Goal: Task Accomplishment & Management: Use online tool/utility

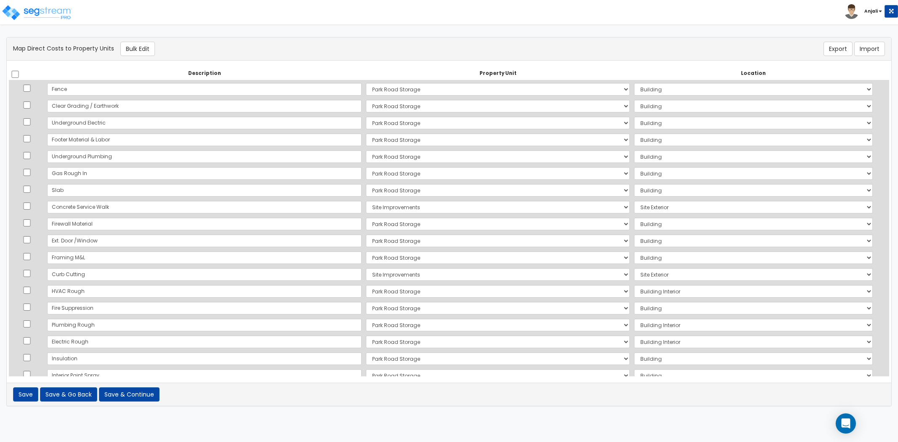
select select "168962"
select select "6"
select select "168962"
select select "6"
select select "168962"
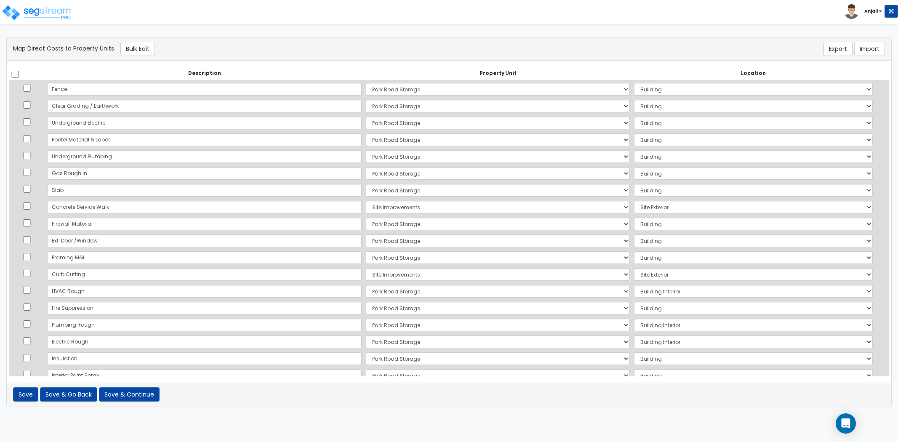
select select "6"
select select "168962"
select select "6"
select select "168962"
select select "6"
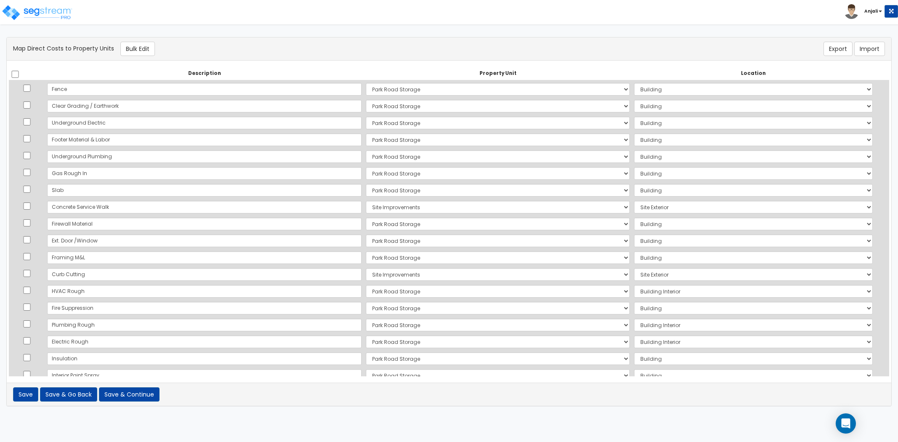
select select "168962"
select select "6"
select select "168962"
select select "6"
select select "168963"
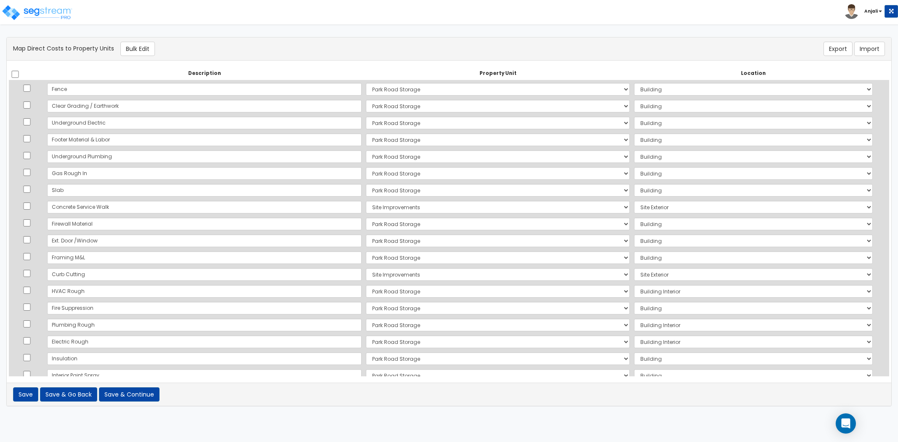
select select "462"
select select "168962"
select select "6"
select select "168962"
select select "6"
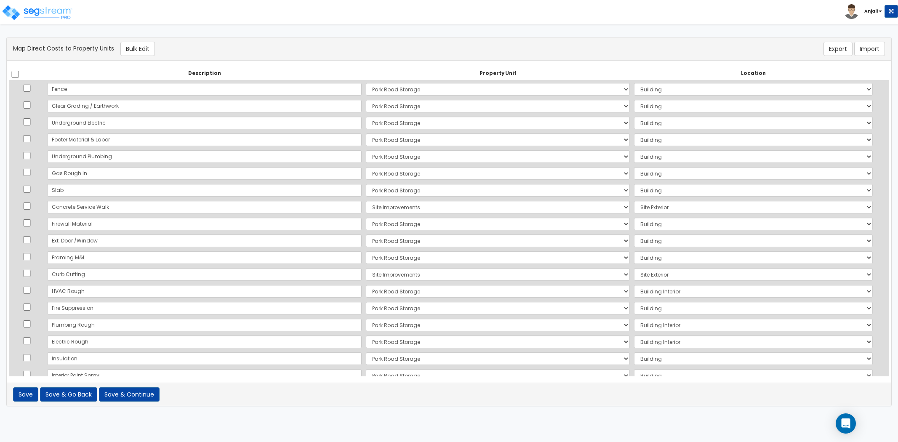
select select "168962"
select select "6"
select select "168963"
select select "462"
select select "168962"
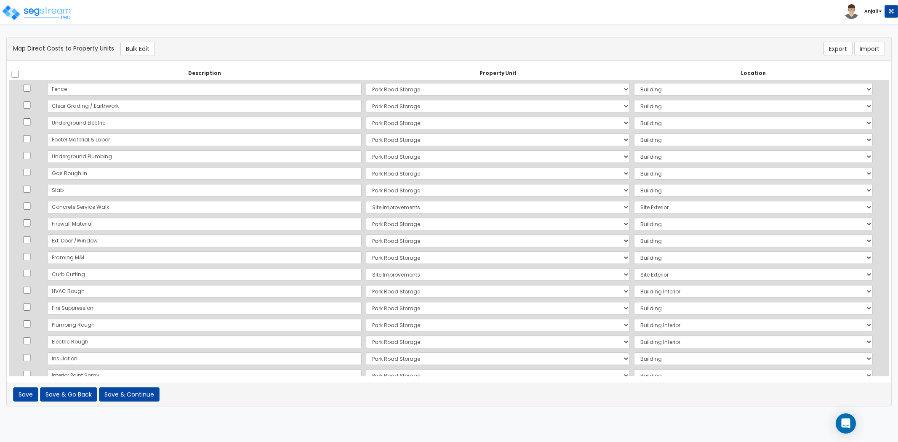
select select "461"
select select "168962"
select select "6"
select select "168962"
select select "461"
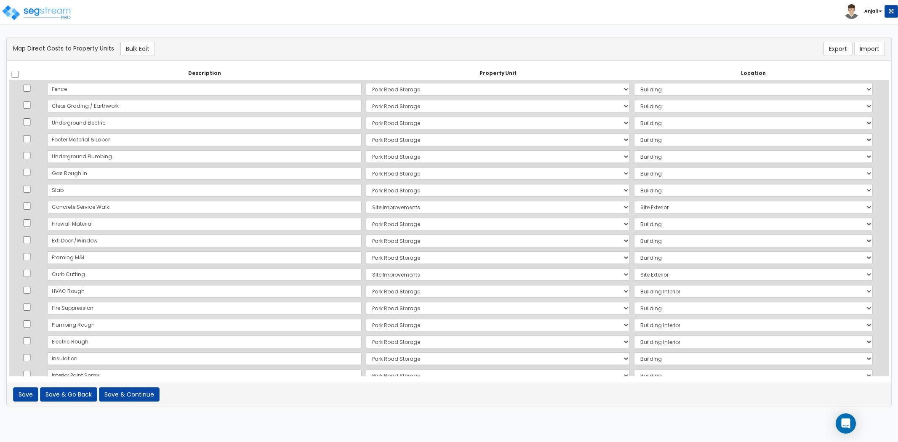
select select "168962"
select select "461"
select select "168962"
select select "6"
select select "168962"
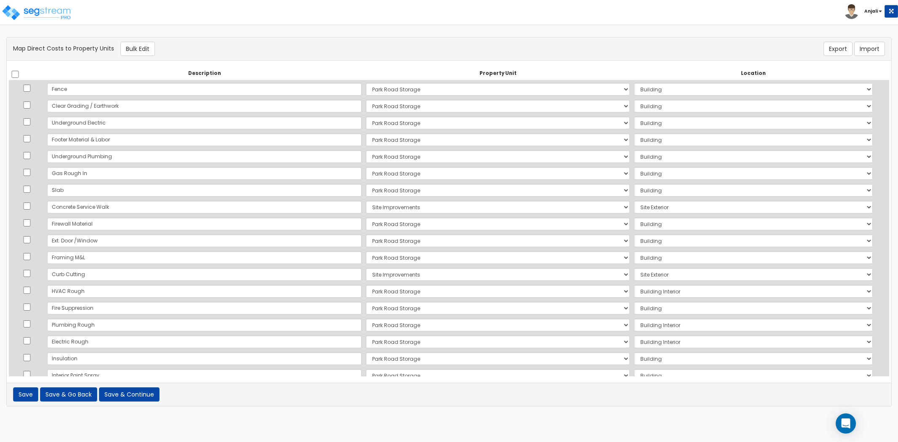
select select "6"
select select "168962"
select select "6"
select select "168962"
select select "6"
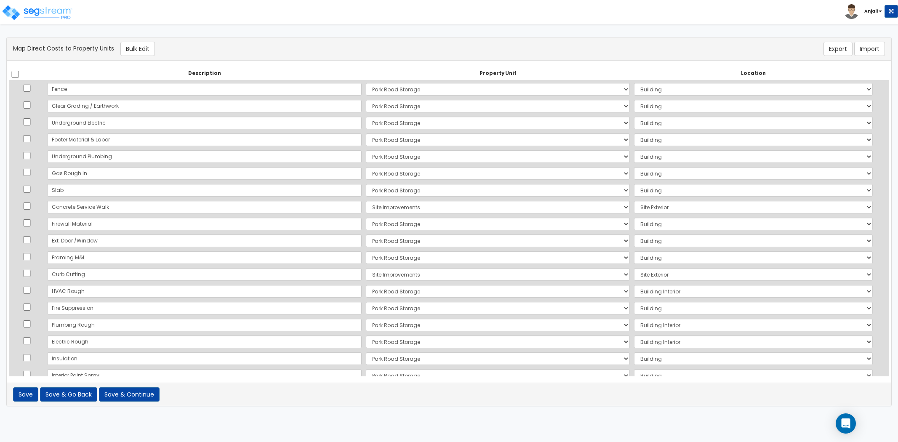
select select "168962"
select select "6"
select select "168962"
select select "6"
select select "168963"
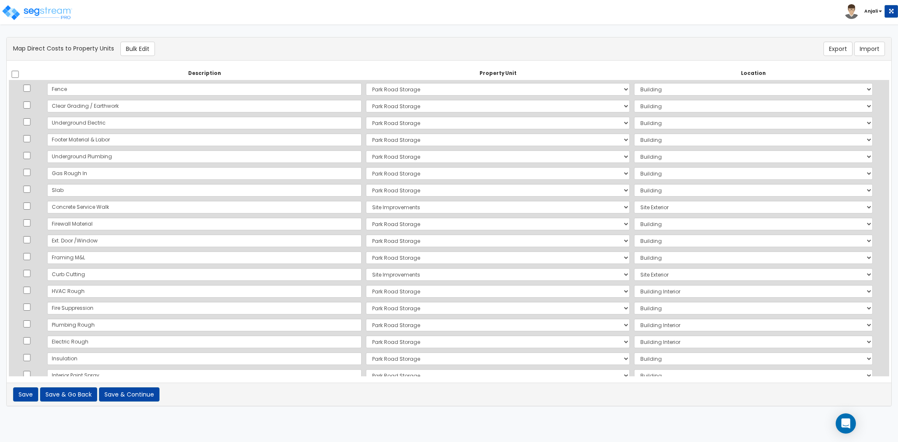
select select "462"
select select "168963"
select select "462"
select select "168962"
select select "461"
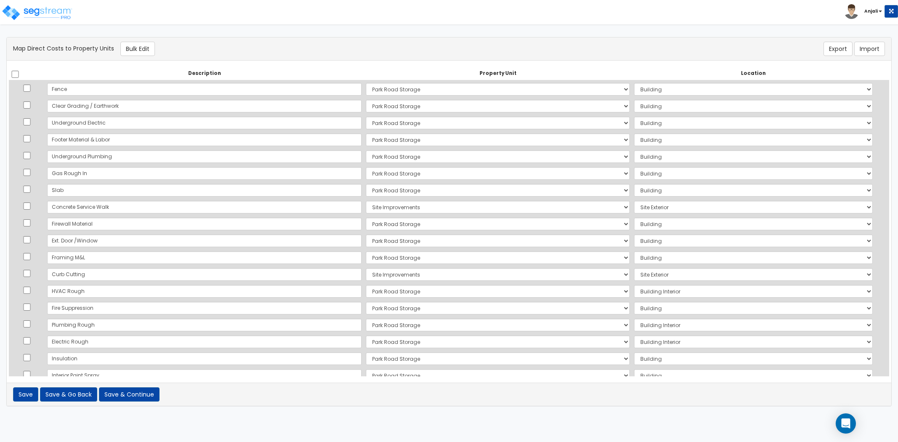
select select "168962"
select select "461"
select select "168962"
select select "461"
select select "168962"
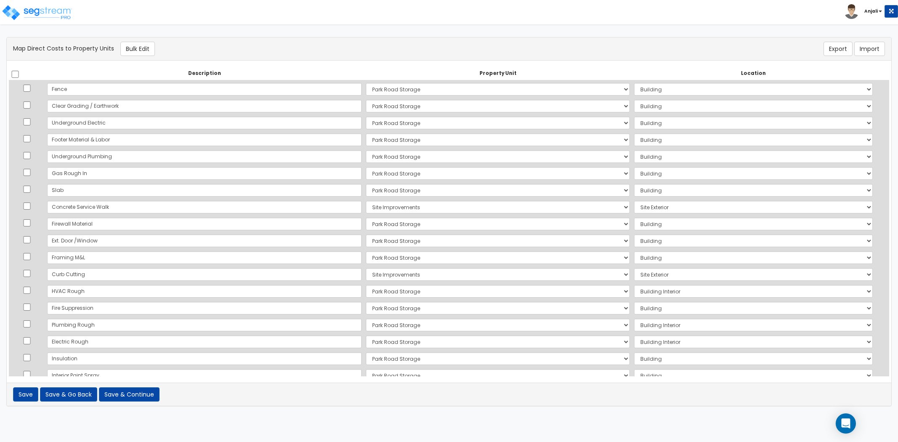
select select "6"
select select "168962"
select select "461"
select select "168963"
select select "462"
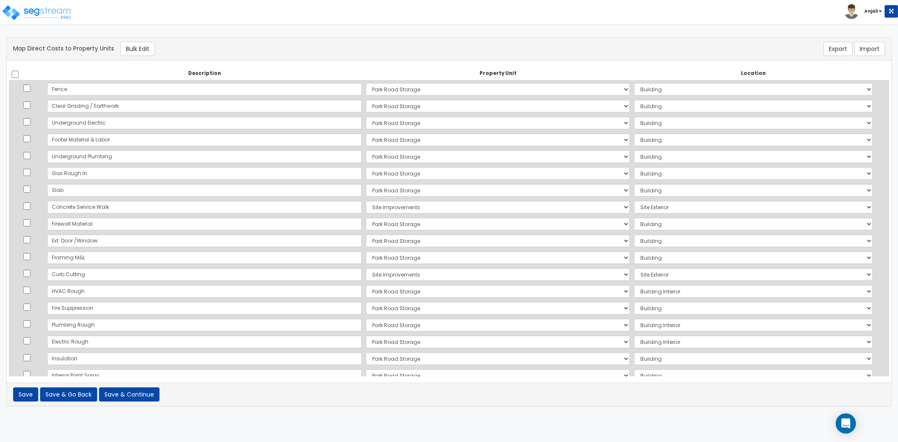
select select "168962"
select select "6"
select select "168962"
select select "6"
select select "168962"
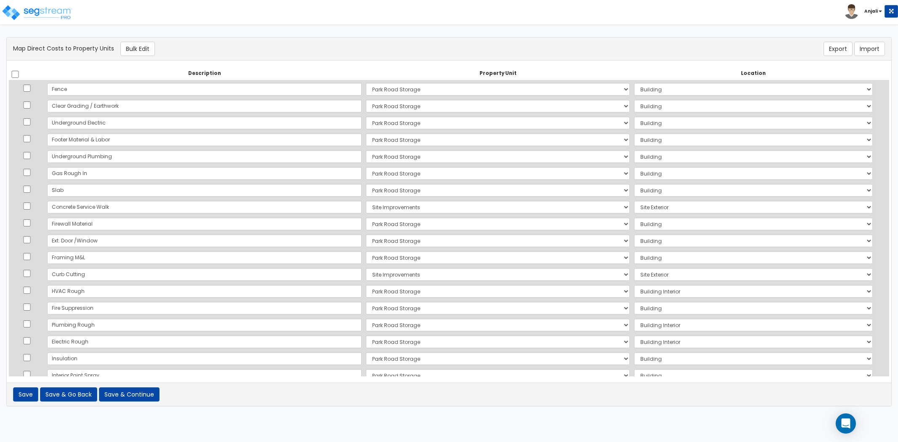
select select "6"
select select "168962"
select select "6"
select select "168962"
select select "6"
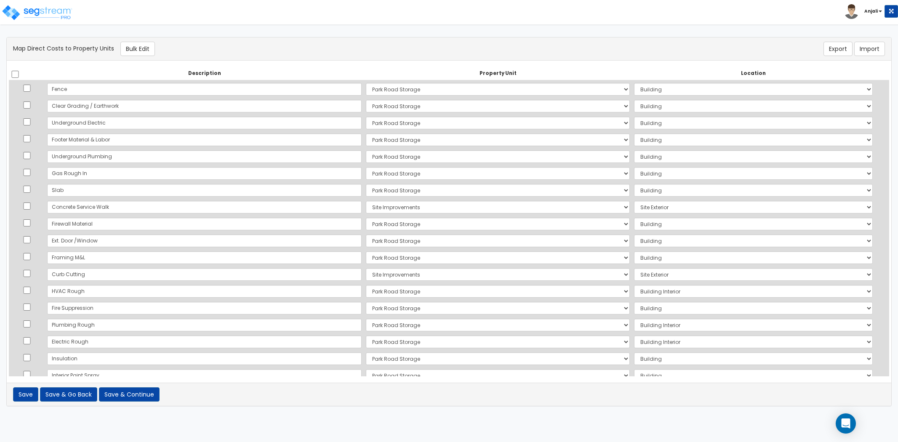
select select "168962"
select select "6"
select select "168962"
select select "6"
select select "168962"
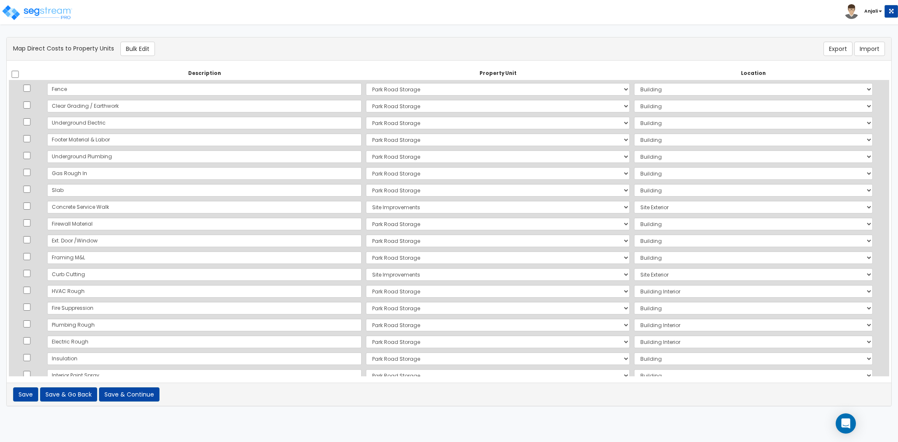
select select "6"
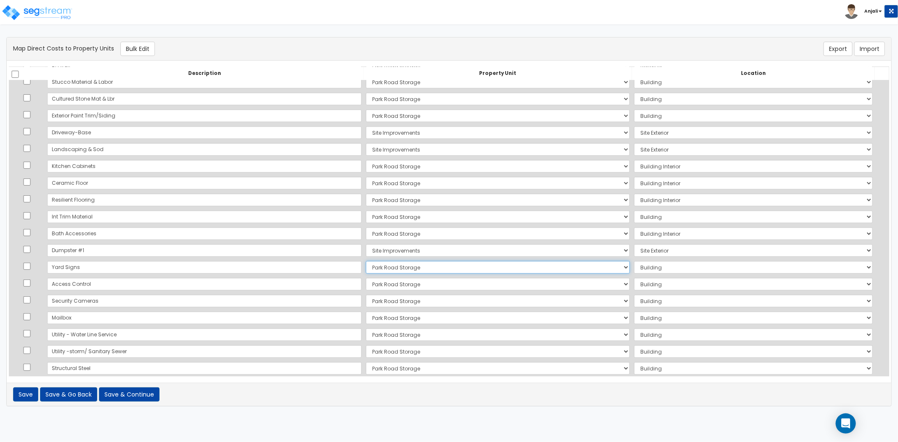
click at [366, 265] on select "Select Park Road Storage Site Improvements Add Additional Property Unit" at bounding box center [498, 267] width 264 height 13
select select "168963"
click at [366, 261] on select "Select Park Road Storage Site Improvements Add Additional Property Unit" at bounding box center [498, 267] width 264 height 13
click at [650, 264] on select "Select Add Additional Location Site Exterior" at bounding box center [753, 267] width 239 height 13
select select "462"
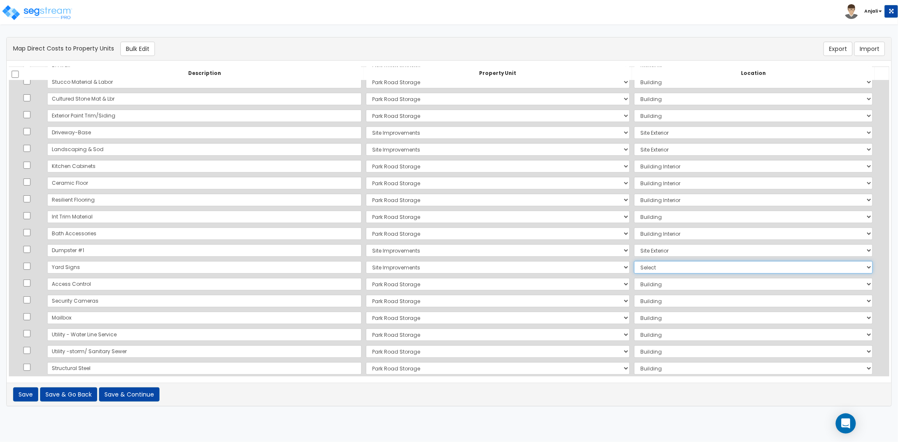
click at [634, 261] on select "Select Add Additional Location Site Exterior" at bounding box center [753, 267] width 239 height 13
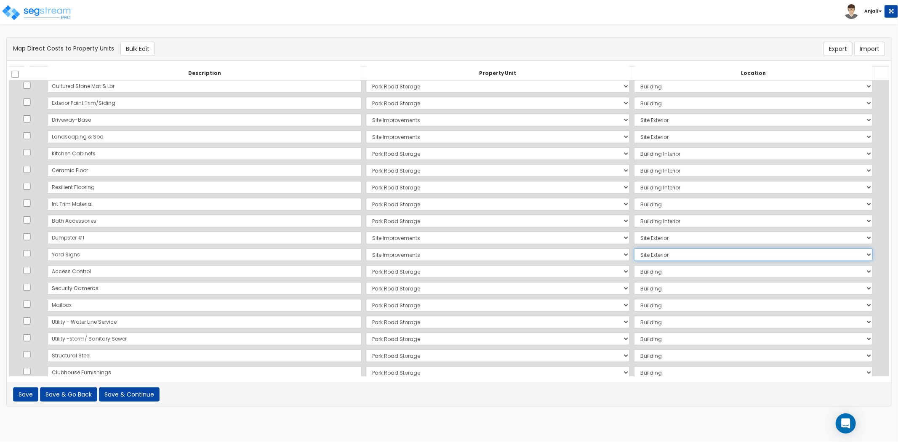
scroll to position [352, 0]
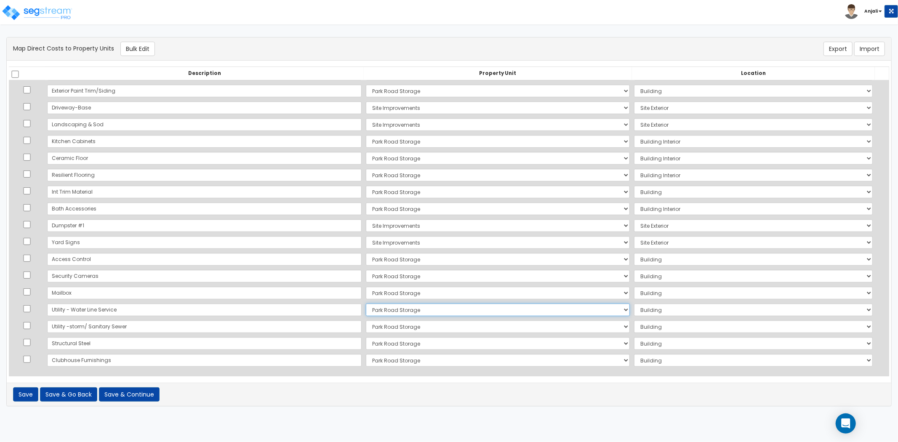
click at [366, 311] on select "Select Park Road Storage Site Improvements Add Additional Property Unit" at bounding box center [498, 309] width 264 height 13
click at [366, 303] on select "Select Park Road Storage Site Improvements Add Additional Property Unit" at bounding box center [498, 309] width 264 height 13
click at [385, 323] on select "Select Park Road Storage Site Improvements Add Additional Property Unit" at bounding box center [498, 326] width 264 height 13
select select "168963"
click at [366, 320] on select "Select Park Road Storage Site Improvements Add Additional Property Unit" at bounding box center [498, 326] width 264 height 13
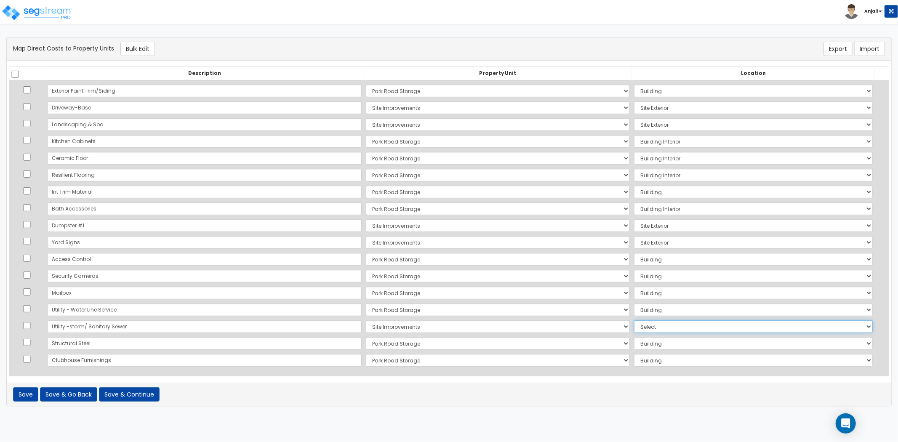
click at [634, 327] on select "Select Add Additional Location Site Exterior" at bounding box center [753, 326] width 239 height 13
select select "462"
click at [634, 320] on select "Select Add Additional Location Site Exterior" at bounding box center [753, 326] width 239 height 13
click at [135, 394] on button "Save & Continue" at bounding box center [129, 394] width 61 height 14
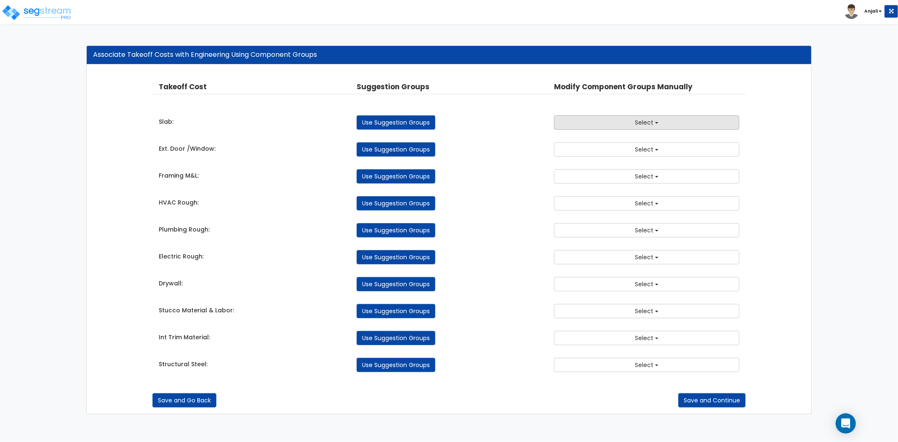
click at [625, 122] on button "Select" at bounding box center [646, 122] width 185 height 14
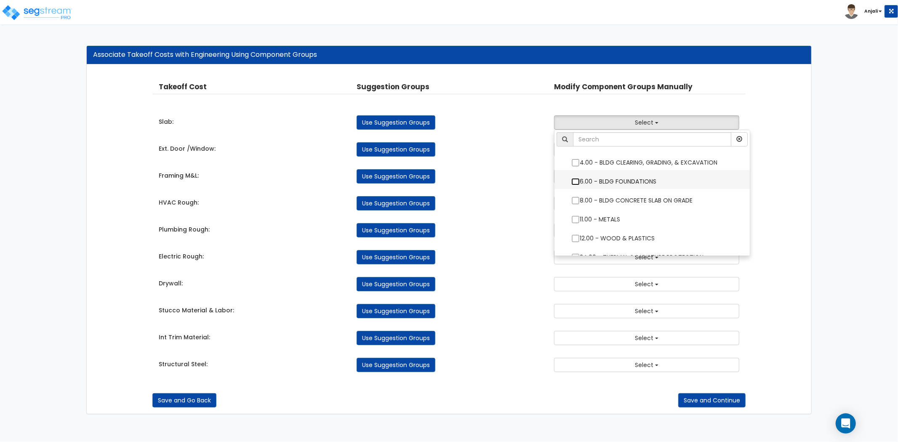
click at [574, 180] on input "6.00 - BLDG FOUNDATIONS" at bounding box center [575, 181] width 8 height 7
checkbox input "true"
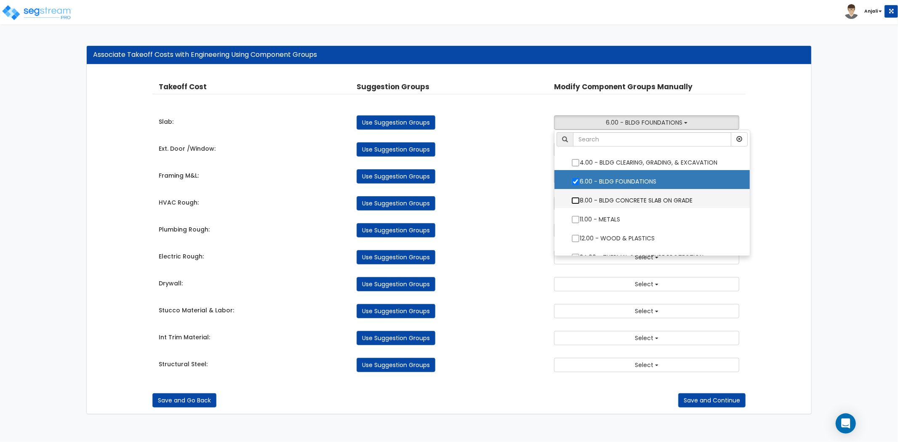
click at [578, 197] on input "8.00 - BLDG CONCRETE SLAB ON GRADE" at bounding box center [575, 200] width 8 height 7
checkbox input "true"
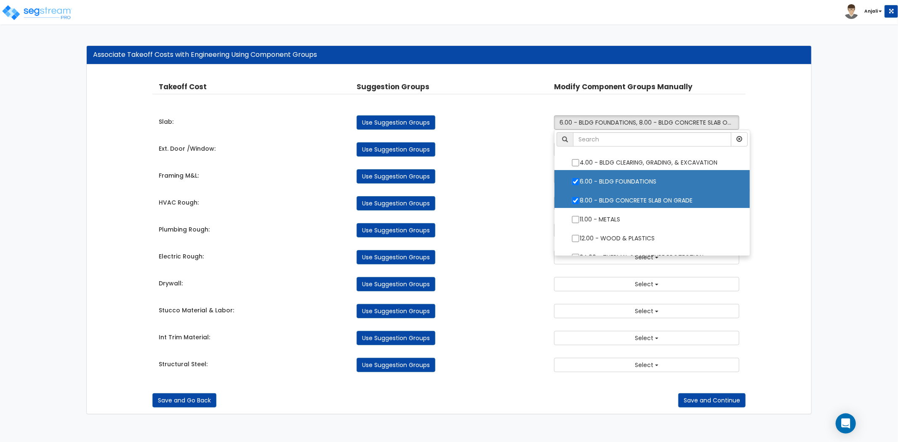
click at [513, 173] on div "Use Suggestion Groups" at bounding box center [449, 176] width 198 height 14
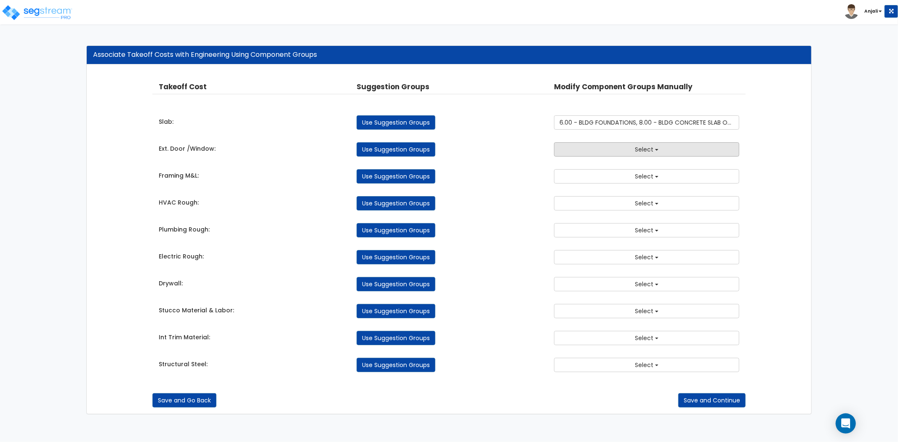
click at [622, 144] on button "Select" at bounding box center [646, 149] width 185 height 14
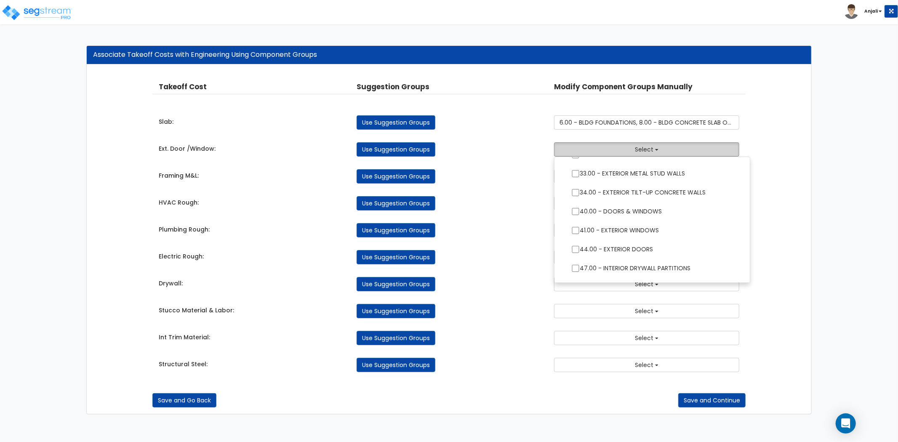
scroll to position [187, 0]
click at [574, 247] on input "44.00 - EXTERIOR DOORS" at bounding box center [575, 248] width 8 height 7
checkbox input "true"
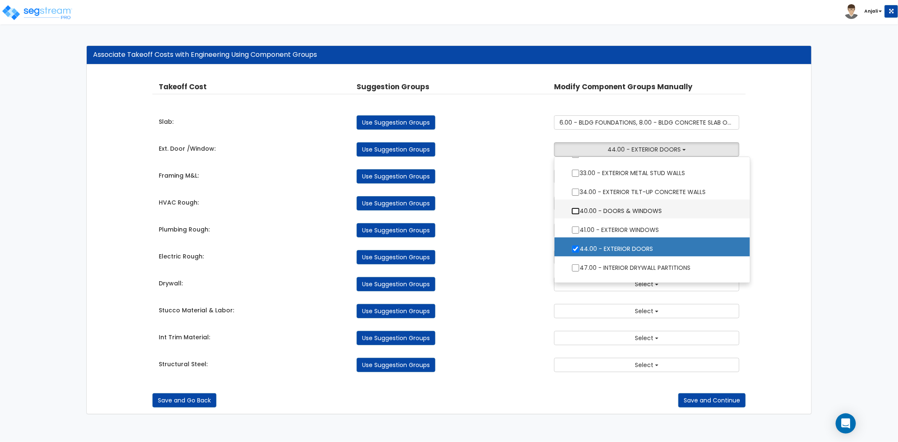
click at [577, 213] on input "40.00 - DOORS & WINDOWS" at bounding box center [575, 210] width 8 height 7
checkbox input "true"
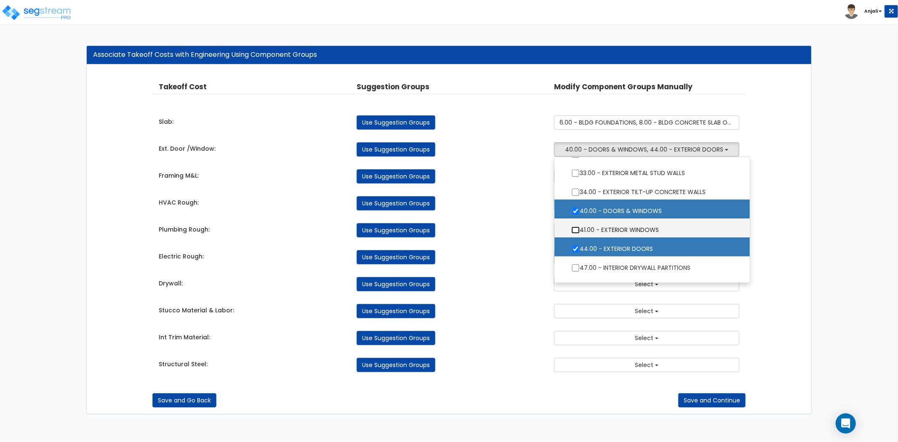
click at [574, 229] on input "41.00 - EXTERIOR WINDOWS" at bounding box center [575, 229] width 8 height 7
checkbox input "true"
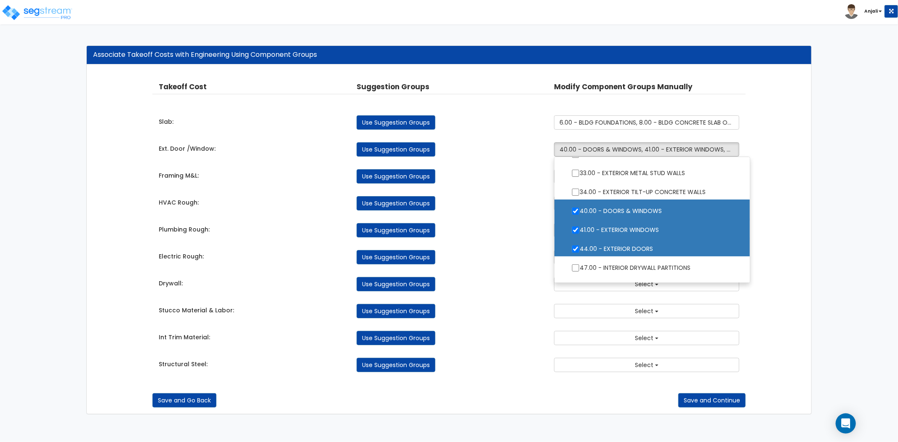
click at [504, 216] on div "Takeoff Cost Suggestion Groups Modify Component Groups Manually Slab: Use Sugge…" at bounding box center [448, 226] width 593 height 307
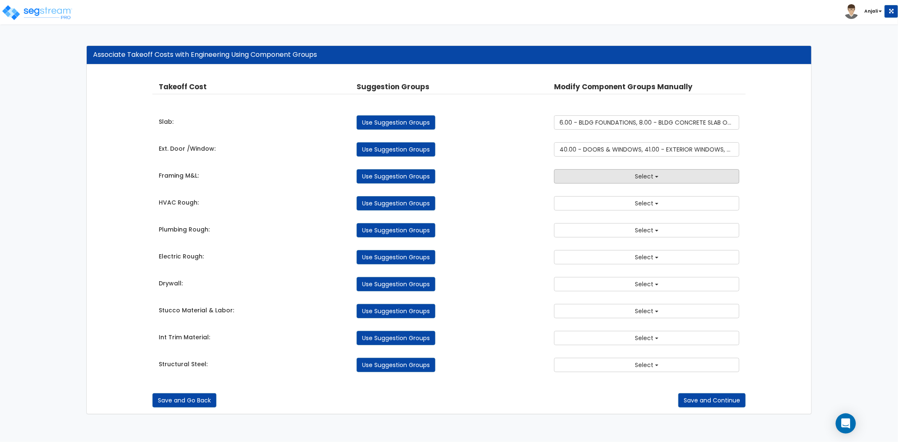
click at [638, 175] on span "Select" at bounding box center [644, 176] width 19 height 8
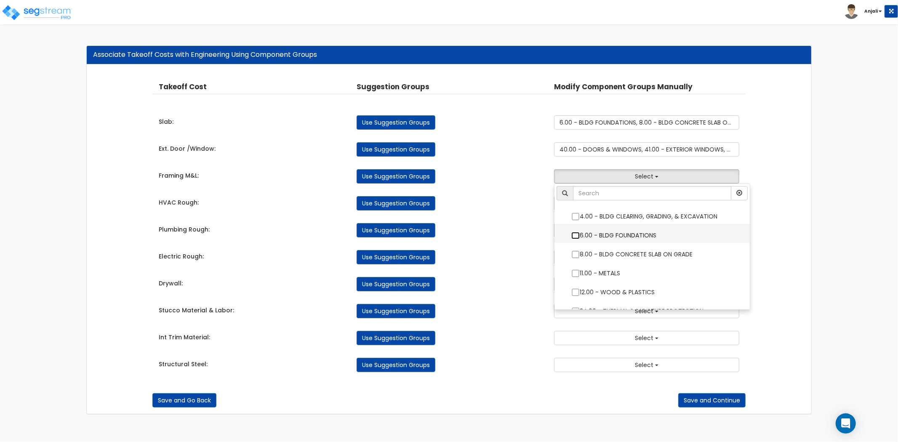
click at [577, 236] on input "6.00 - BLDG FOUNDATIONS" at bounding box center [575, 235] width 8 height 7
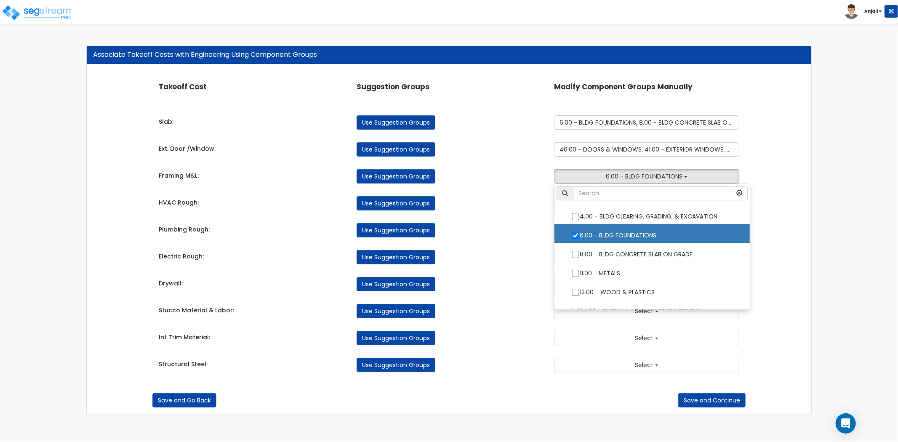
click at [535, 226] on div "Use Suggestion Groups" at bounding box center [449, 230] width 198 height 14
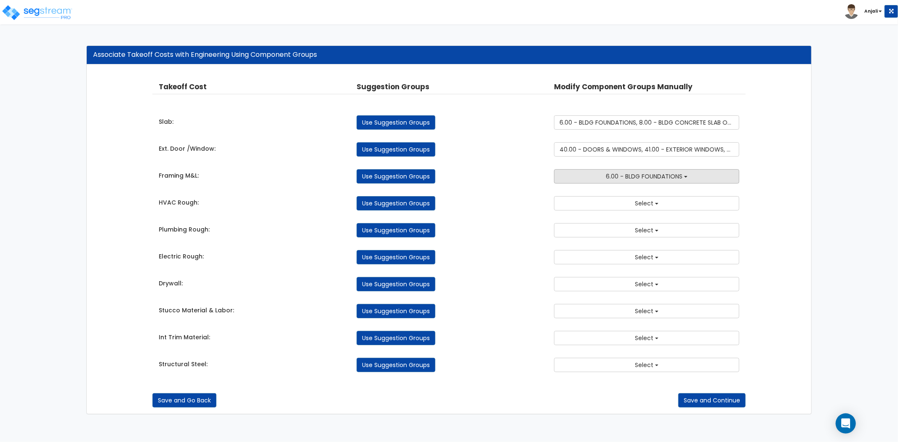
click at [625, 180] on span "6.00 - BLDG FOUNDATIONS" at bounding box center [644, 176] width 77 height 8
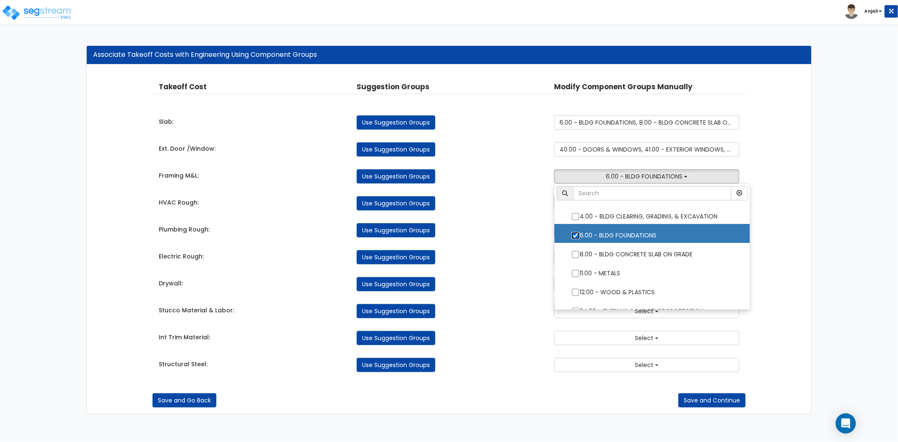
click at [575, 234] on input "6.00 - BLDG FOUNDATIONS" at bounding box center [575, 235] width 8 height 7
checkbox input "false"
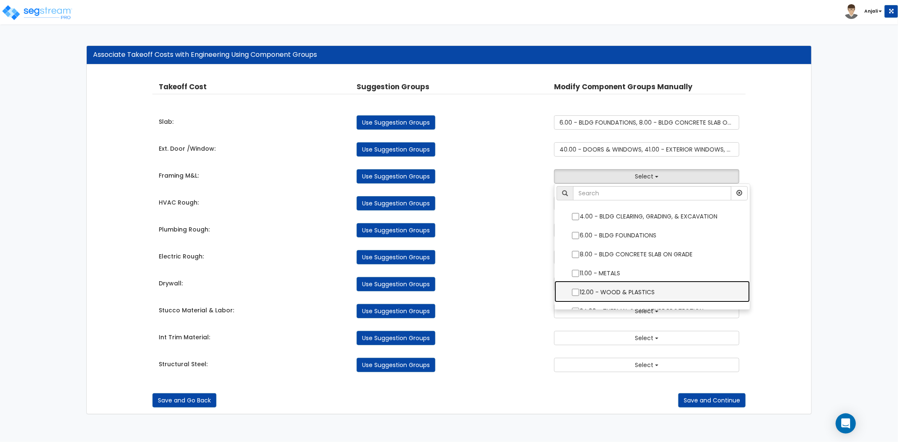
click at [577, 288] on label "12.00 - WOOD & PLASTICS" at bounding box center [652, 291] width 178 height 19
click at [577, 289] on input "12.00 - WOOD & PLASTICS" at bounding box center [575, 292] width 8 height 7
checkbox input "true"
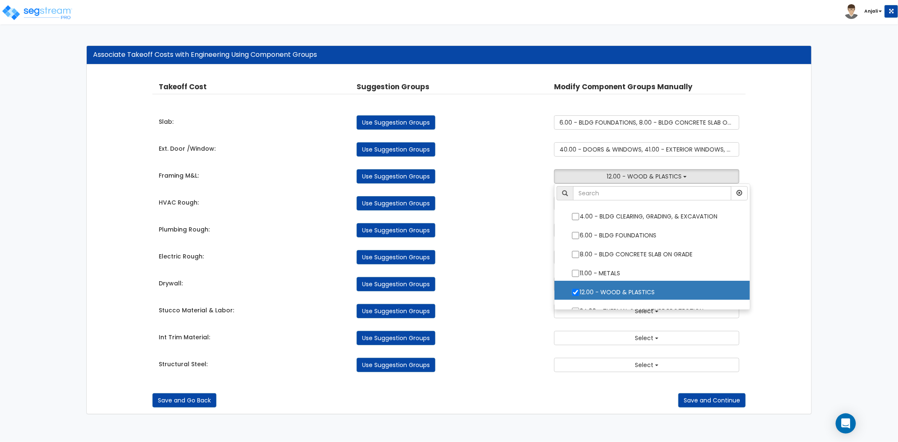
click at [498, 223] on div "Use Suggestion Groups" at bounding box center [449, 230] width 198 height 14
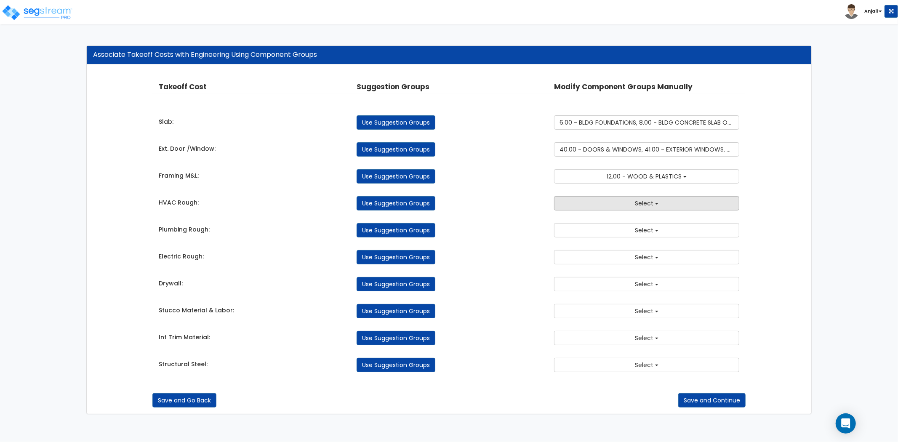
click at [583, 197] on button "Select" at bounding box center [646, 203] width 185 height 14
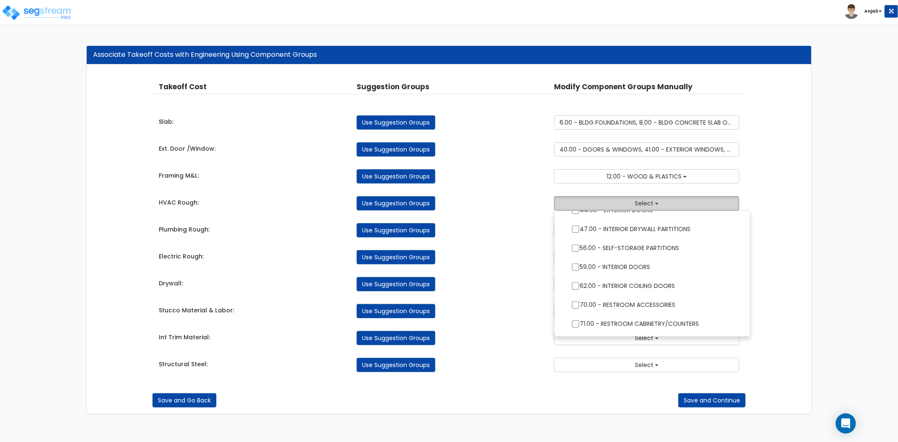
scroll to position [280, 0]
drag, startPoint x: 526, startPoint y: 233, endPoint x: 555, endPoint y: 201, distance: 42.9
click at [526, 232] on div "Use Suggestion Groups" at bounding box center [449, 230] width 198 height 14
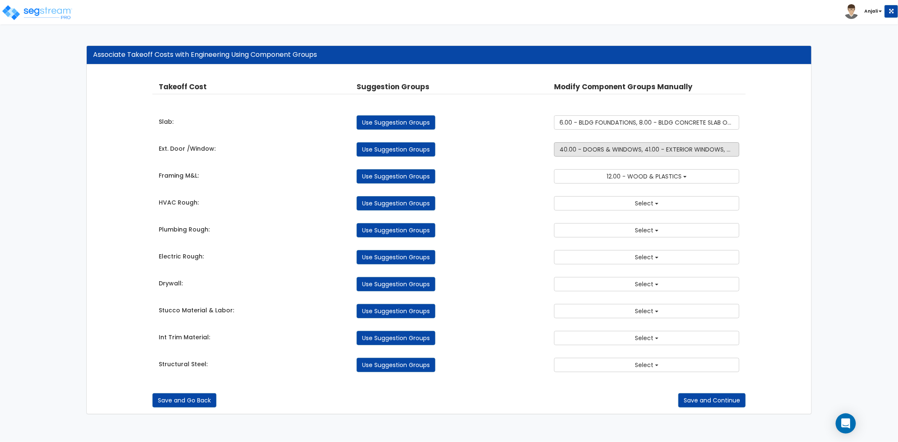
click at [609, 152] on span "40.00 - DOORS & WINDOWS, 41.00 - EXTERIOR WINDOWS, 44.00 - EXTERIOR DOORS" at bounding box center [679, 149] width 240 height 8
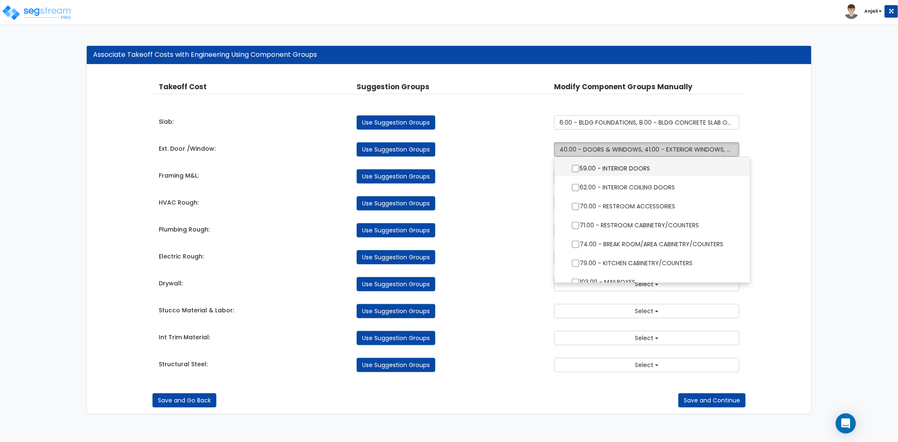
scroll to position [327, 0]
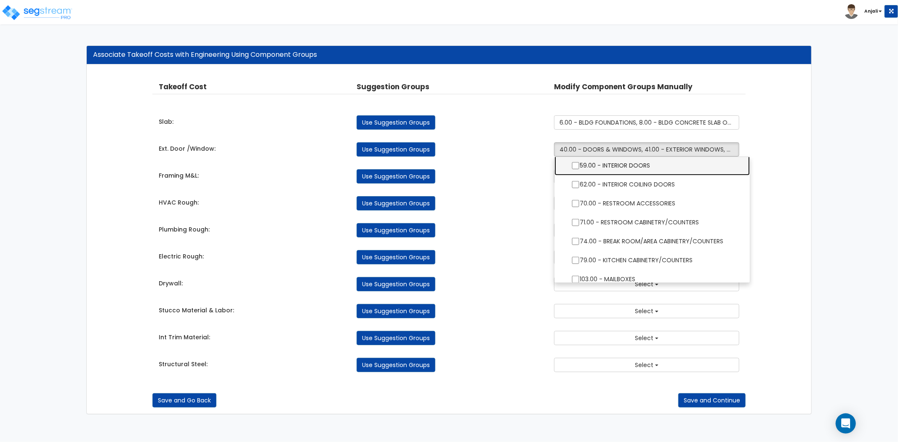
click at [574, 160] on label "59.00 - INTERIOR DOORS" at bounding box center [652, 164] width 178 height 19
click at [574, 162] on input "59.00 - INTERIOR DOORS" at bounding box center [575, 165] width 8 height 7
checkbox input "true"
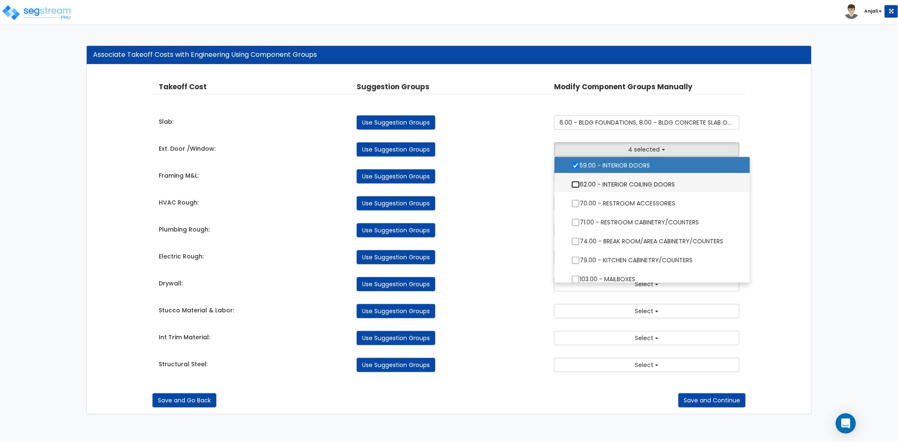
click at [574, 183] on input "62.00 - INTERIOR COILING DOORS" at bounding box center [575, 184] width 8 height 7
checkbox input "true"
drag, startPoint x: 486, startPoint y: 251, endPoint x: 558, endPoint y: 219, distance: 78.6
click at [486, 251] on div "Use Suggestion Groups" at bounding box center [449, 257] width 198 height 14
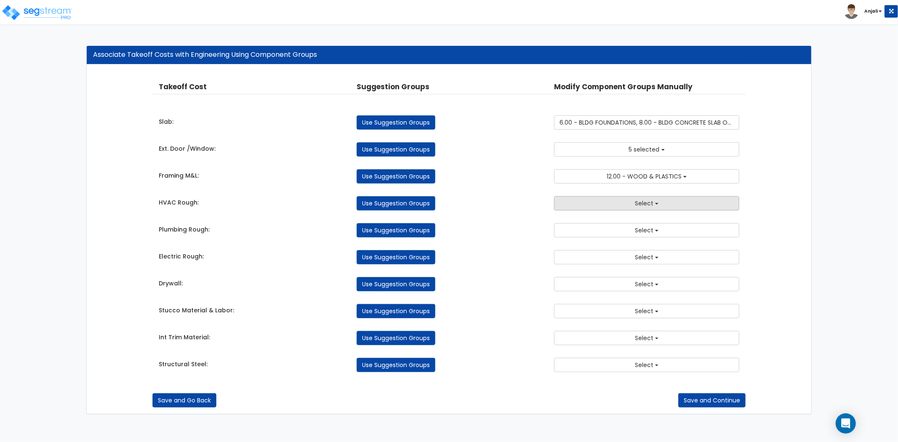
click at [612, 200] on button "Select" at bounding box center [646, 203] width 185 height 14
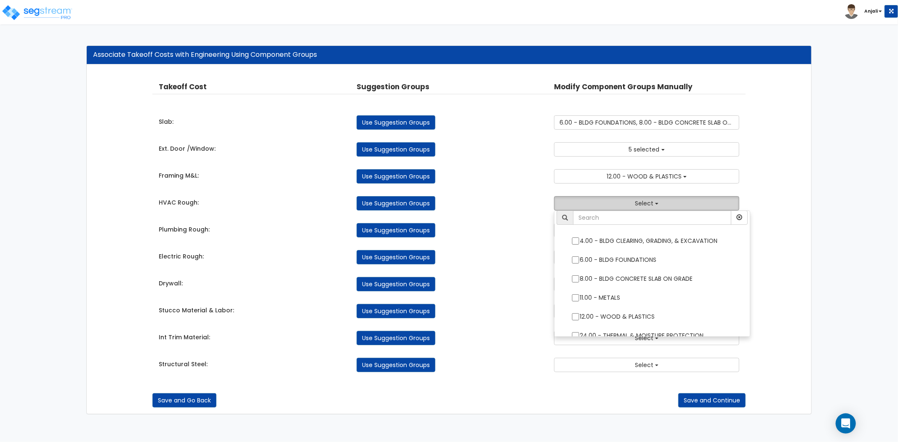
scroll to position [0, 0]
click at [608, 218] on input "text" at bounding box center [652, 220] width 158 height 14
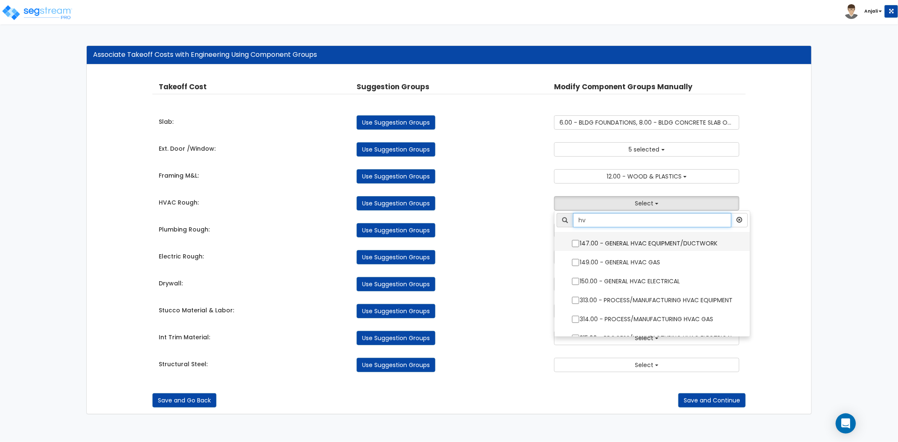
type input "hv"
click at [574, 245] on input "147.00 - GENERAL HVAC EQUIPMENT/DUCTWORK" at bounding box center [575, 243] width 8 height 7
checkbox input "true"
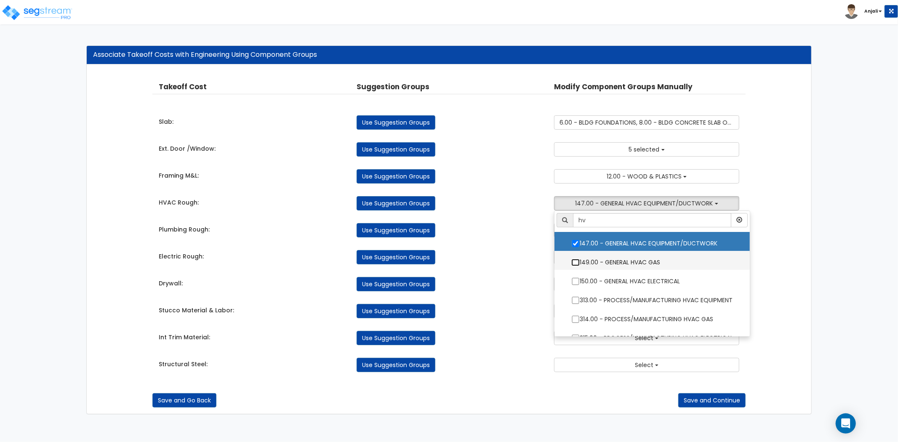
click at [577, 260] on input "149.00 - GENERAL HVAC GAS" at bounding box center [575, 262] width 8 height 7
checkbox input "true"
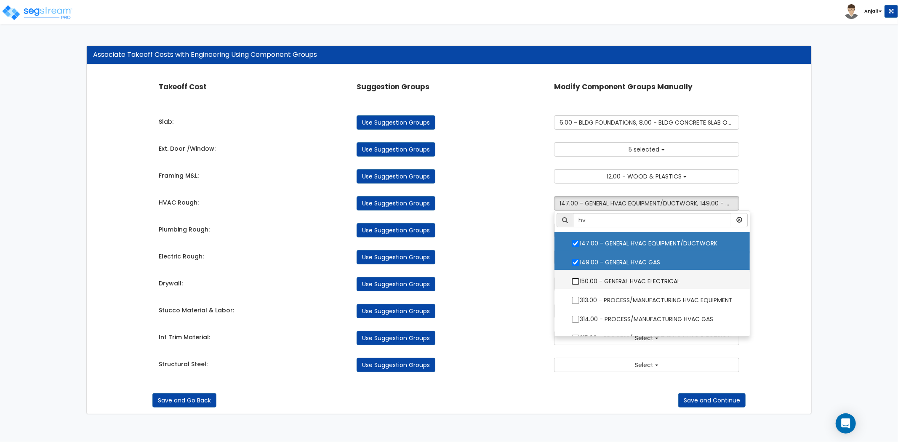
click at [576, 280] on input "150.00 - GENERAL HVAC ELECTRICAL" at bounding box center [575, 281] width 8 height 7
checkbox input "true"
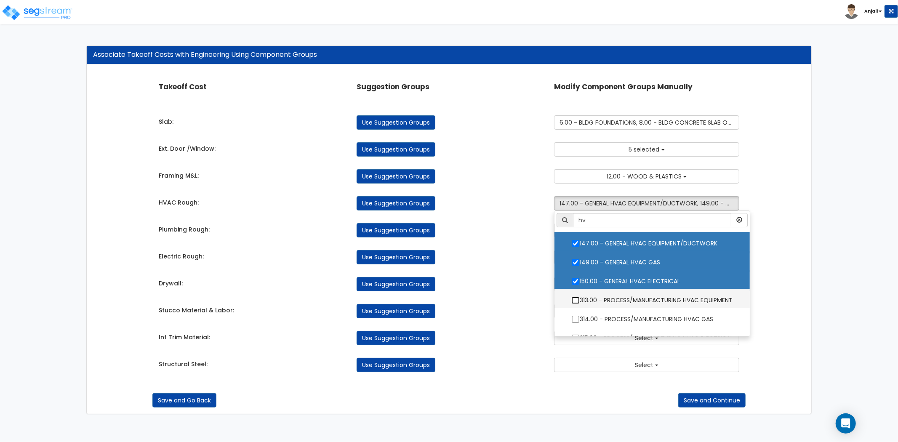
click at [574, 301] on input "313.00 - PROCESS/MANUFACTURING HVAC EQUIPMENT" at bounding box center [575, 300] width 8 height 7
checkbox input "true"
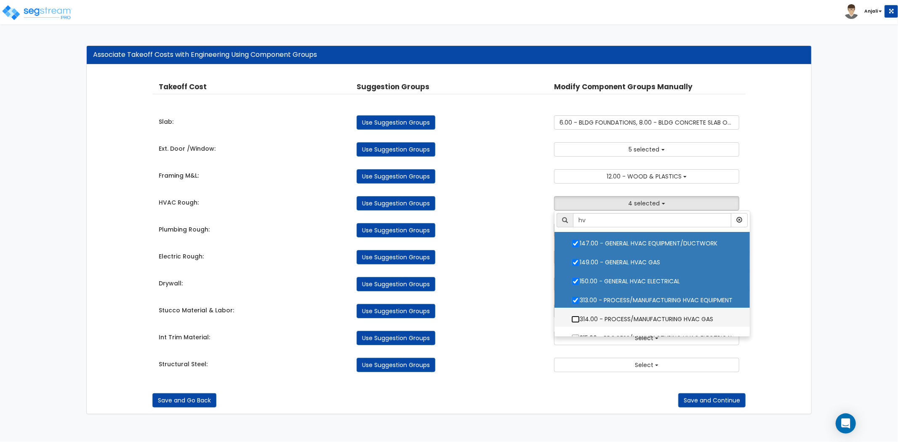
click at [574, 318] on input "314.00 - PROCESS/MANUFACTURING HVAC GAS" at bounding box center [575, 319] width 8 height 7
checkbox input "true"
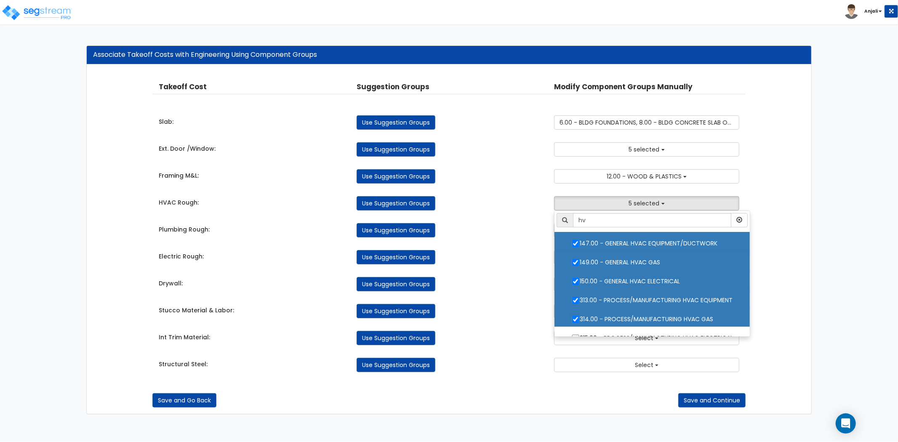
scroll to position [11, 0]
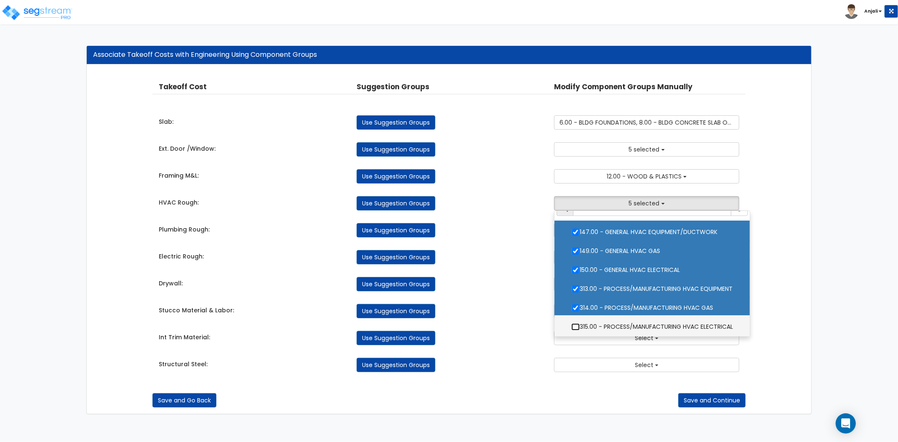
click at [577, 323] on input "315.00 - PROCESS/MANUFACTURING HVAC ELECTRICAL" at bounding box center [575, 326] width 8 height 7
checkbox input "true"
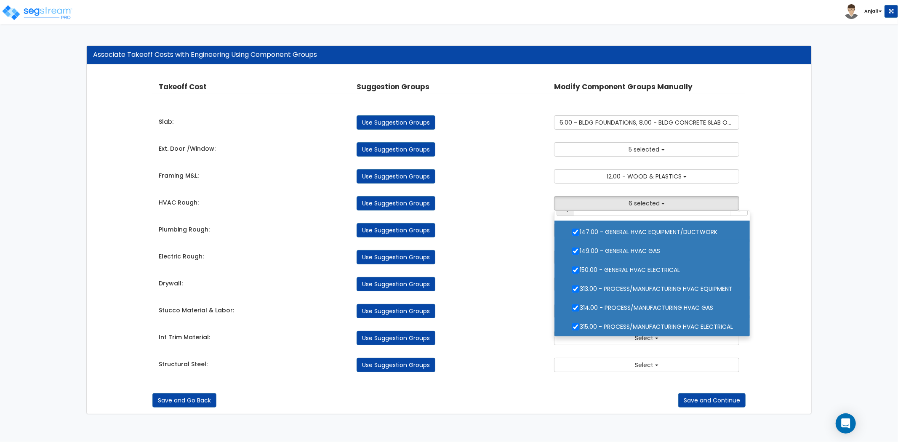
click at [520, 278] on div "Use Suggestion Groups" at bounding box center [449, 284] width 198 height 14
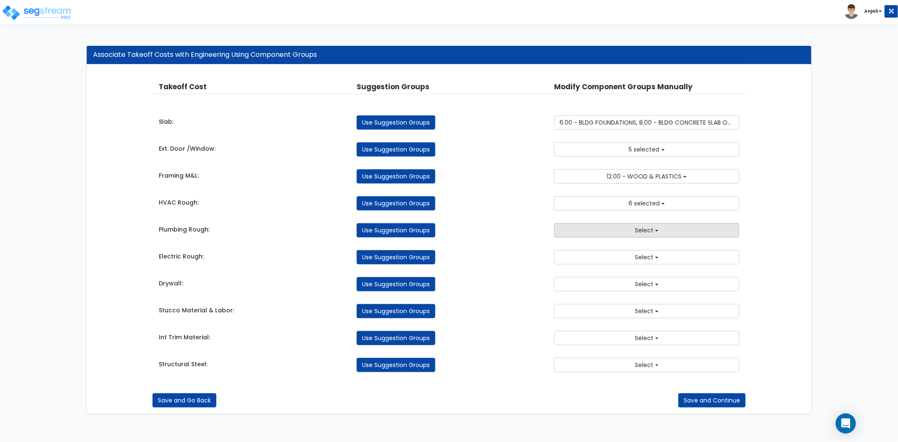
click at [621, 227] on button "Select" at bounding box center [646, 230] width 185 height 14
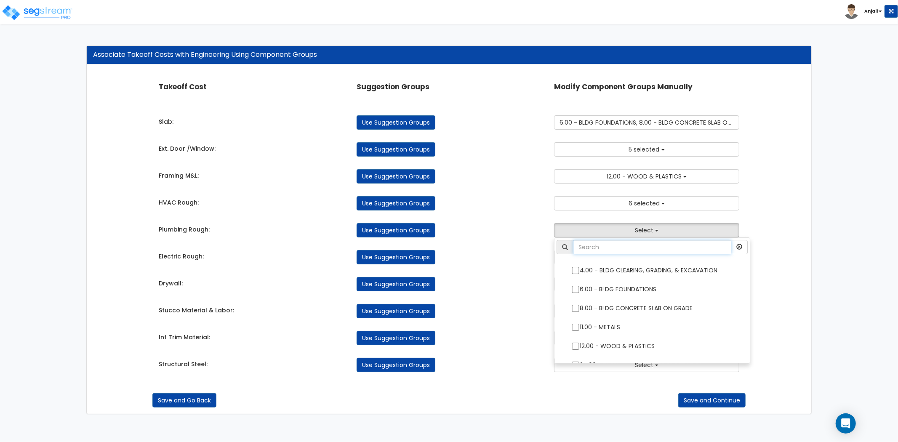
click at [617, 245] on input "text" at bounding box center [652, 247] width 158 height 14
type input "pl"
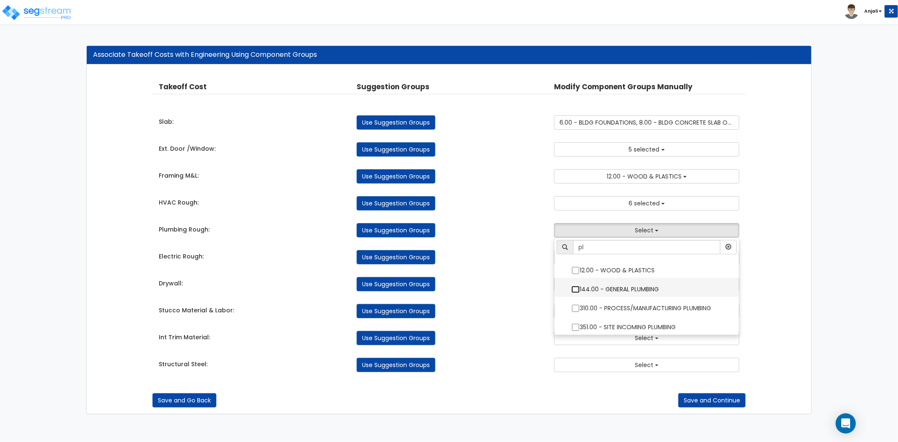
click at [574, 290] on input "144.00 - GENERAL PLUMBING" at bounding box center [575, 289] width 8 height 7
checkbox input "true"
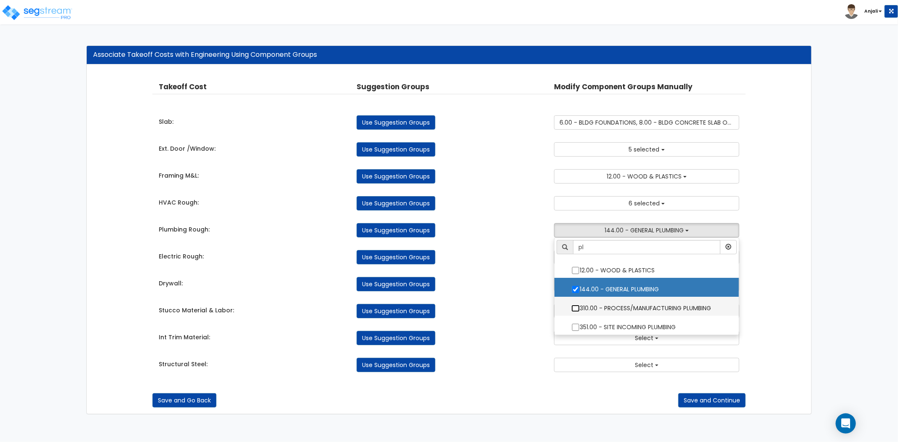
click at [571, 306] on input "310.00 - PROCESS/MANUFACTURING PLUMBING" at bounding box center [575, 308] width 8 height 7
checkbox input "true"
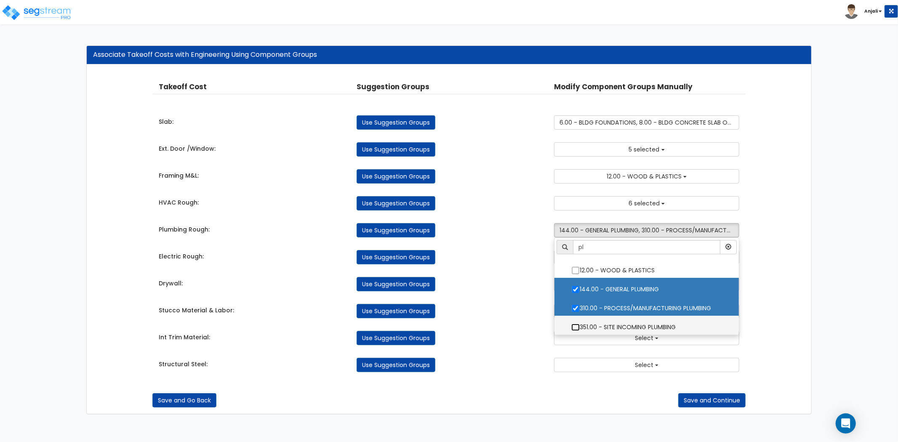
click at [573, 326] on input "351.00 - SITE INCOMING PLUMBING" at bounding box center [575, 327] width 8 height 7
checkbox input "true"
click at [510, 298] on div "Takeoff Cost Suggestion Groups Modify Component Groups Manually Slab: Use Sugge…" at bounding box center [448, 226] width 593 height 307
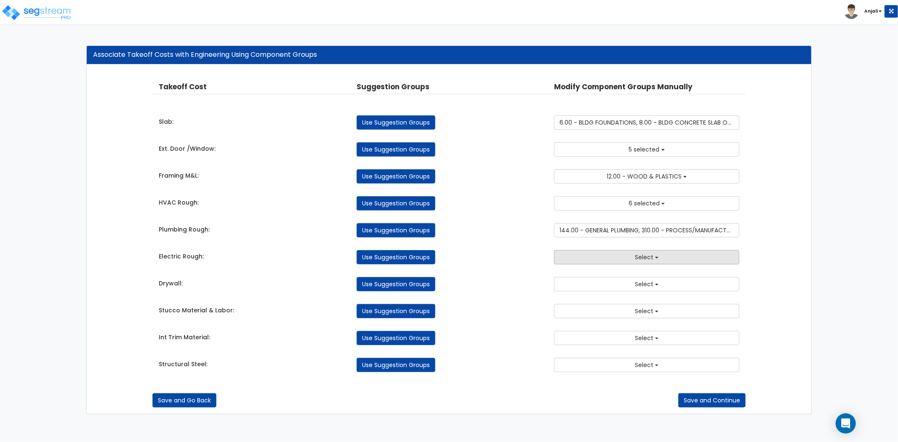
click at [583, 262] on button "Select" at bounding box center [646, 257] width 185 height 14
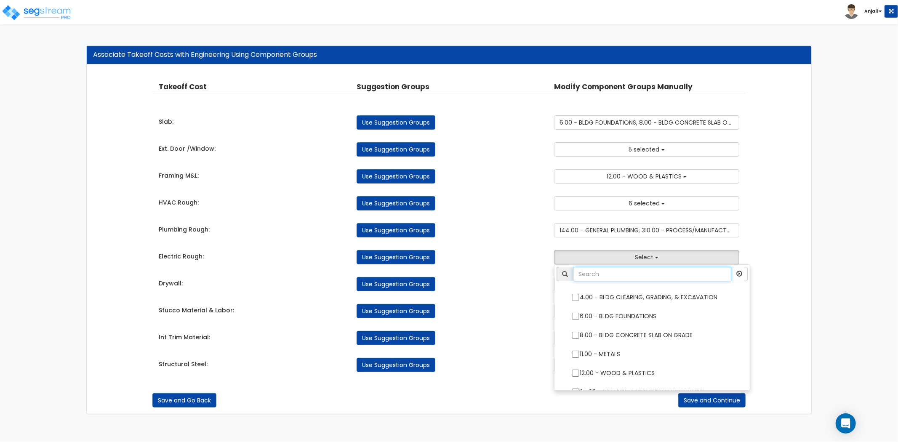
click at [596, 271] on input "text" at bounding box center [652, 274] width 158 height 14
type input "ele"
click at [574, 296] on input "145.00 - GENERAL ELECTRICAL" at bounding box center [575, 297] width 8 height 7
checkbox input "true"
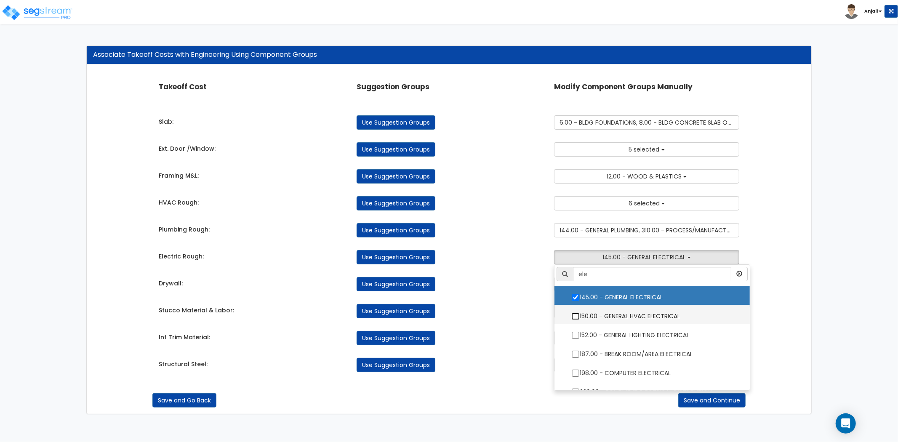
click at [576, 316] on input "150.00 - GENERAL HVAC ELECTRICAL" at bounding box center [575, 316] width 8 height 7
checkbox input "true"
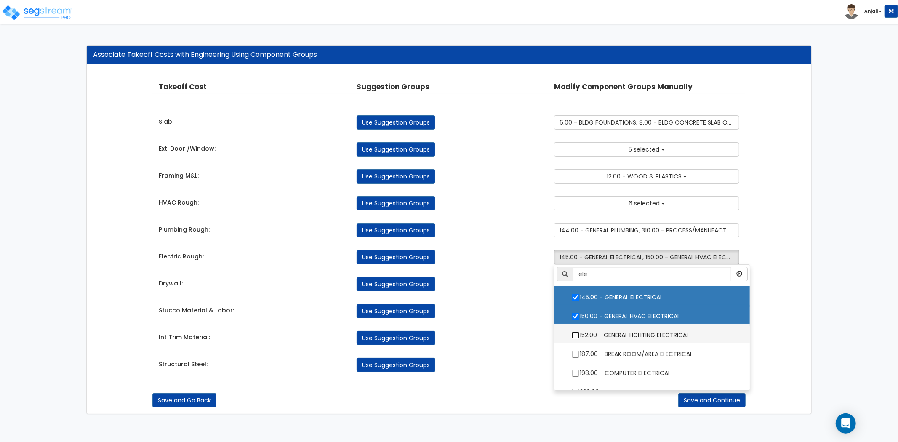
click at [575, 332] on input "152.00 - GENERAL LIGHTING ELECTRICAL" at bounding box center [575, 335] width 8 height 7
checkbox input "true"
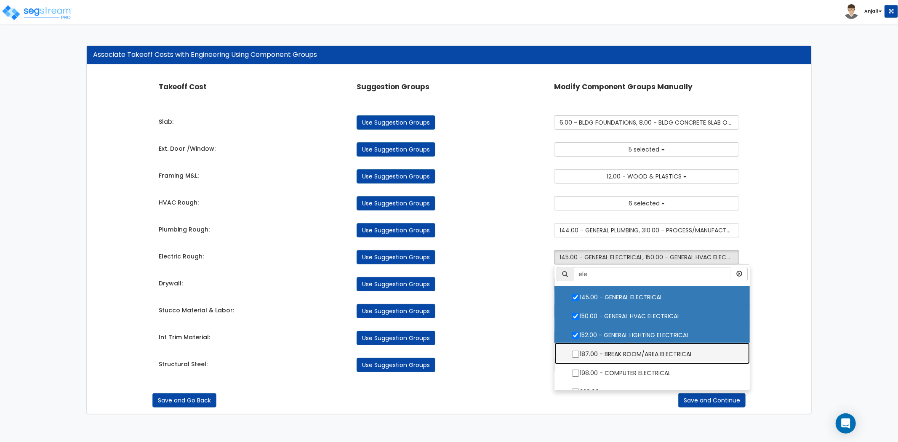
click at [575, 349] on label "187.00 - BREAK ROOM/AREA ELECTRICAL" at bounding box center [652, 352] width 178 height 19
click at [575, 351] on input "187.00 - BREAK ROOM/AREA ELECTRICAL" at bounding box center [575, 354] width 8 height 7
checkbox input "true"
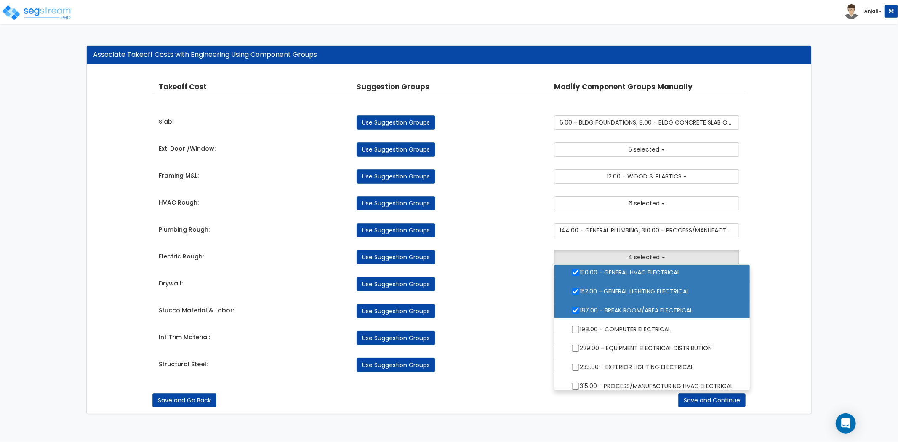
scroll to position [47, 0]
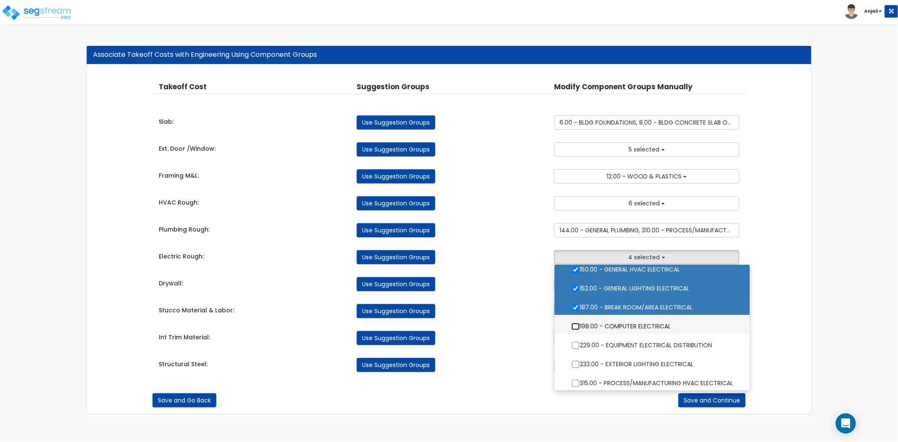
click at [573, 325] on input "198.00 - COMPUTER ELECTRICAL" at bounding box center [575, 326] width 8 height 7
checkbox input "true"
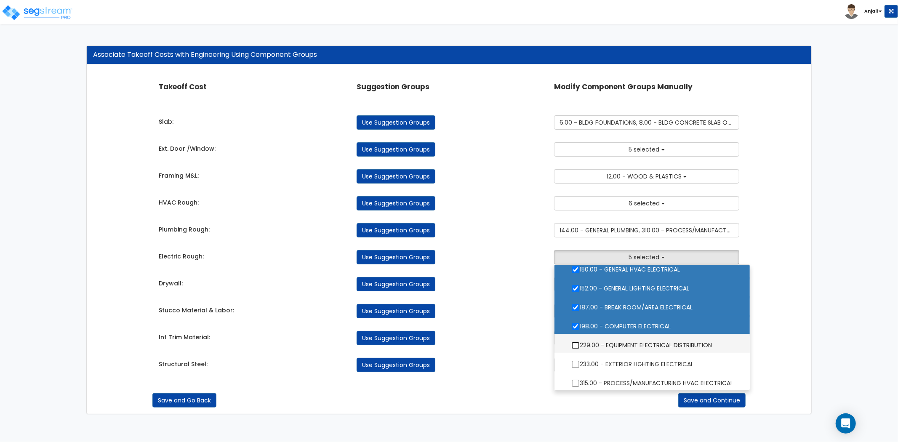
click at [575, 347] on input "229.00 - EQUIPMENT ELECTRICAL DISTRIBUTION" at bounding box center [575, 345] width 8 height 7
checkbox input "true"
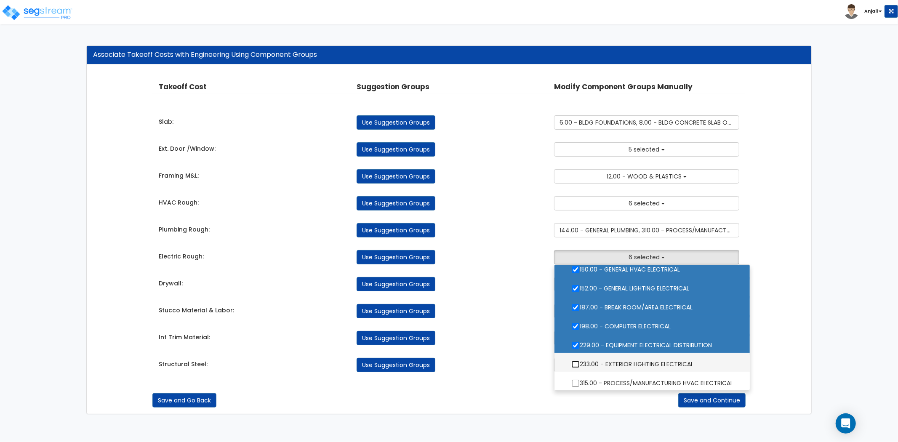
click at [573, 361] on input "233.00 - EXTERIOR LIGHTING ELECTRICAL" at bounding box center [575, 364] width 8 height 7
checkbox input "true"
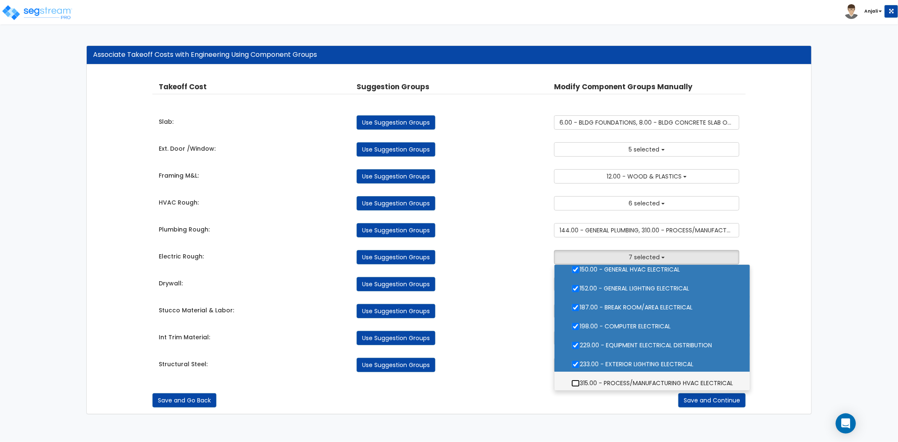
click at [573, 382] on input "315.00 - PROCESS/MANUFACTURING HVAC ELECTRICAL" at bounding box center [575, 383] width 8 height 7
checkbox input "true"
click at [516, 327] on div "Int Trim Material: Use Suggestion Groups 4.00 - BLDG CLEARING, GRADING, & EXCAV…" at bounding box center [448, 336] width 593 height 19
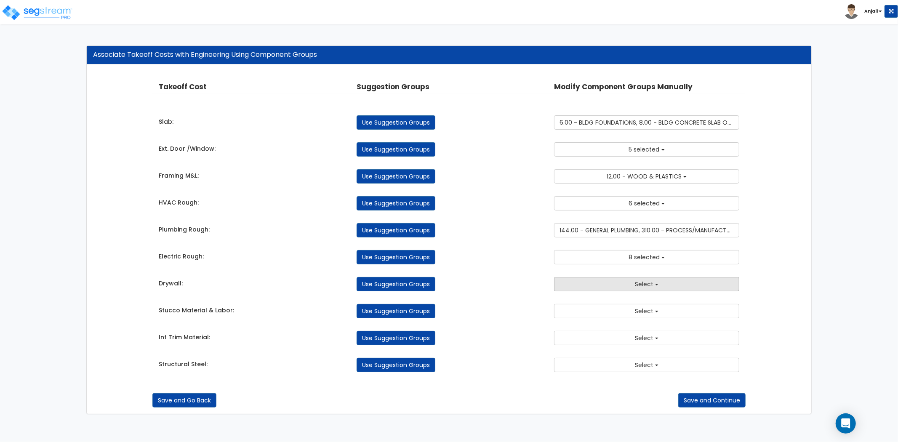
click at [635, 279] on button "Select" at bounding box center [646, 284] width 185 height 14
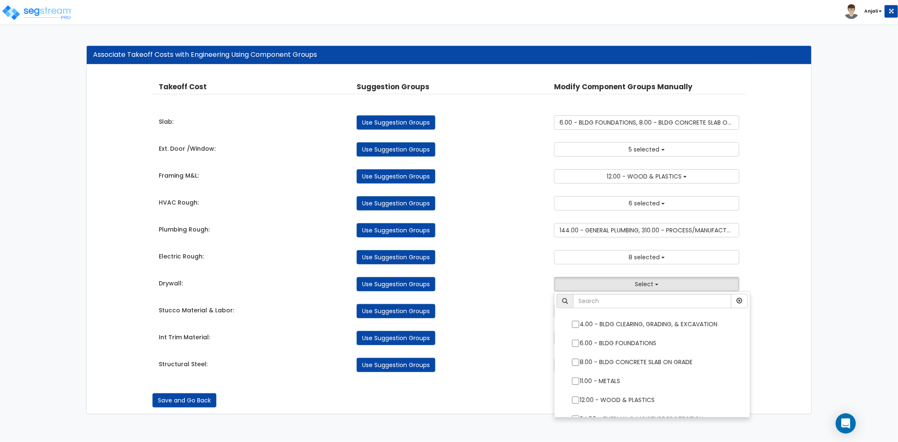
click at [627, 292] on ul "4.00 - BLDG CLEARING, GRADING, & EXCAVATION 6.00 - BLDG FOUNDATIONS 8.00 - BLDG…" at bounding box center [652, 354] width 196 height 126
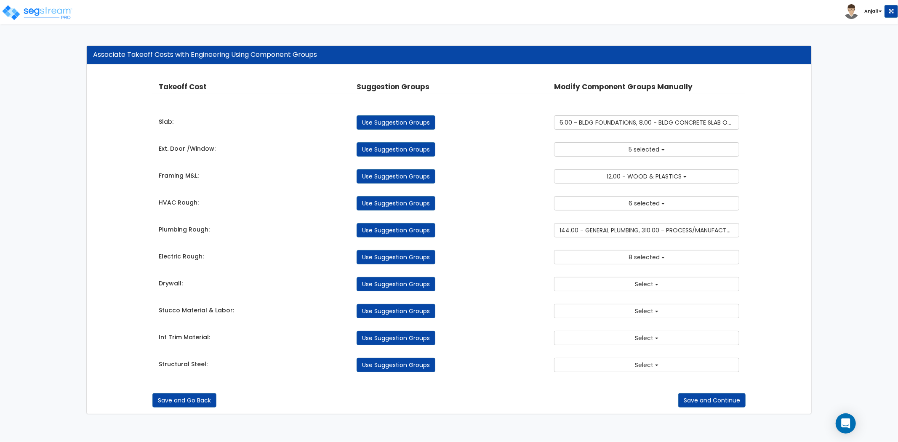
click at [638, 293] on div "Takeoff Cost Suggestion Groups Modify Component Groups Manually Slab: Use Sugge…" at bounding box center [448, 226] width 593 height 307
click at [638, 287] on span "Select" at bounding box center [644, 284] width 19 height 8
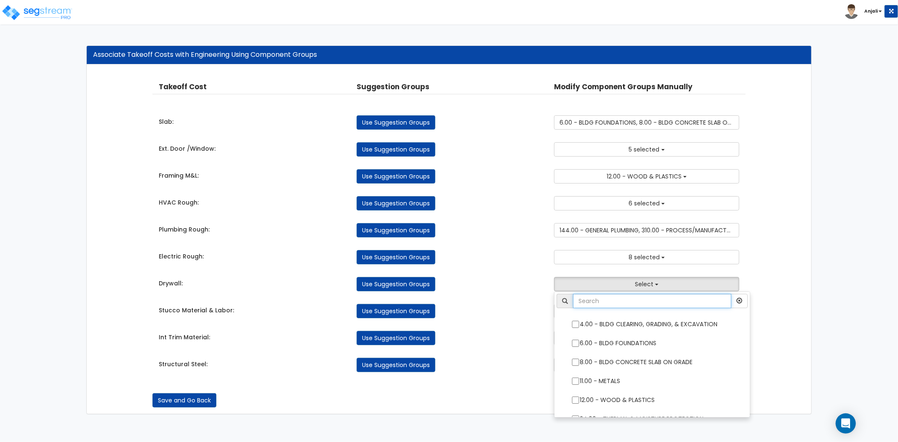
click at [633, 308] on input "text" at bounding box center [652, 301] width 158 height 14
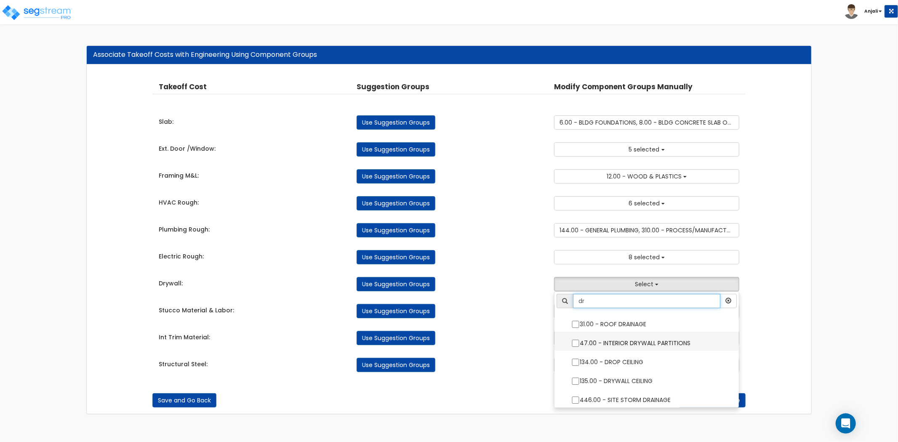
type input "dr"
click at [573, 344] on input "47.00 - INTERIOR DRYWALL PARTITIONS" at bounding box center [575, 343] width 8 height 7
checkbox input "true"
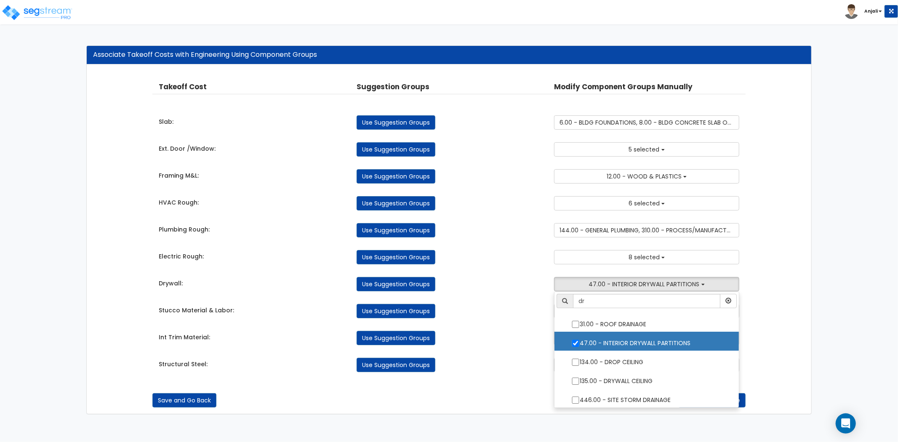
click at [511, 330] on div "Int Trim Material: Use Suggestion Groups 4.00 - BLDG CLEARING, GRADING, & EXCAV…" at bounding box center [448, 336] width 593 height 19
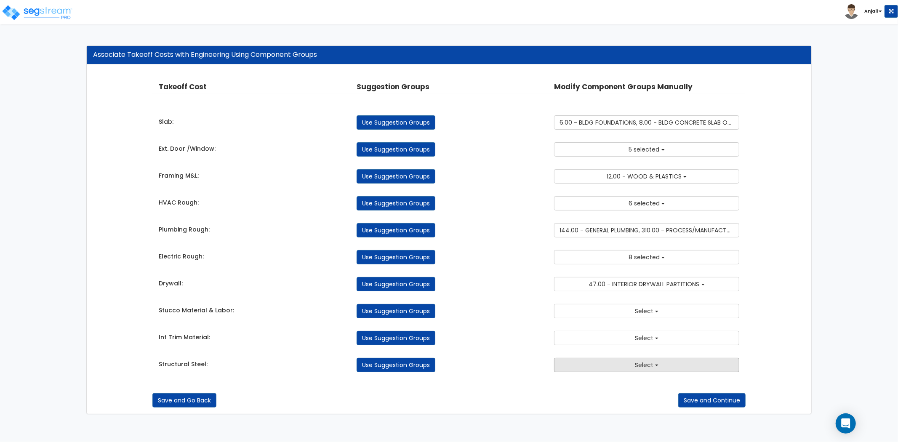
click at [621, 369] on button "Select" at bounding box center [646, 365] width 185 height 14
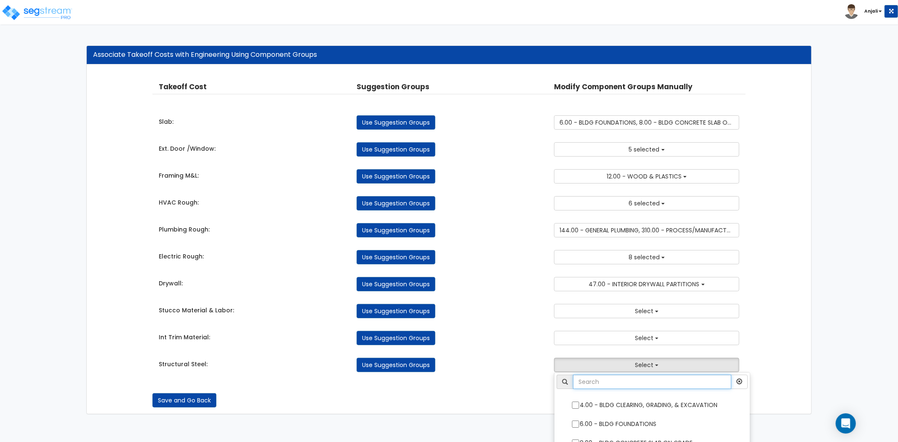
click at [625, 386] on input "text" at bounding box center [652, 382] width 158 height 14
type input "p"
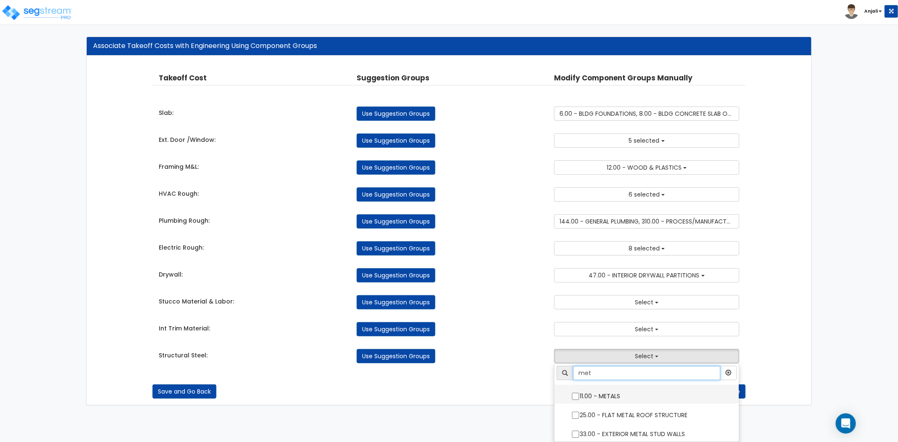
type input "met"
click at [577, 396] on input "11.00 - METALS" at bounding box center [575, 396] width 8 height 7
checkbox input "true"
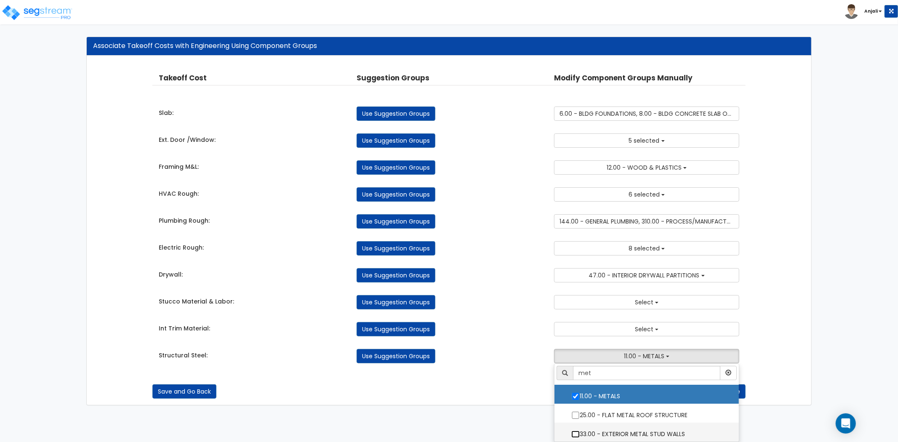
click at [574, 432] on input "33.00 - EXTERIOR METAL STUD WALLS" at bounding box center [575, 434] width 8 height 7
checkbox input "true"
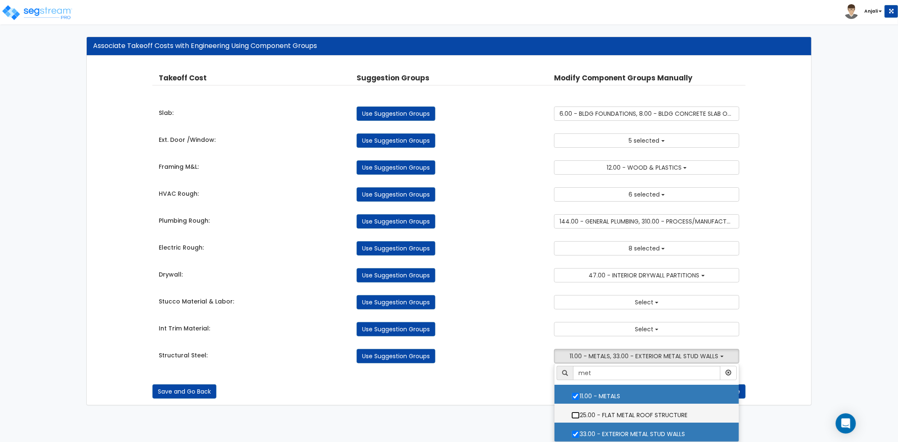
click at [576, 415] on input "25.00 - FLAT METAL ROOF STRUCTURE" at bounding box center [575, 415] width 8 height 7
checkbox input "true"
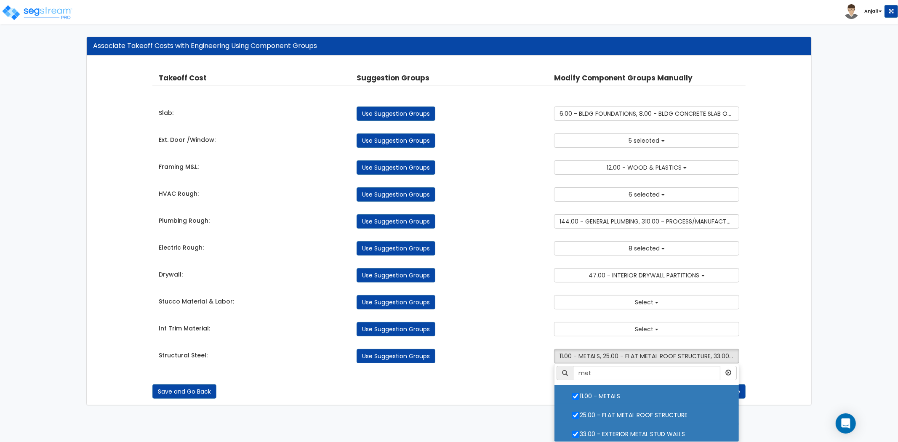
click at [516, 346] on div "Structural Steel: Use Suggestion Groups 4.00 - BLDG CLEARING, GRADING, & EXCAVA…" at bounding box center [448, 354] width 593 height 19
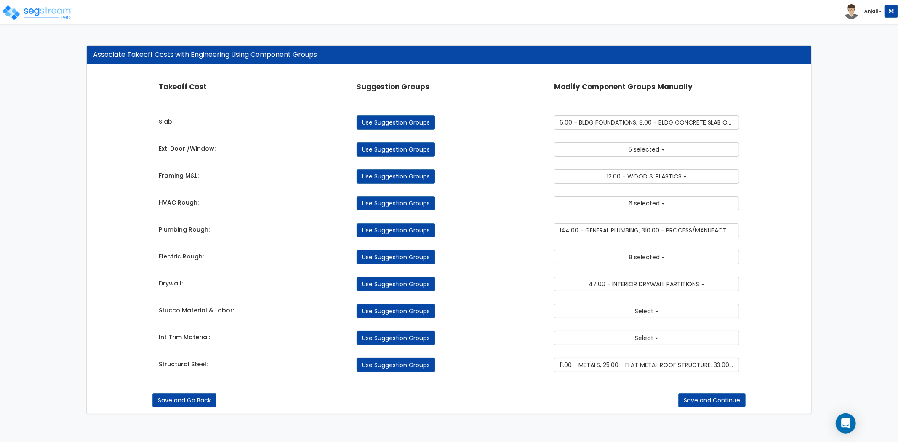
scroll to position [0, 0]
click at [713, 398] on button "Save and Continue" at bounding box center [711, 400] width 67 height 14
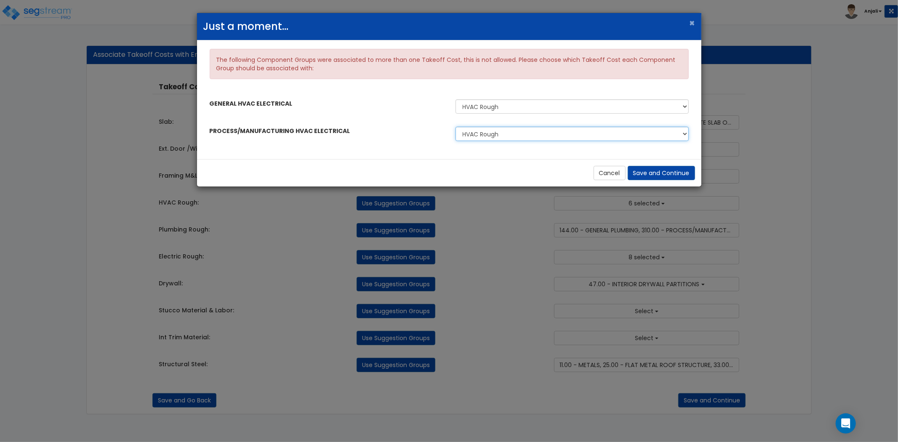
click at [497, 132] on select "HVAC Rough Electric Rough" at bounding box center [571, 134] width 233 height 14
select select "45761345"
click at [455, 127] on select "HVAC Rough Electric Rough" at bounding box center [571, 134] width 233 height 14
click at [641, 170] on button "Save and Continue" at bounding box center [660, 173] width 67 height 14
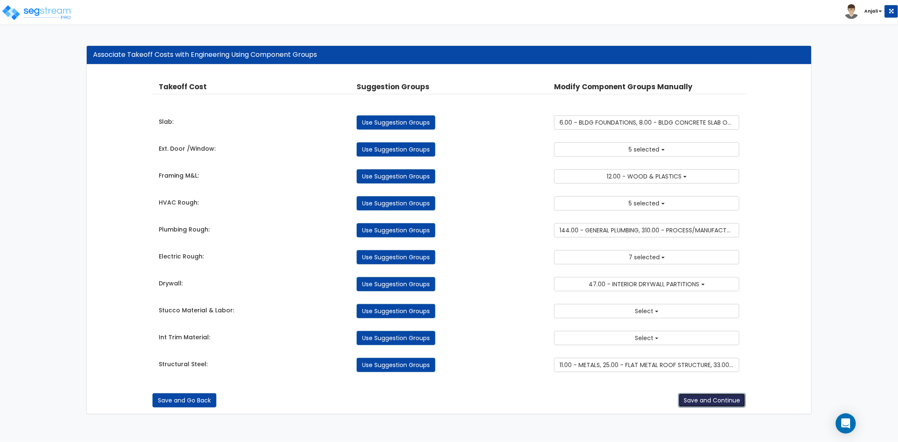
click at [700, 403] on button "Save and Continue" at bounding box center [711, 400] width 67 height 14
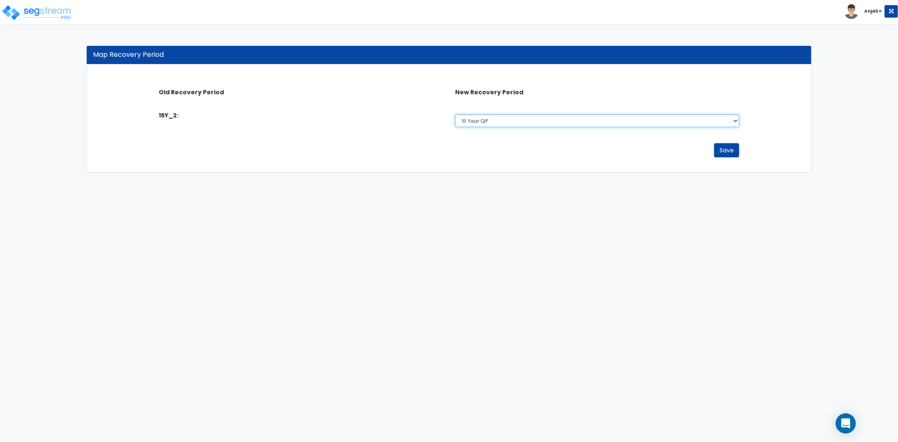
click at [633, 125] on select "Select 5 Years 7 Year 15 Year 15 Year QIP 39 Year" at bounding box center [597, 120] width 284 height 13
select select "15Y_1"
click at [455, 114] on select "Select 5 Years 7 Year 15 Year 15 Year QIP 39 Year" at bounding box center [597, 120] width 284 height 13
click at [734, 149] on button "Save" at bounding box center [726, 150] width 25 height 14
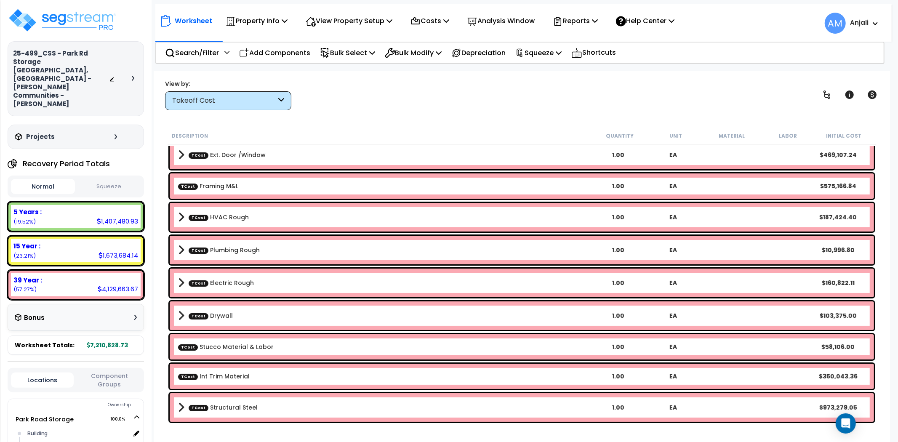
scroll to position [37, 0]
click at [240, 100] on div "Takeoff Cost" at bounding box center [224, 101] width 104 height 10
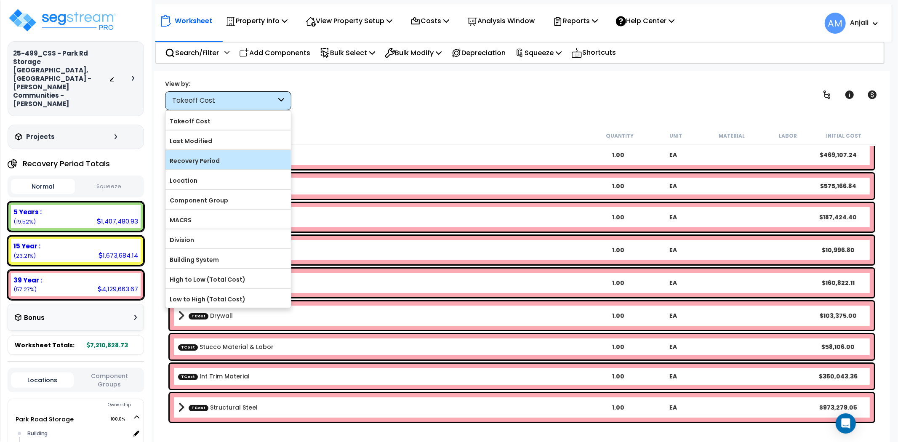
click at [223, 159] on label "Recovery Period" at bounding box center [227, 160] width 125 height 13
click at [0, 0] on input "Recovery Period" at bounding box center [0, 0] width 0 height 0
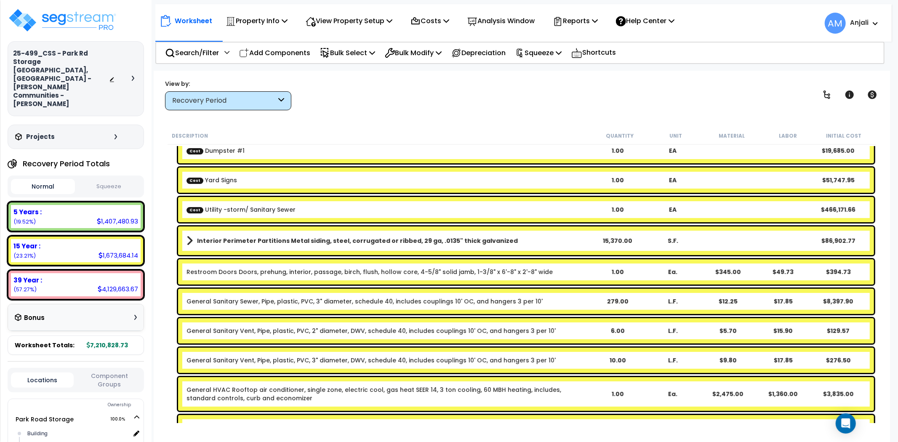
scroll to position [226, 0]
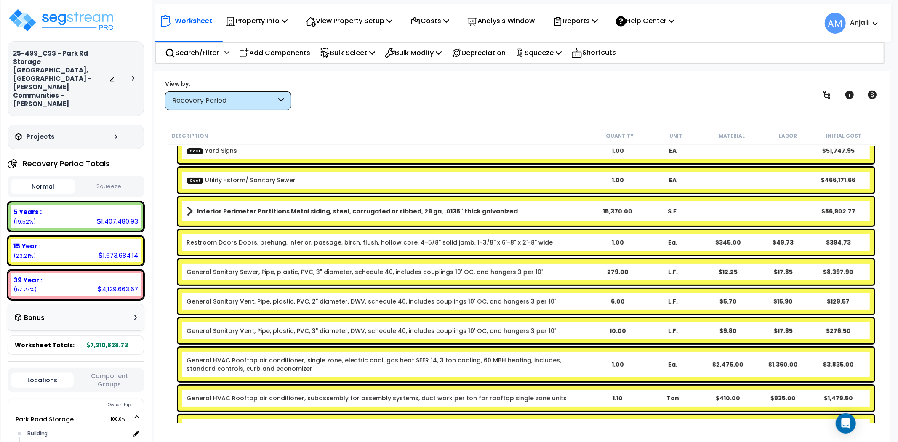
click at [248, 211] on b "Interior Perimeter Partitions Metal siding, steel, corrugated or ribbed, 29 ga,…" at bounding box center [357, 211] width 321 height 8
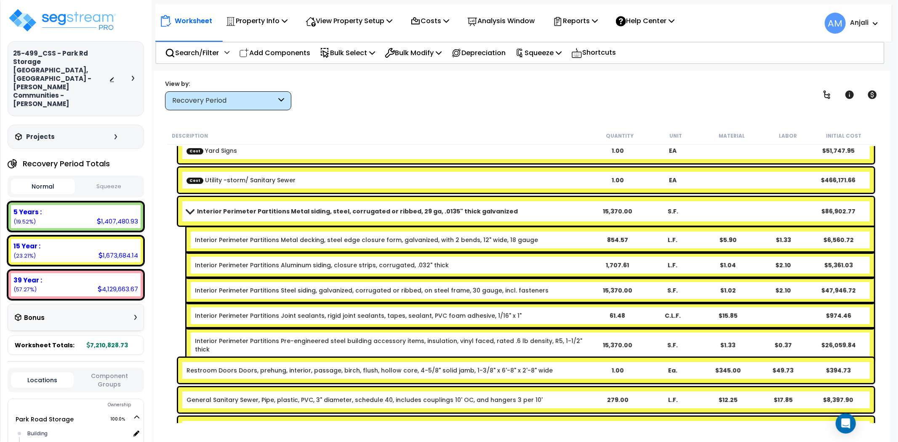
click at [248, 211] on b "Interior Perimeter Partitions Metal siding, steel, corrugated or ribbed, 29 ga,…" at bounding box center [357, 211] width 321 height 8
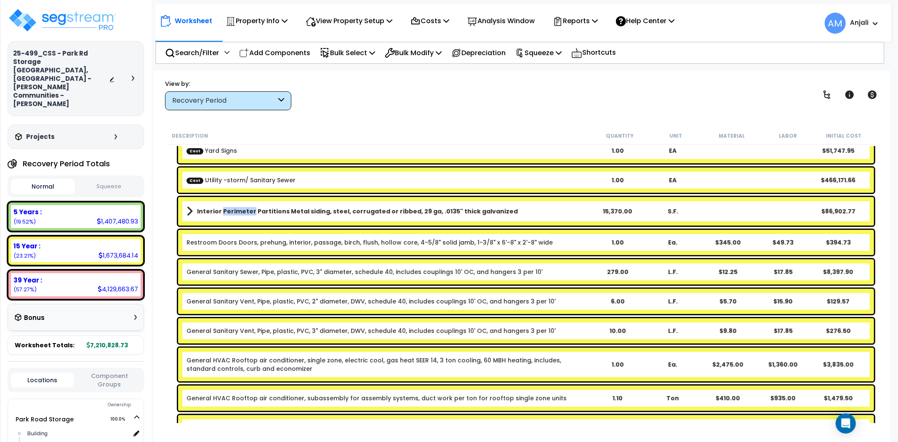
click at [248, 211] on b "Interior Perimeter Partitions Metal siding, steel, corrugated or ribbed, 29 ga,…" at bounding box center [357, 211] width 321 height 8
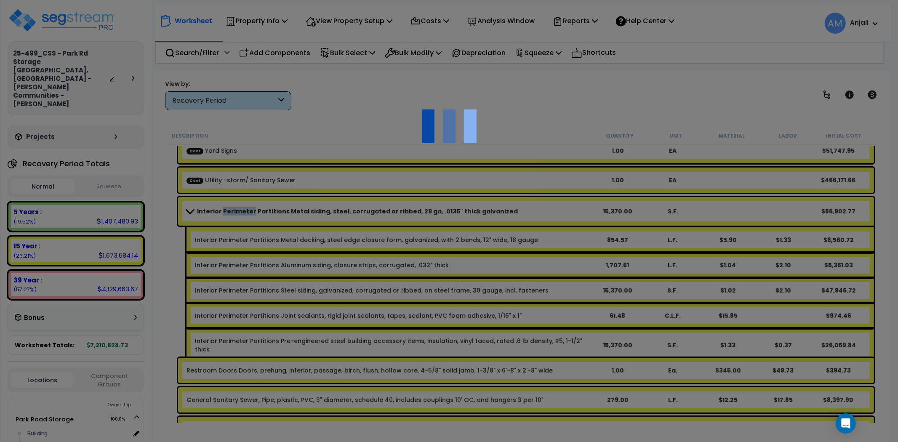
select select "45761348"
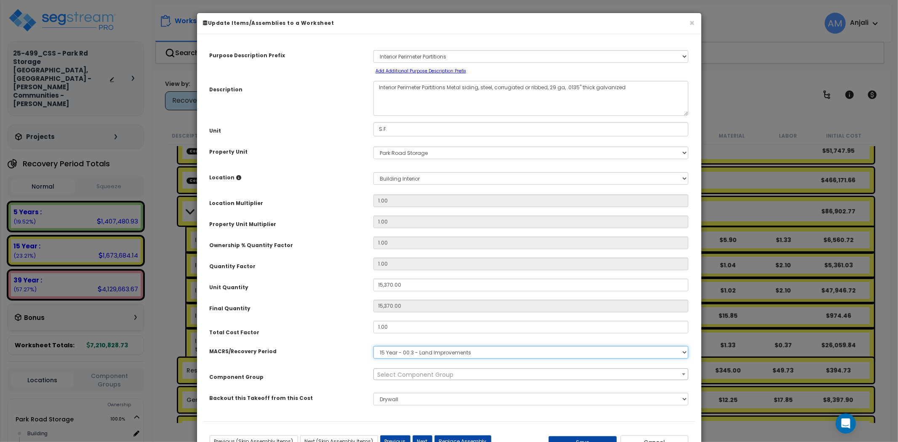
click at [423, 356] on select "Select MACRS/Recovery Period 5 Years - 57.0 - Distributive Trades & Services 5 …" at bounding box center [530, 352] width 315 height 13
select select "3667"
click at [373, 346] on select "Select MACRS/Recovery Period 5 Years - 57.0 - Distributive Trades & Services 5 …" at bounding box center [530, 352] width 315 height 13
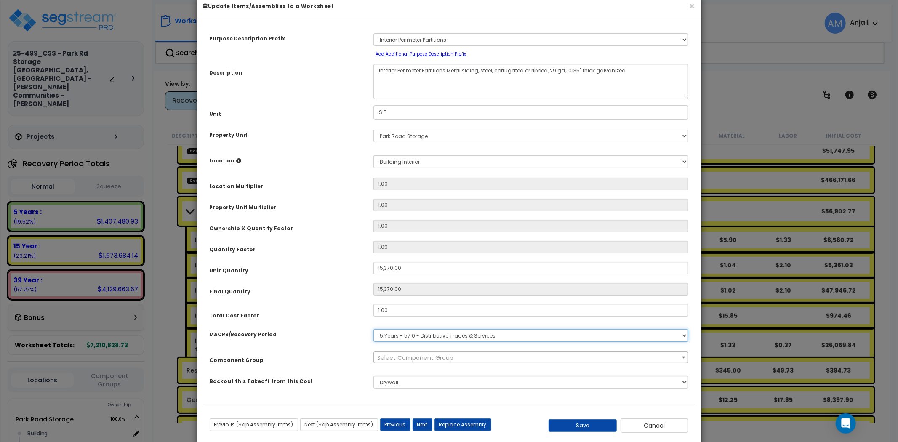
scroll to position [33, 0]
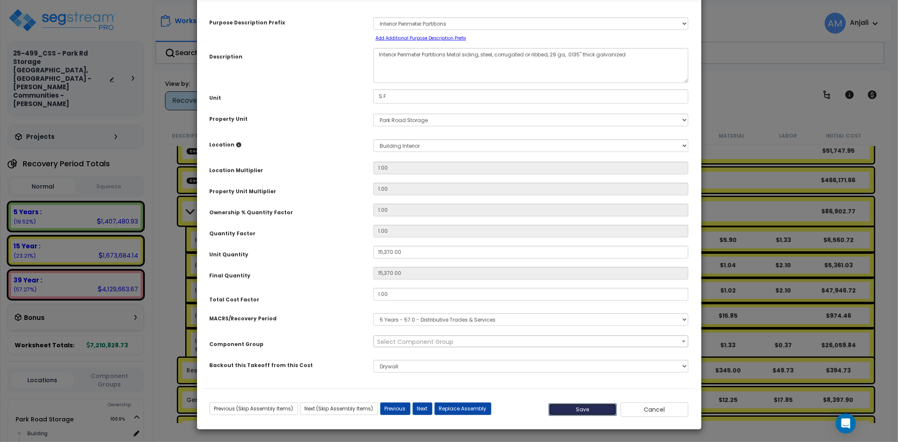
click at [589, 407] on button "Save" at bounding box center [582, 409] width 68 height 13
type input "15370.00"
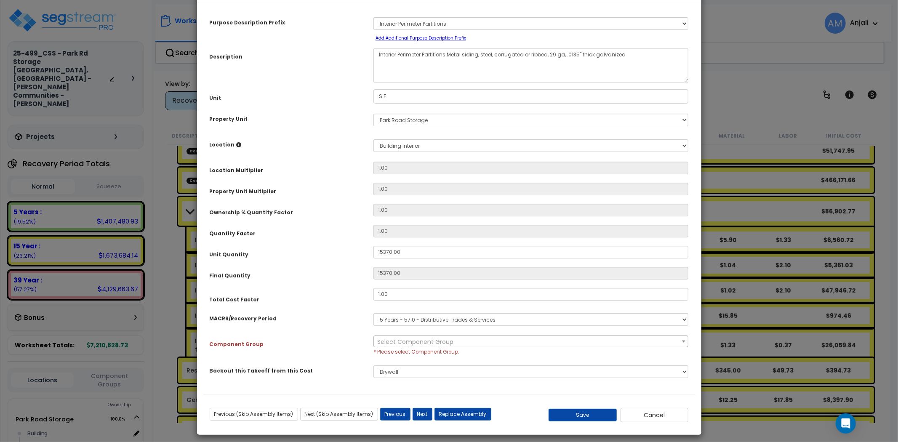
click at [437, 337] on span "Select Component Group" at bounding box center [531, 342] width 314 height 12
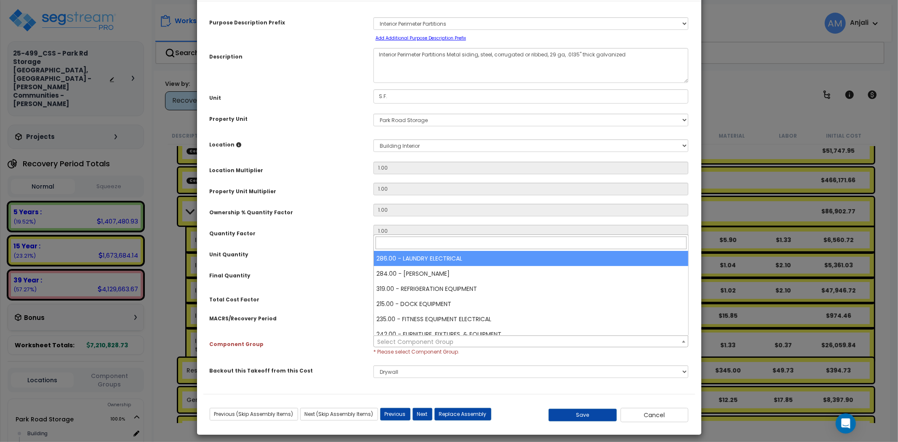
click at [427, 236] on span at bounding box center [531, 243] width 314 height 16
click at [427, 238] on input "search" at bounding box center [530, 243] width 311 height 13
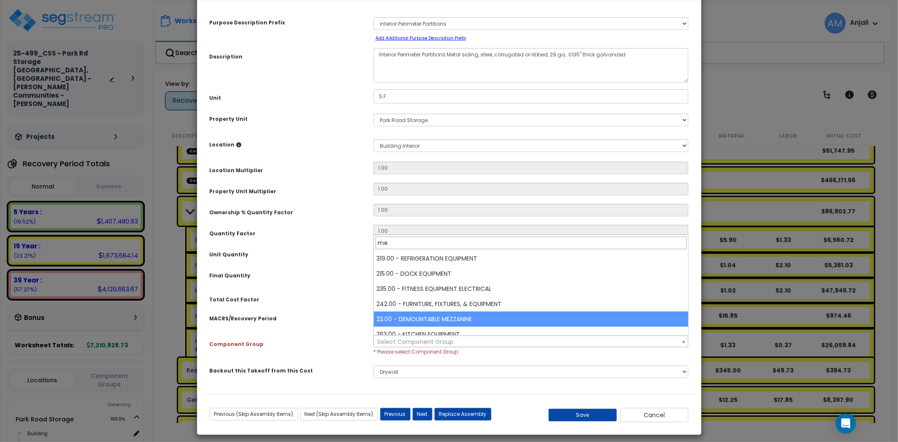
type input "m"
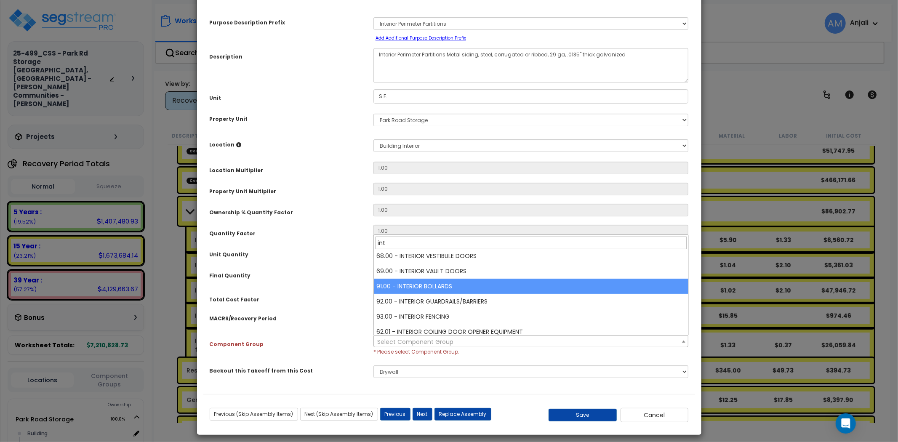
scroll to position [112, 0]
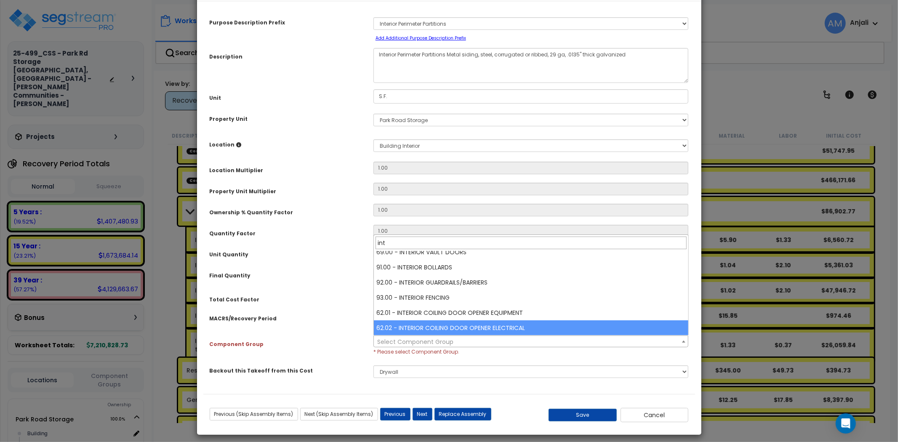
type input "int"
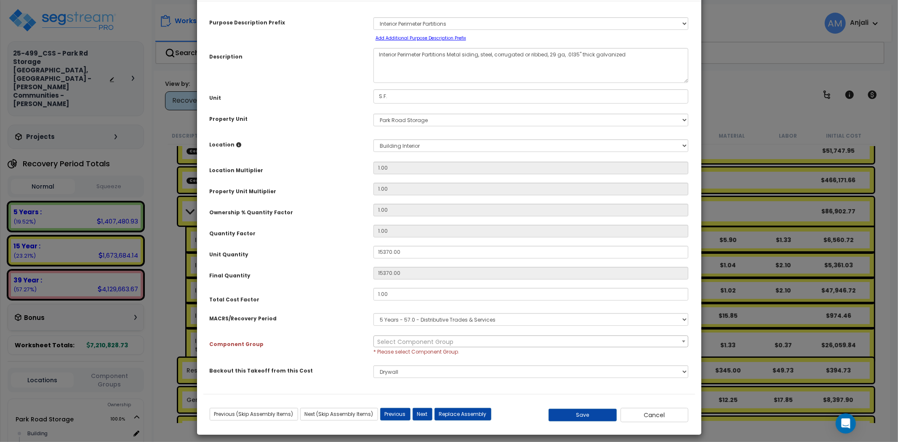
click at [342, 300] on div "Total Cost Factor" at bounding box center [285, 296] width 164 height 16
click at [401, 340] on span "Select Component Group" at bounding box center [415, 342] width 76 height 8
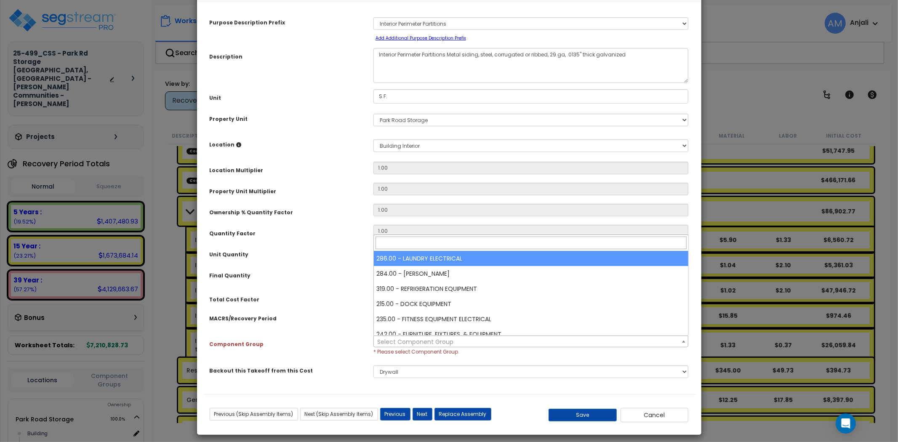
click at [436, 238] on input "search" at bounding box center [530, 243] width 311 height 13
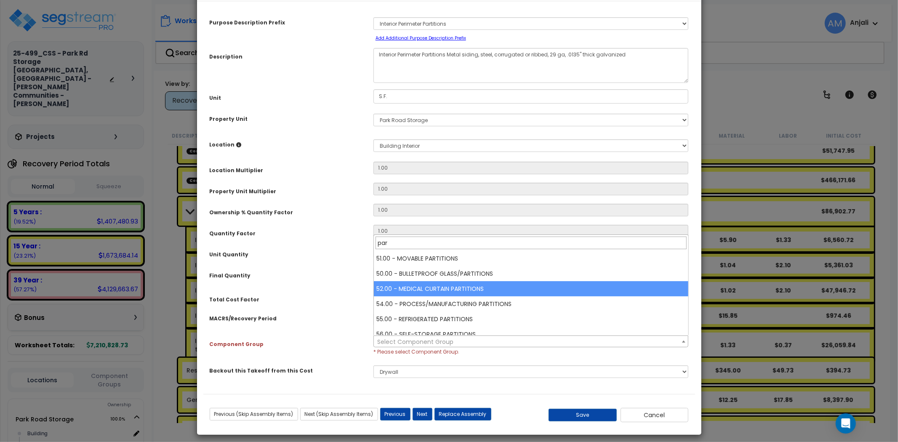
scroll to position [47, 0]
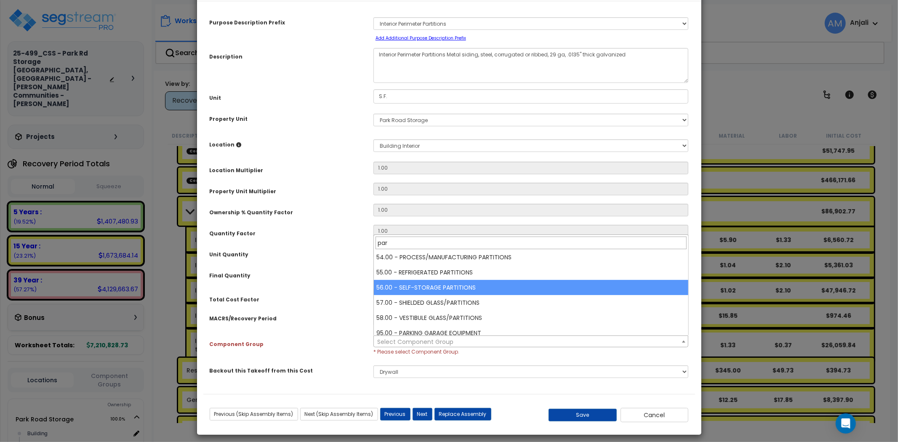
type input "par"
select select "55176"
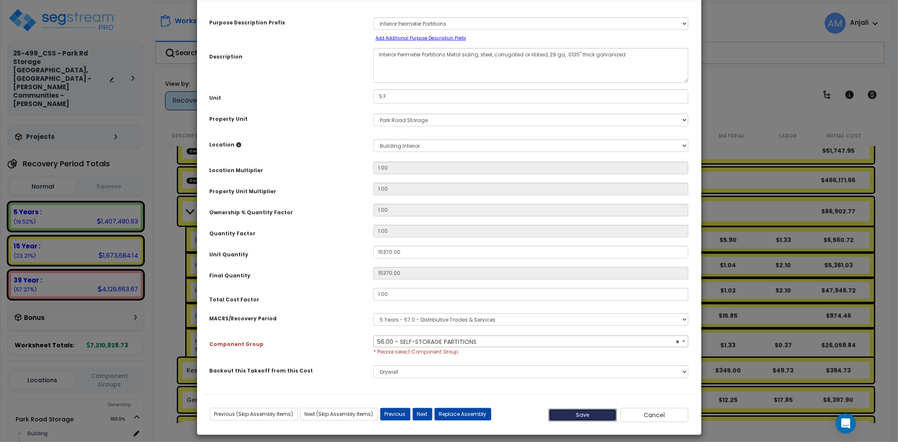
click at [572, 413] on button "Save" at bounding box center [582, 415] width 68 height 13
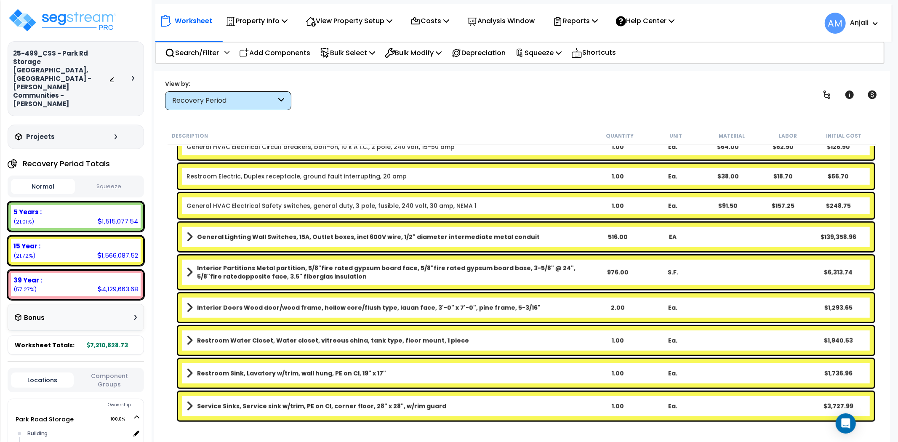
scroll to position [647, 0]
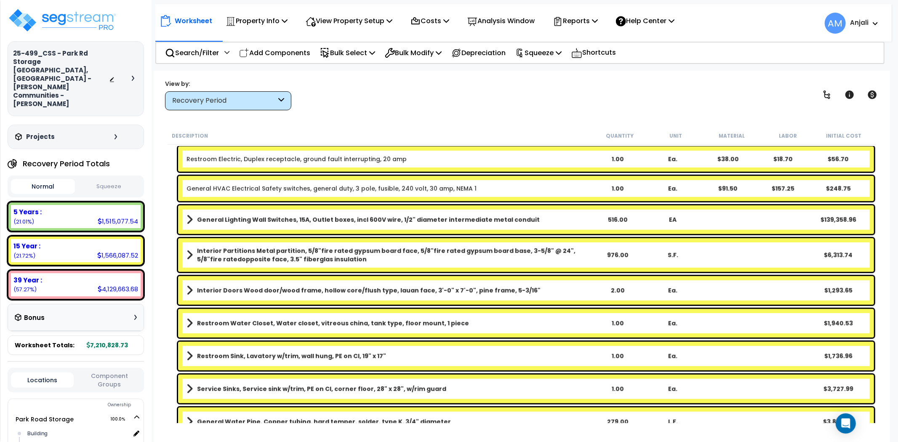
drag, startPoint x: 348, startPoint y: 220, endPoint x: 312, endPoint y: 222, distance: 35.8
click at [312, 222] on b "General Lighting Wall Switches, 15A, Outlet boxes, incl 600V wire, 1/2" diamete…" at bounding box center [368, 219] width 343 height 8
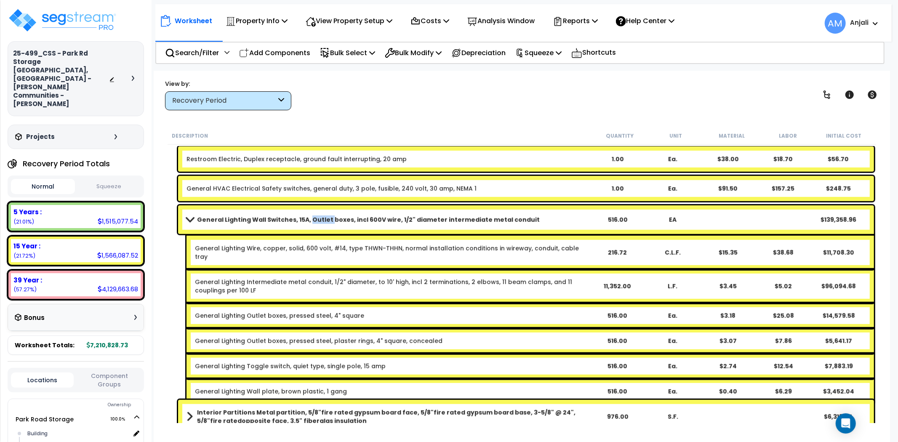
click at [312, 222] on b "General Lighting Wall Switches, 15A, Outlet boxes, incl 600V wire, 1/2" diamete…" at bounding box center [368, 219] width 343 height 8
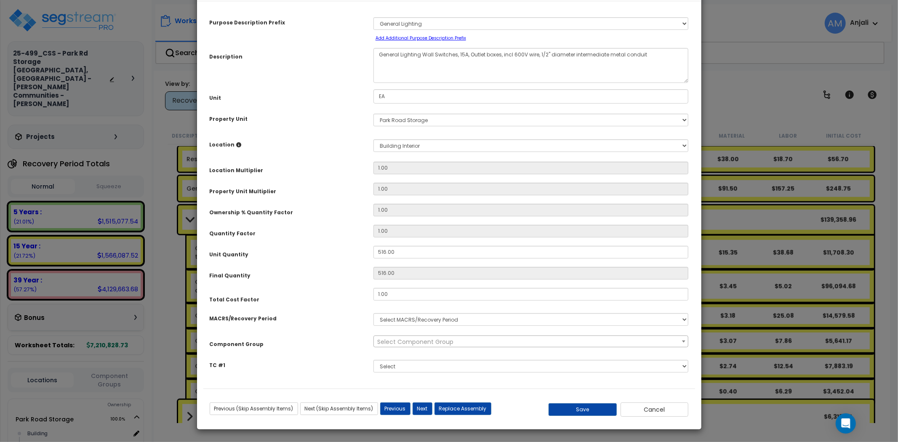
scroll to position [0, 0]
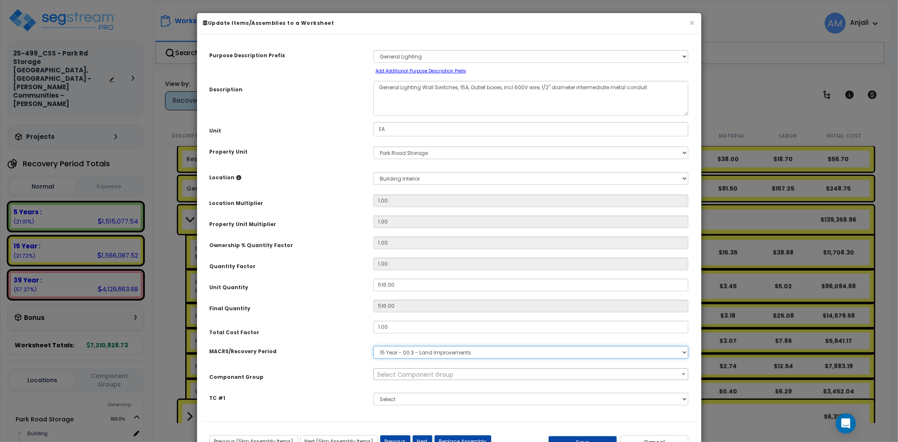
click at [432, 350] on select "Select MACRS/Recovery Period 5 Years - 57.0 - Distributive Trades & Services 5 …" at bounding box center [530, 352] width 315 height 13
select select "3667"
click at [373, 346] on select "Select MACRS/Recovery Period 5 Years - 57.0 - Distributive Trades & Services 5 …" at bounding box center [530, 352] width 315 height 13
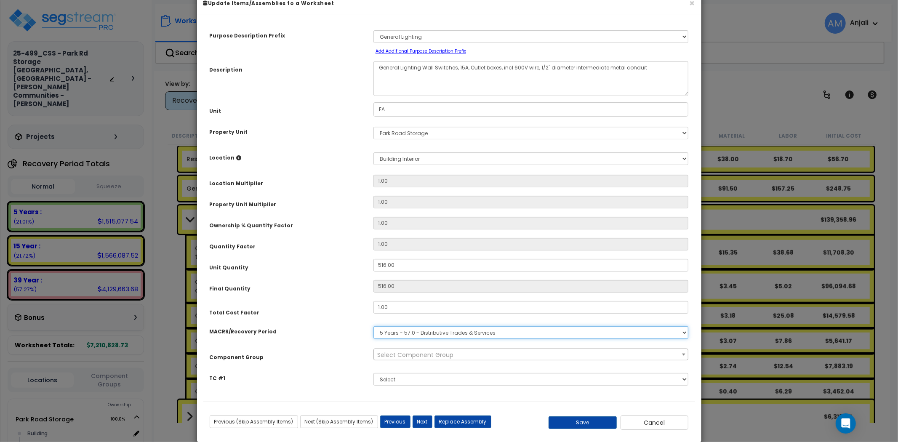
scroll to position [33, 0]
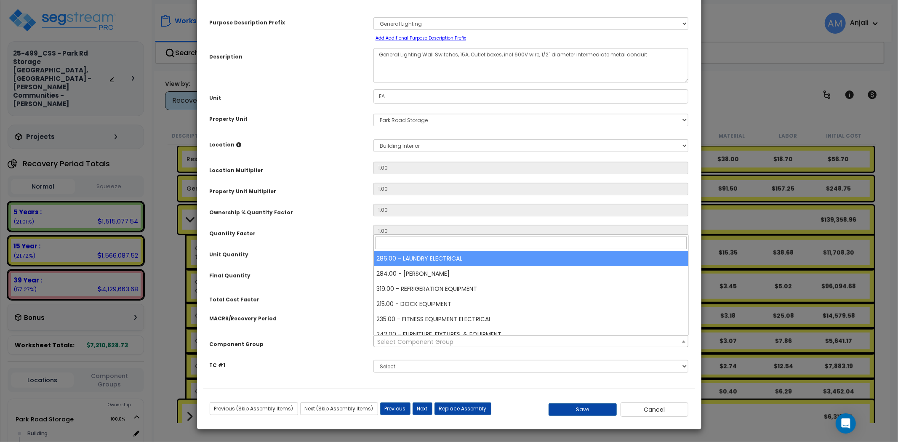
click at [426, 340] on span "Select Component Group" at bounding box center [415, 342] width 76 height 8
click at [423, 243] on input "search" at bounding box center [530, 243] width 311 height 13
type input "m"
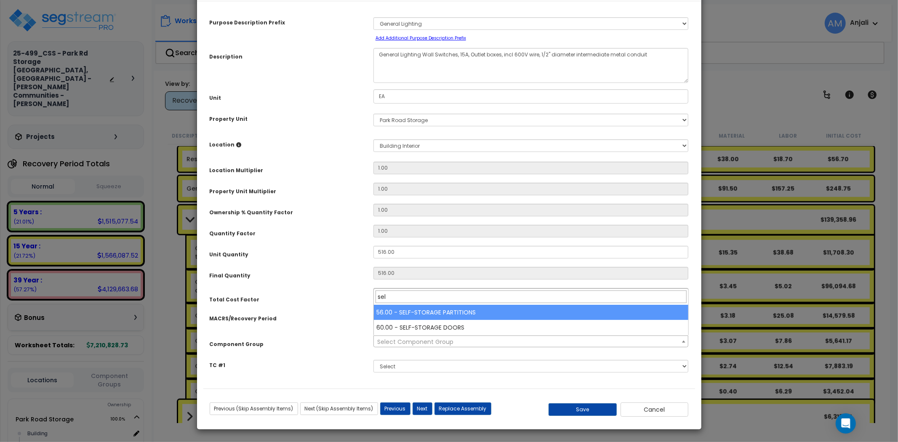
type input "sel"
select select "55176"
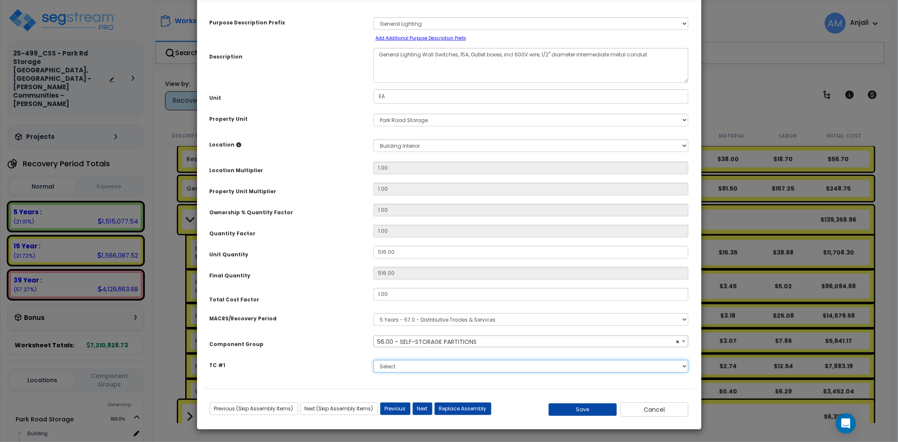
click at [439, 360] on select "Select Slab Ext. Door /Window Framing M&L HVAC Rough Plumbing Rough Electric Ro…" at bounding box center [530, 366] width 315 height 13
select select "45761366"
click at [373, 360] on select "Select Slab Ext. Door /Window Framing M&L HVAC Rough Plumbing Rough Electric Ro…" at bounding box center [530, 366] width 315 height 13
click at [590, 408] on button "Save" at bounding box center [582, 409] width 68 height 13
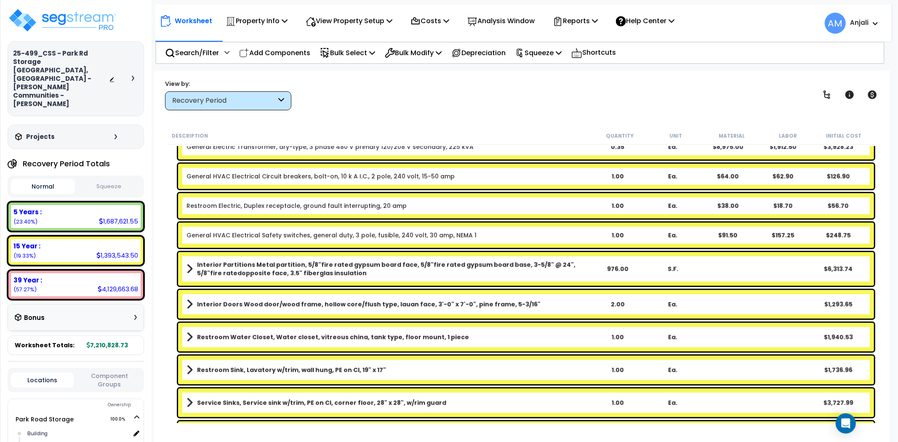
scroll to position [647, 0]
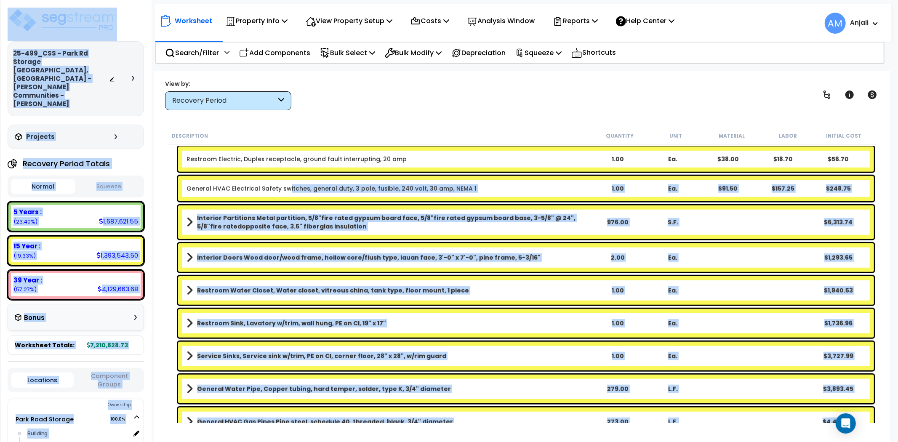
click at [285, 190] on link "General HVAC Electrical Safety switches, general duty, 3 pole, fusible, 240 vol…" at bounding box center [331, 188] width 290 height 8
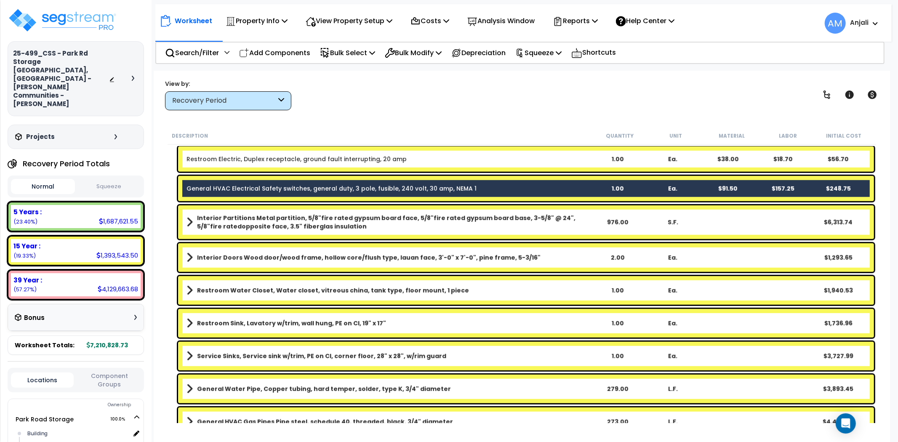
click at [283, 223] on b "Interior Partitions Metal partition, 5/8"fire rated gypsum board face, 5/8"fire…" at bounding box center [393, 222] width 393 height 17
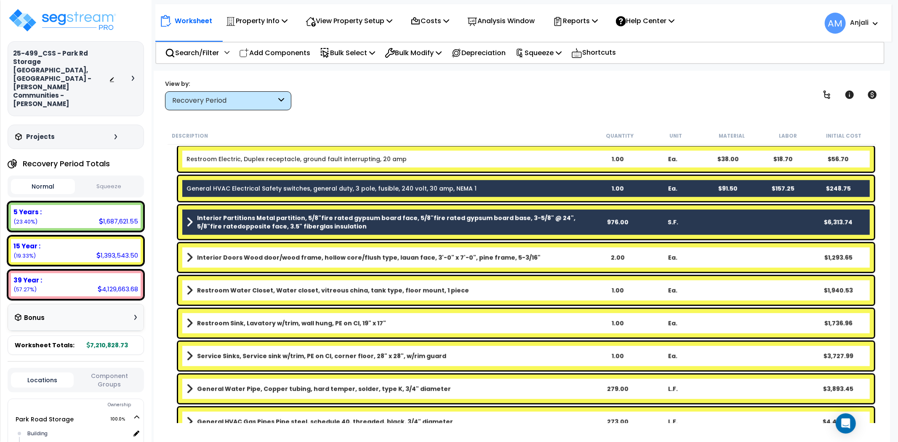
click at [276, 260] on b "Interior Doors Wood door/wood frame, hollow core/flush type, lauan face, 3'-0" …" at bounding box center [368, 257] width 343 height 8
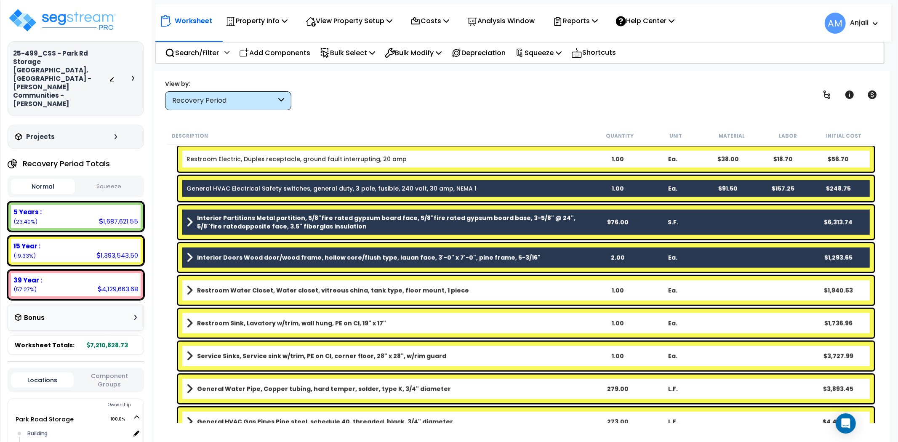
click at [267, 294] on b "Restroom Water Closet, Water closet, vitreous china, tank type, floor mount, 1 …" at bounding box center [333, 290] width 272 height 8
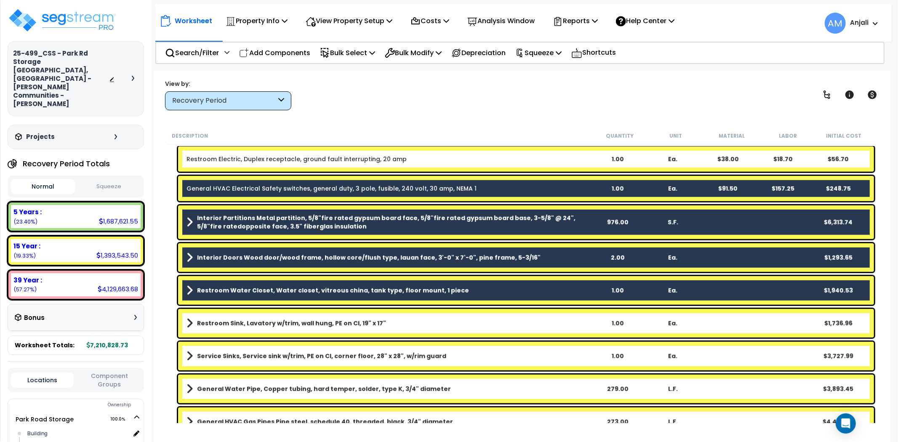
click at [266, 327] on b "Restroom Sink, Lavatory w/trim, wall hung, PE on CI, 19" x 17"" at bounding box center [291, 323] width 189 height 8
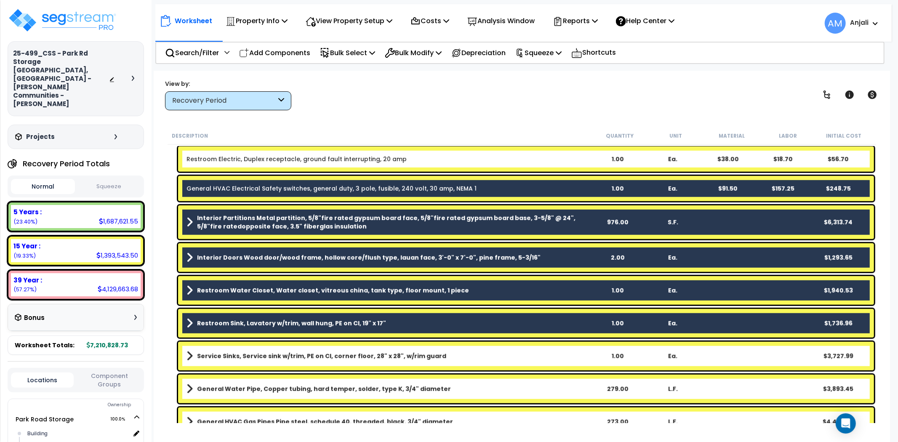
drag, startPoint x: 263, startPoint y: 352, endPoint x: 313, endPoint y: 399, distance: 68.5
click at [263, 353] on b "Service Sinks, Service sink w/trim, PE on CI, corner floor, 28" x 28", w/rim gu…" at bounding box center [321, 356] width 249 height 8
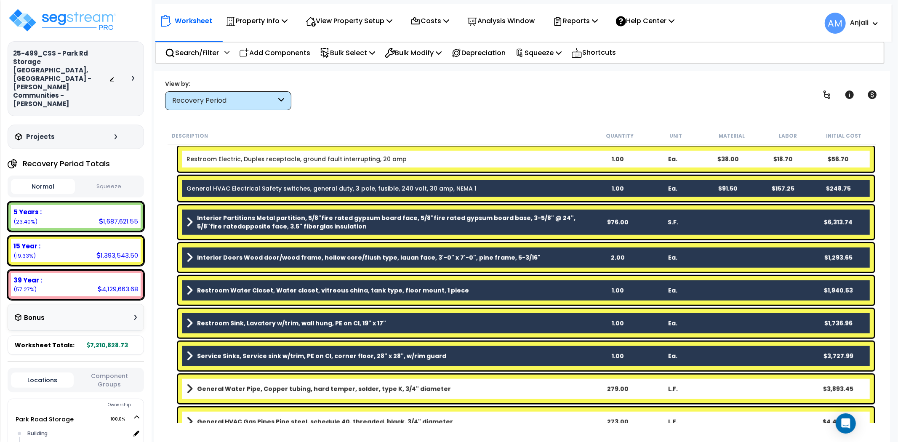
click at [314, 391] on b "General Water Pipe, Copper tubing, hard temper, solder, type K, 3/4" diameter" at bounding box center [324, 389] width 254 height 8
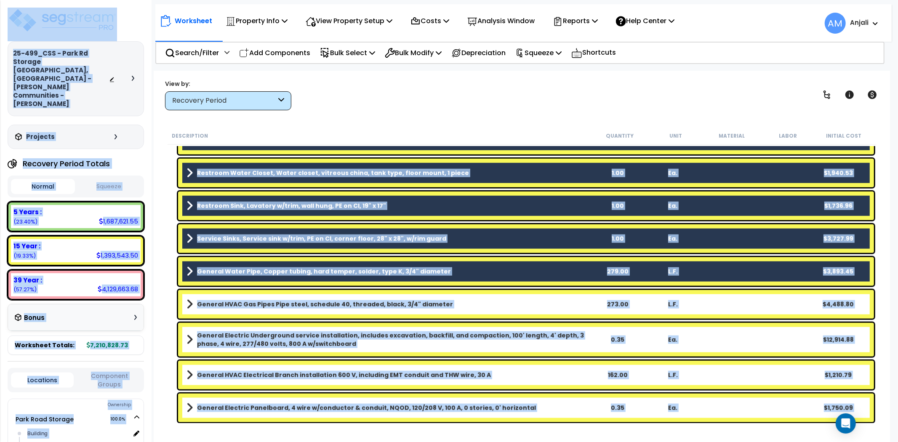
scroll to position [787, 0]
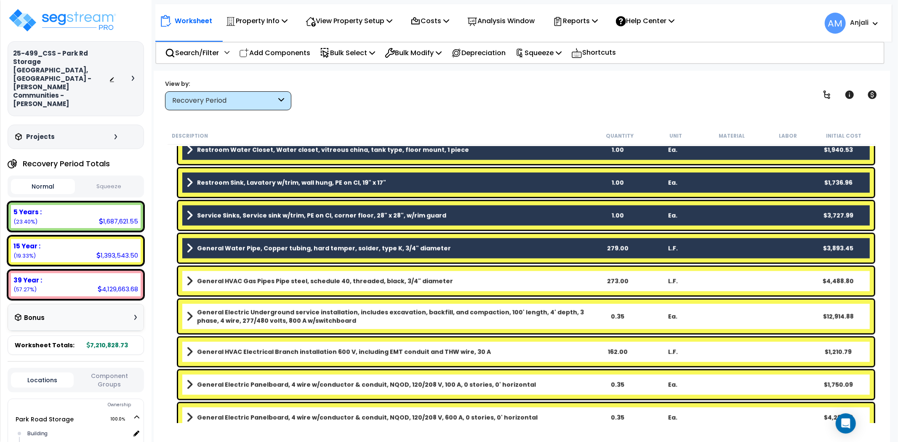
click at [310, 282] on b "General HVAC Gas Pipes Pipe steel, schedule 40, threaded, black, 3/4" diameter" at bounding box center [325, 281] width 256 height 8
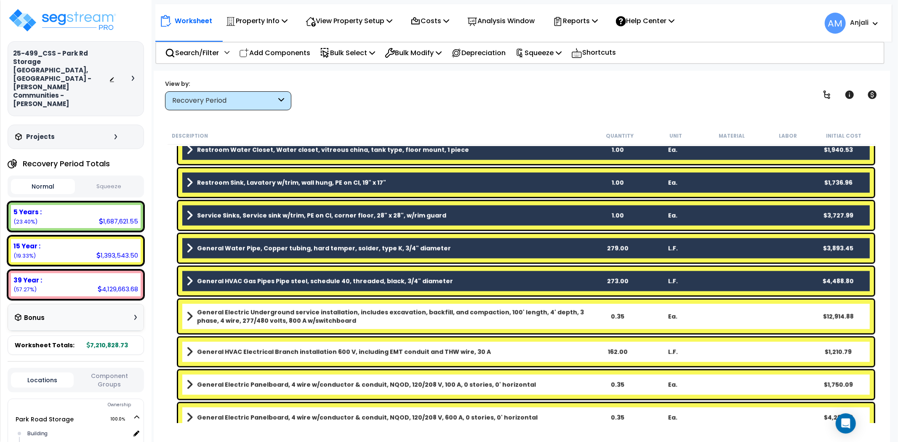
click at [310, 305] on div "General Electric Underground service installation, includes excavation, backfil…" at bounding box center [526, 317] width 696 height 34
click at [313, 320] on b "General Electric Underground service installation, includes excavation, backfil…" at bounding box center [393, 316] width 393 height 17
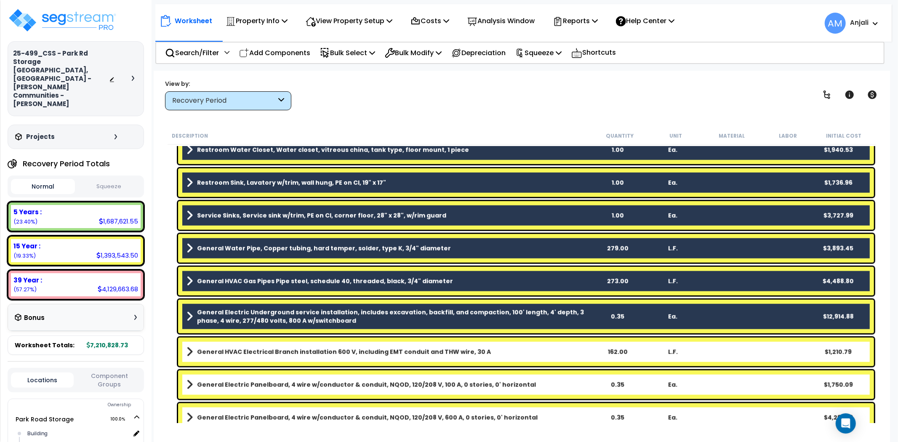
click at [326, 353] on b "General HVAC Electrical Branch installation 600 V, including EMT conduit and TH…" at bounding box center [344, 352] width 294 height 8
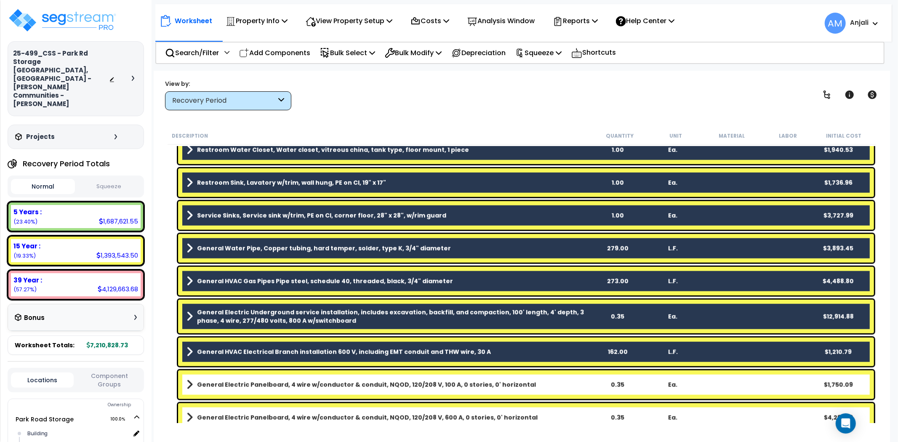
click at [330, 383] on b "General Electric Panelboard, 4 wire w/conductor & conduit, NQOD, 120/208 V, 100…" at bounding box center [366, 384] width 339 height 8
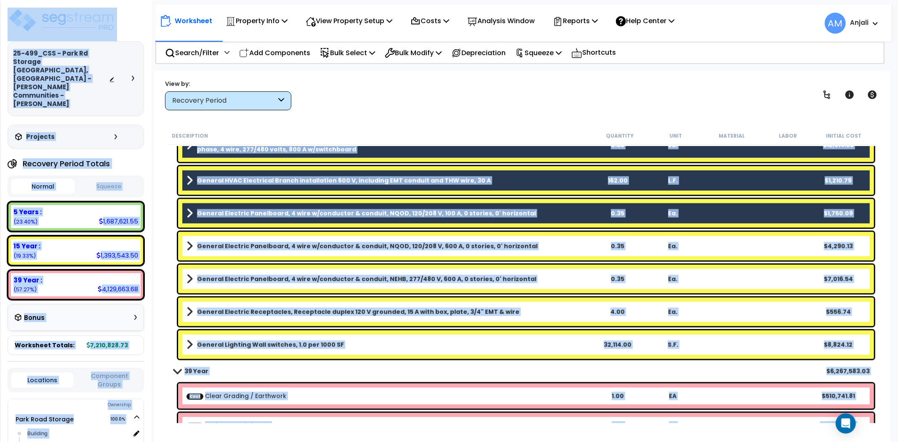
scroll to position [974, 0]
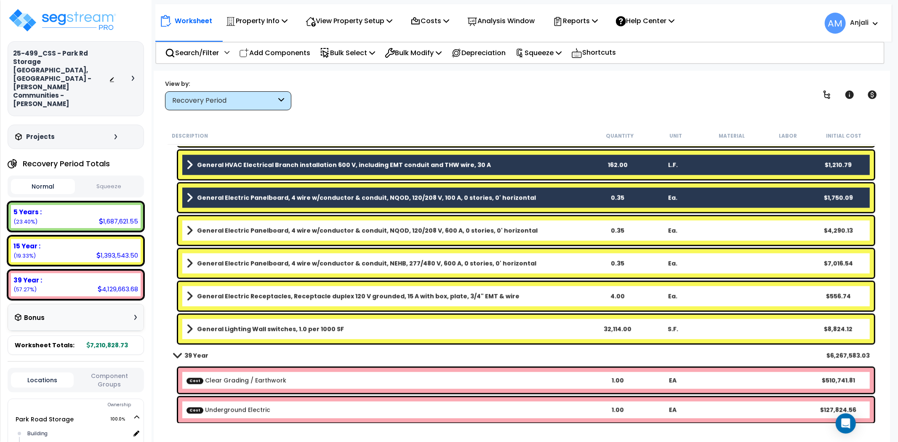
click at [305, 231] on b "General Electric Panelboard, 4 wire w/conductor & conduit, NQOD, 120/208 V, 600…" at bounding box center [367, 230] width 340 height 8
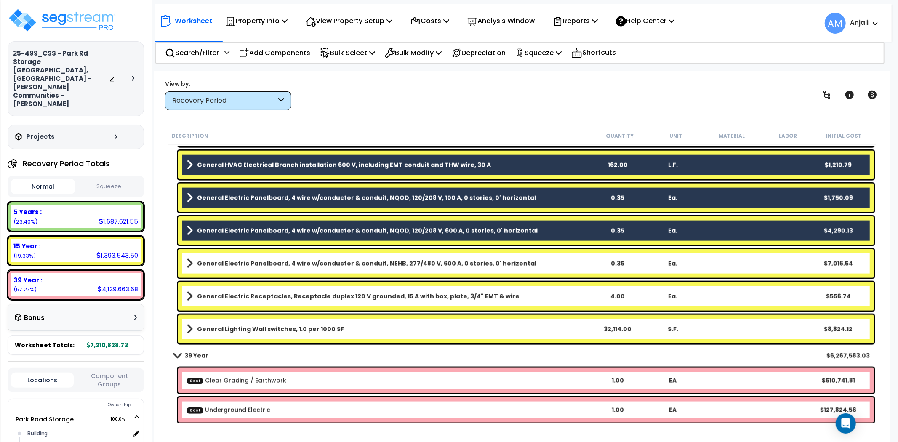
click at [308, 258] on link "General Electric Panelboard, 4 wire w/conductor & conduit, NEHB, 277/480 V, 600…" at bounding box center [387, 264] width 403 height 12
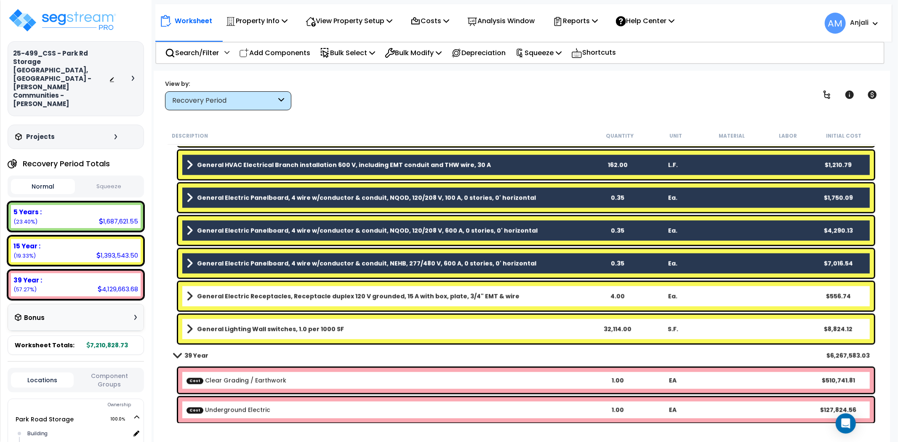
click at [316, 296] on b "General Electric Receptacles, Receptacle duplex 120 V grounded, 15 A with box, …" at bounding box center [358, 296] width 322 height 8
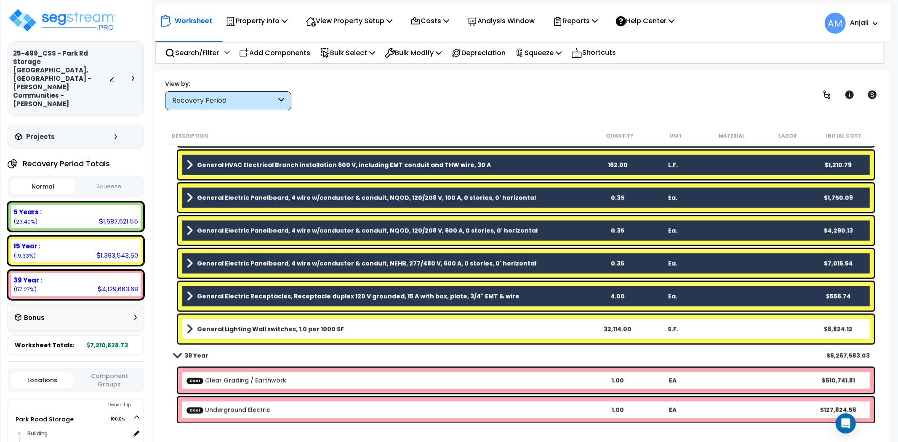
click at [312, 331] on b "General Lighting Wall switches, 1.0 per 1000 SF" at bounding box center [270, 329] width 147 height 8
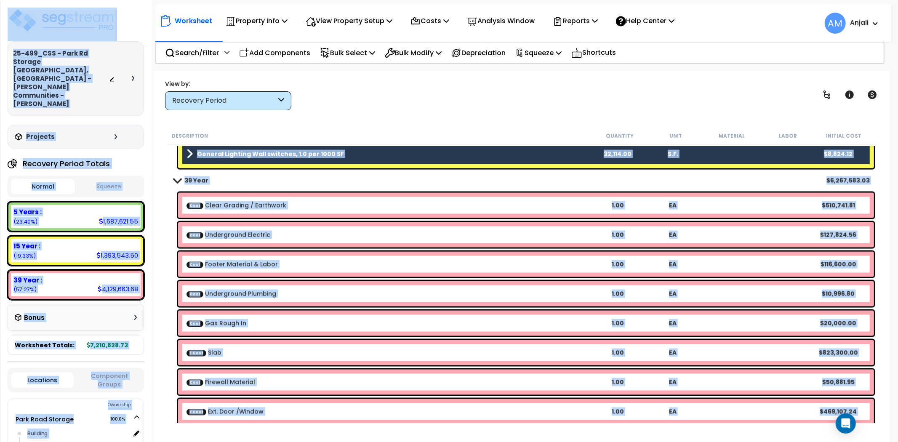
scroll to position [915, 0]
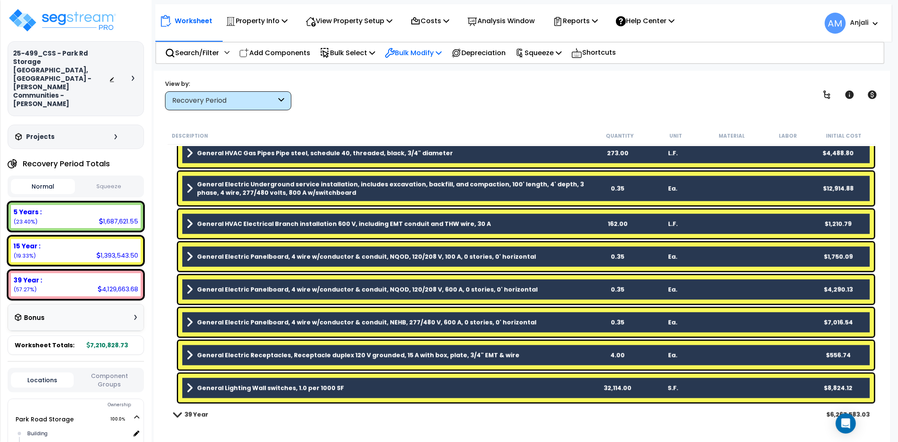
click at [403, 54] on p "Bulk Modify" at bounding box center [413, 52] width 57 height 11
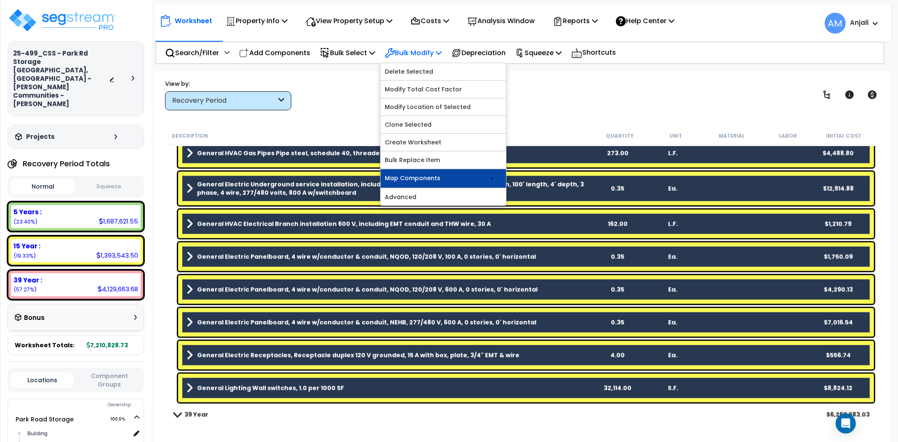
click at [442, 177] on link "Map Components" at bounding box center [442, 178] width 125 height 19
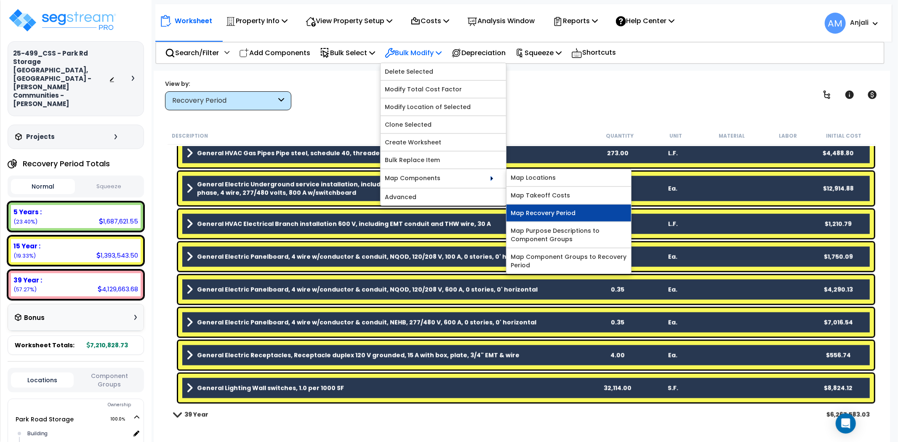
click at [575, 209] on link "Map Recovery Period" at bounding box center [568, 213] width 125 height 17
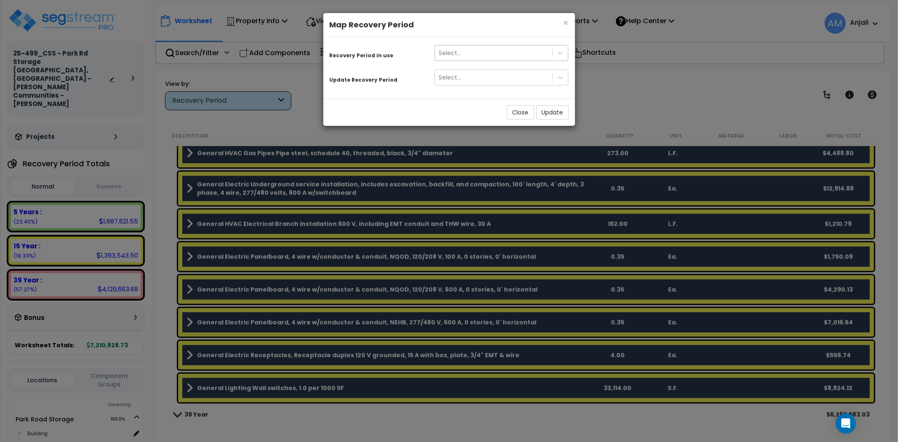
click at [485, 50] on div "Select..." at bounding box center [494, 52] width 118 height 13
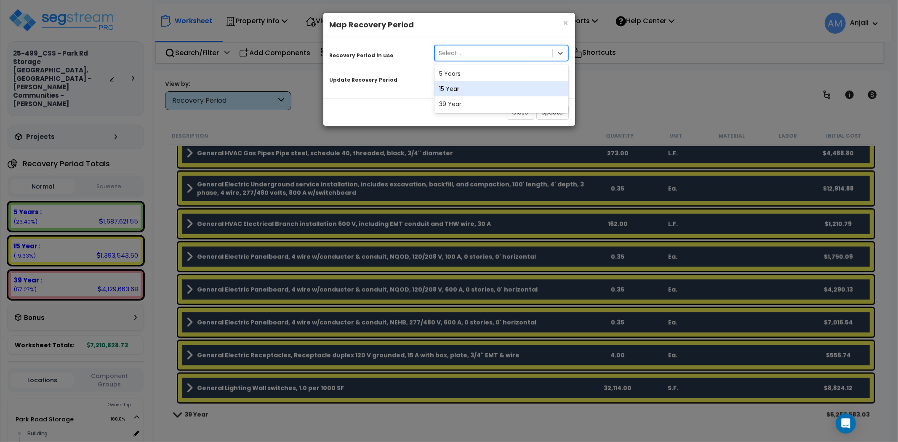
click at [472, 90] on div "15 Year" at bounding box center [501, 88] width 134 height 15
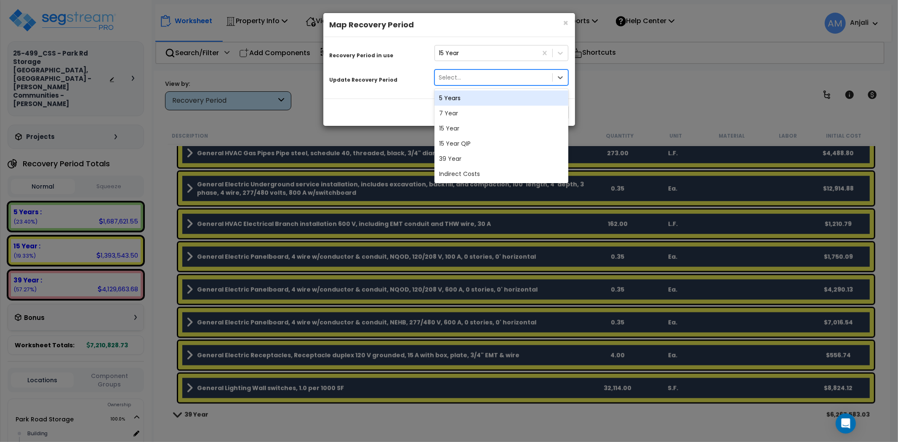
click at [476, 78] on div "Select..." at bounding box center [494, 77] width 118 height 13
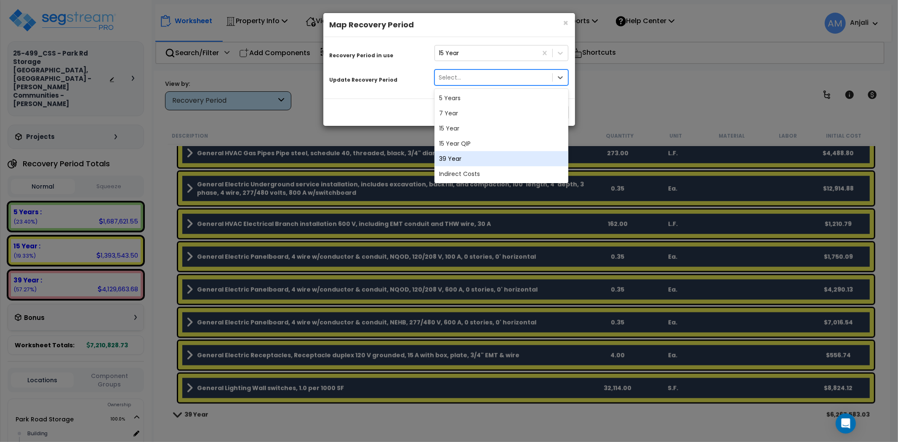
click at [477, 157] on div "39 Year" at bounding box center [501, 158] width 134 height 15
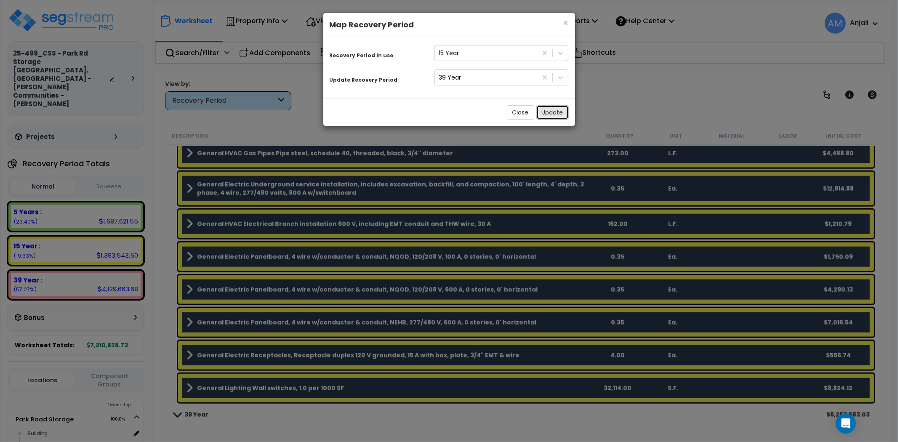
click at [550, 111] on button "Update" at bounding box center [552, 112] width 32 height 14
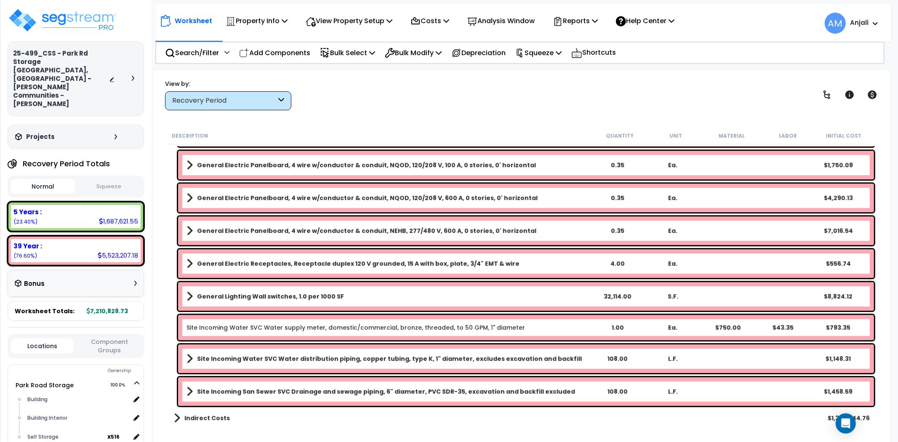
scroll to position [2042, 0]
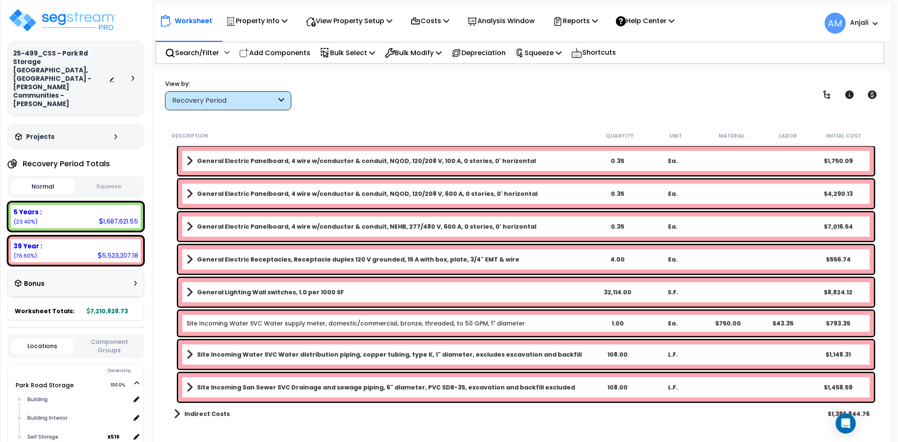
click at [296, 353] on b "Site Incoming Water SVC Water distribution piping, copper tubing, type K, 1" di…" at bounding box center [389, 354] width 385 height 8
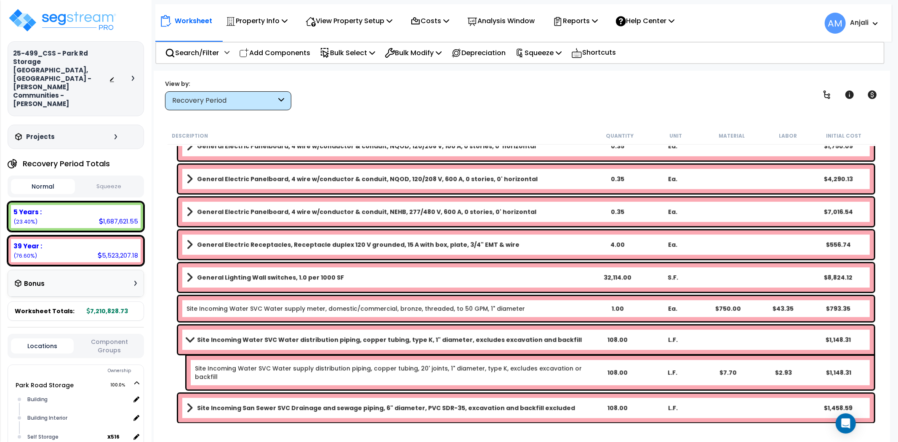
scroll to position [2078, 0]
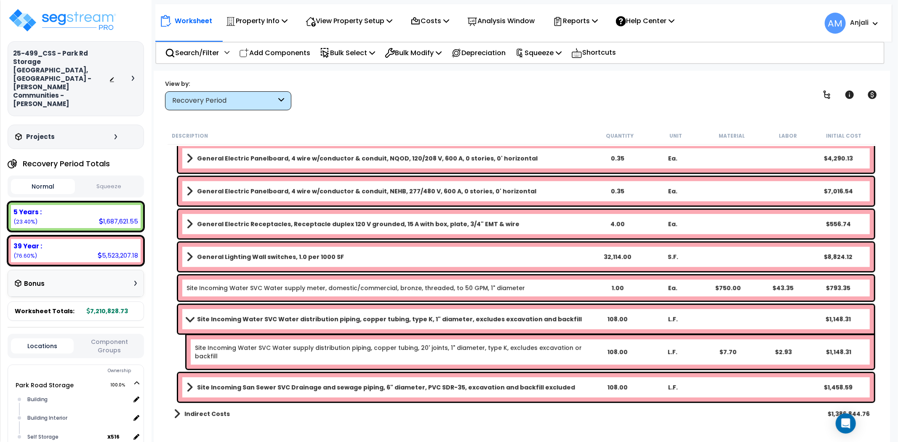
click at [212, 324] on div "Site Incoming Water SVC Water distribution piping, copper tubing, type K, 1" di…" at bounding box center [526, 319] width 696 height 29
click at [213, 393] on div "Site Incoming San Sewer SVC Drainage and sewage piping, 6" diameter, PVC SDR-35…" at bounding box center [526, 387] width 696 height 29
click at [229, 320] on b "Site Incoming Water SVC Water distribution piping, copper tubing, type K, 1" di…" at bounding box center [389, 319] width 385 height 8
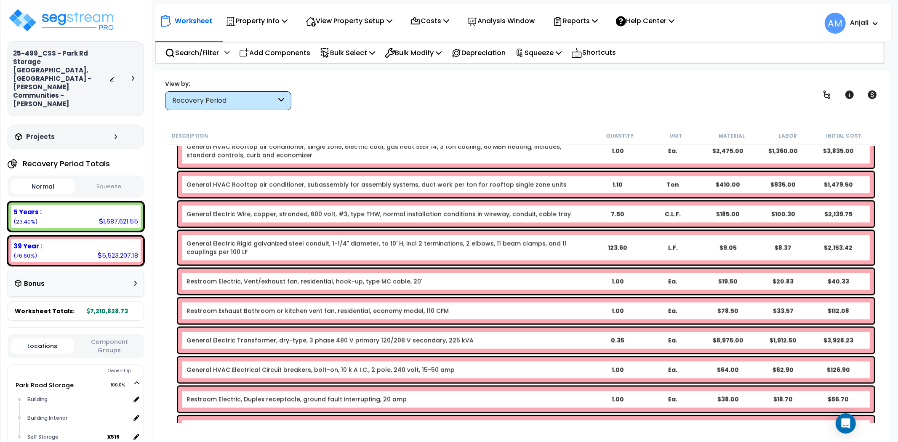
scroll to position [1434, 0]
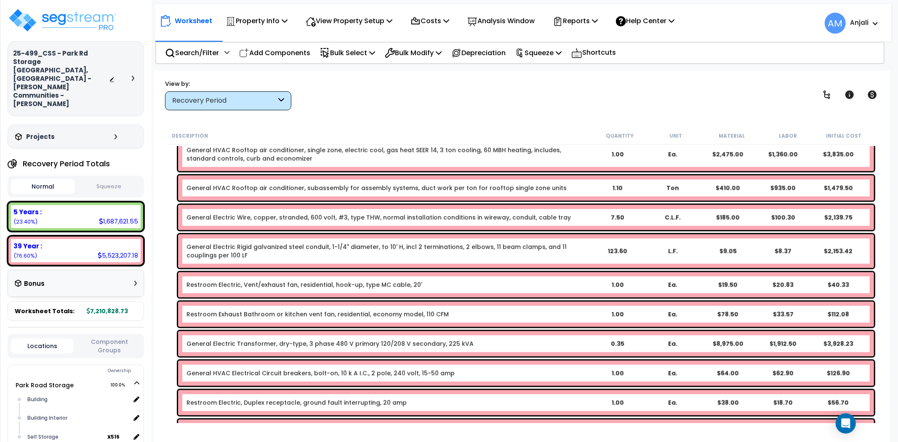
click at [247, 99] on div "Recovery Period" at bounding box center [224, 101] width 104 height 10
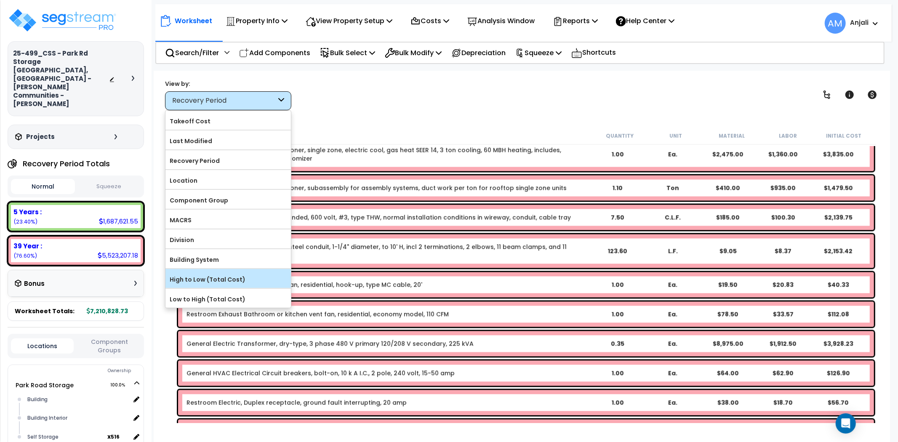
click at [216, 279] on label "High to Low (Total Cost)" at bounding box center [227, 279] width 125 height 13
click at [0, 0] on input "High to Low (Total Cost)" at bounding box center [0, 0] width 0 height 0
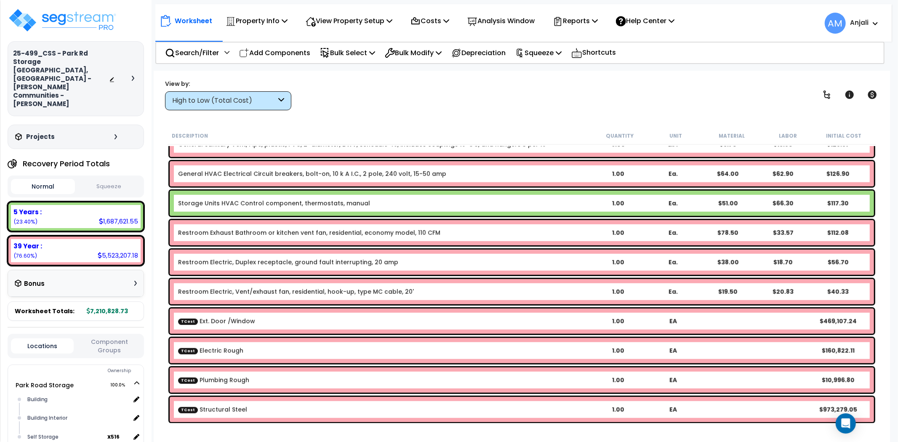
scroll to position [3343, 0]
click at [362, 409] on b "TCost Structural Steel" at bounding box center [384, 409] width 412 height 8
click at [192, 405] on link "TCost Structural Steel" at bounding box center [212, 409] width 69 height 8
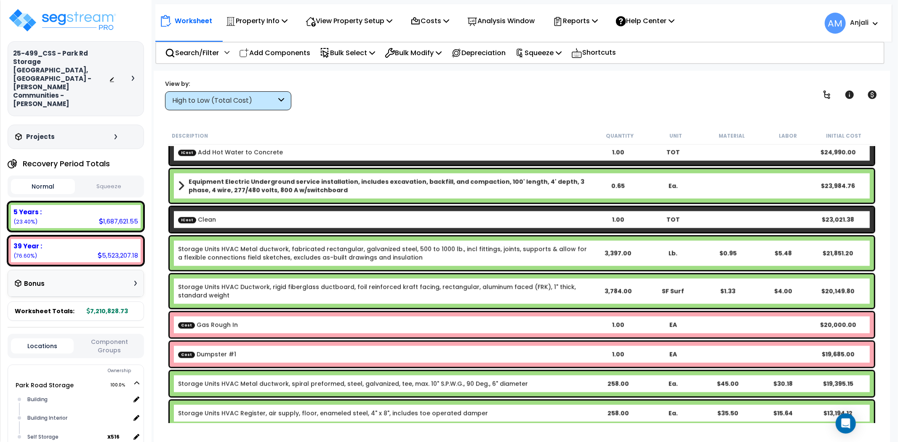
scroll to position [1192, 0]
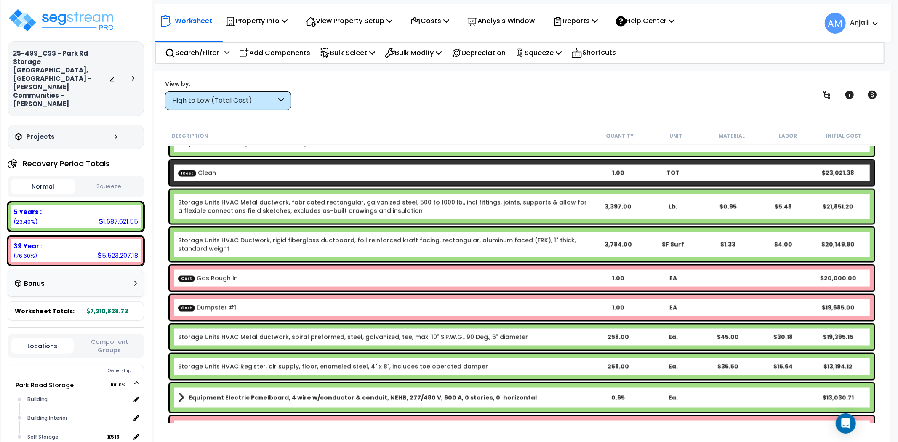
click at [276, 304] on b "Cost Dumpster #1" at bounding box center [384, 307] width 412 height 8
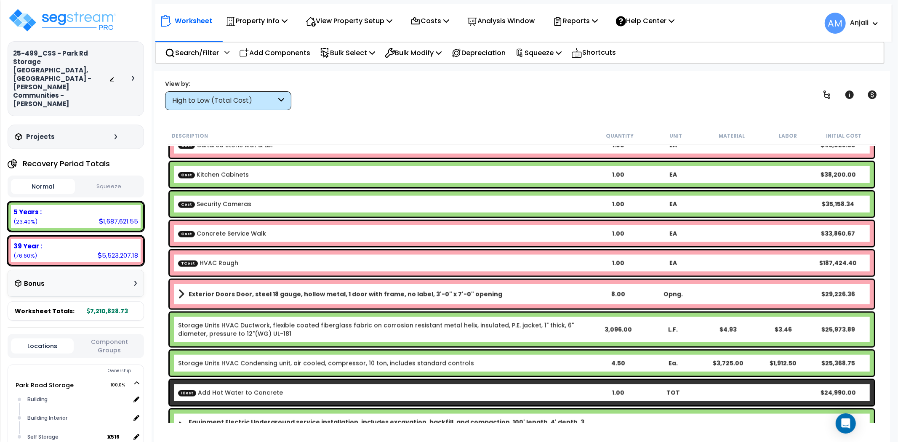
scroll to position [911, 0]
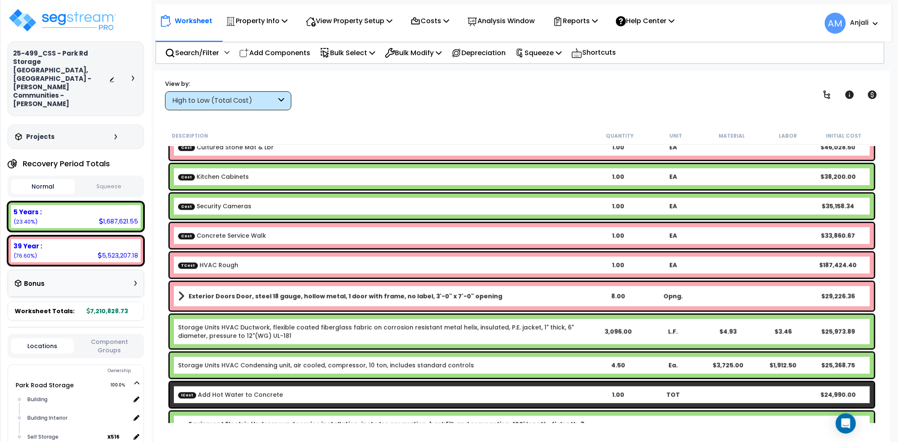
click at [255, 234] on link "Cost Concrete Service Walk" at bounding box center [222, 235] width 88 height 8
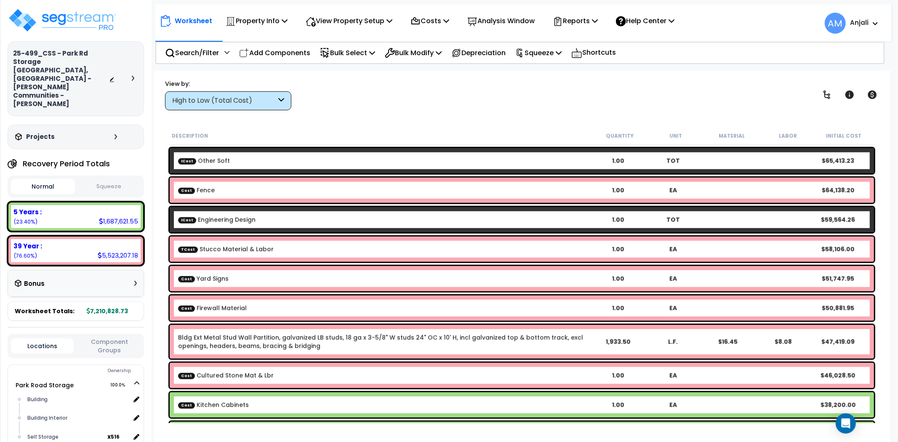
scroll to position [678, 0]
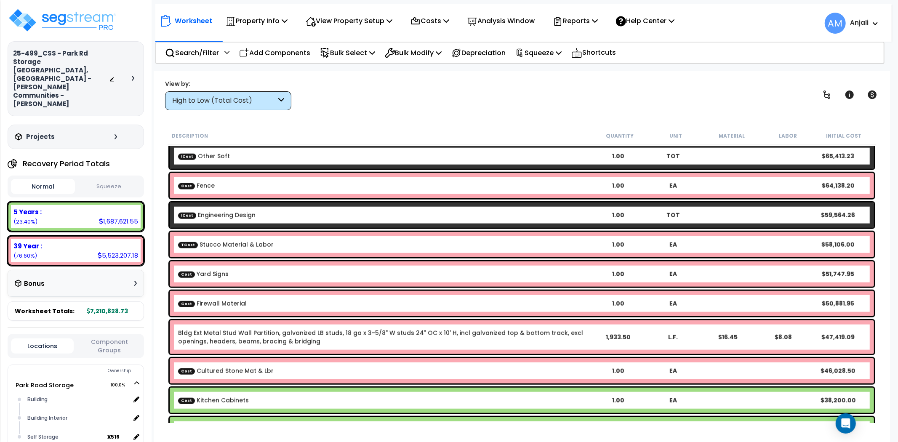
click at [269, 275] on b "Cost Yard Signs" at bounding box center [384, 274] width 412 height 8
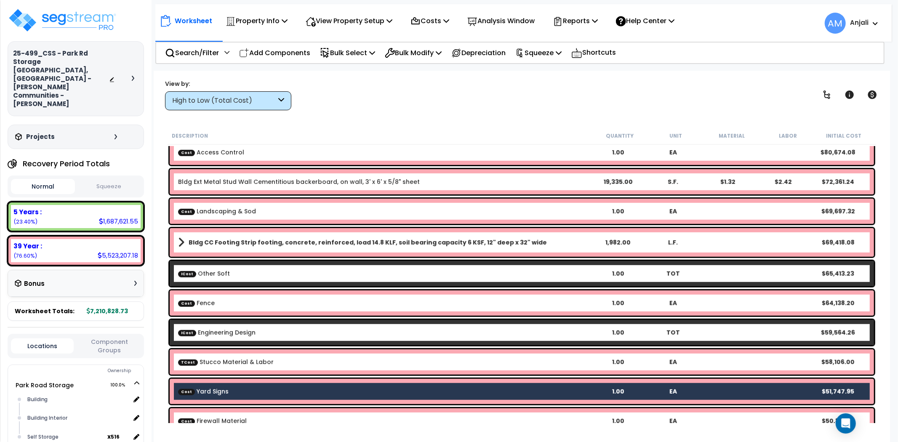
scroll to position [537, 0]
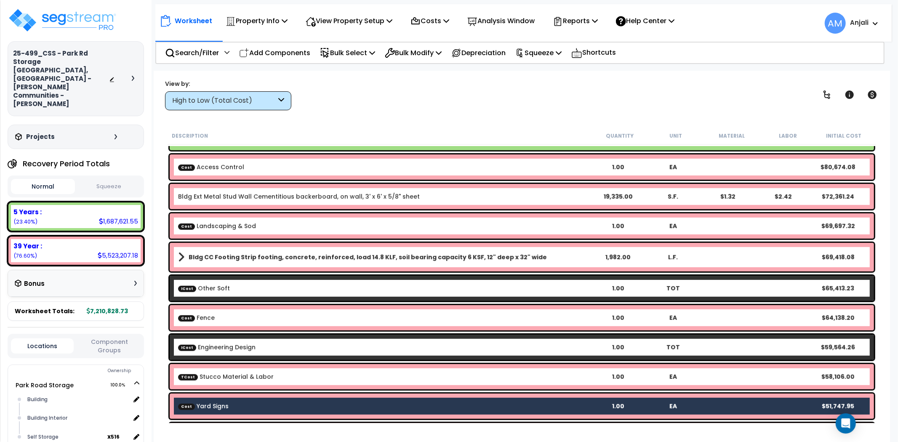
click at [253, 229] on b "Cost Landscaping & Sod" at bounding box center [384, 226] width 412 height 8
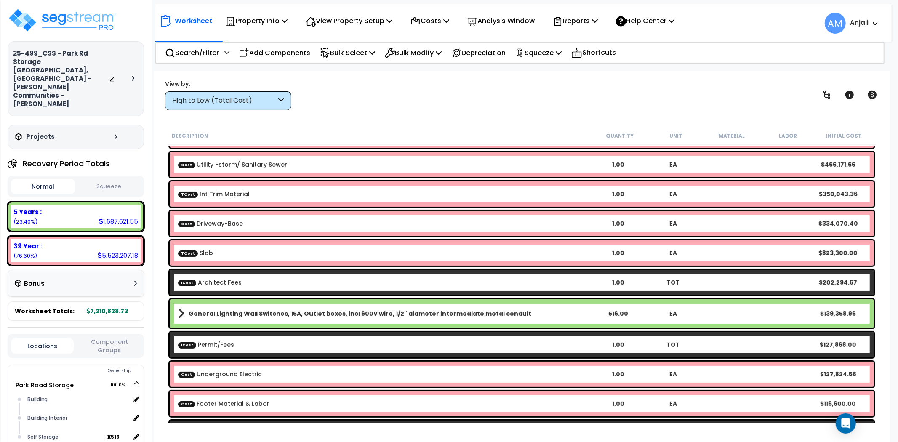
scroll to position [116, 0]
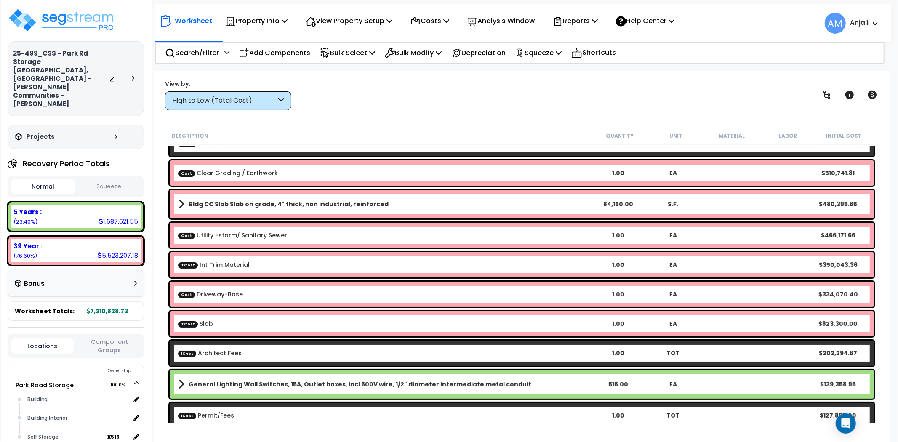
click at [272, 294] on b "Cost Driveway-Base" at bounding box center [384, 294] width 412 height 8
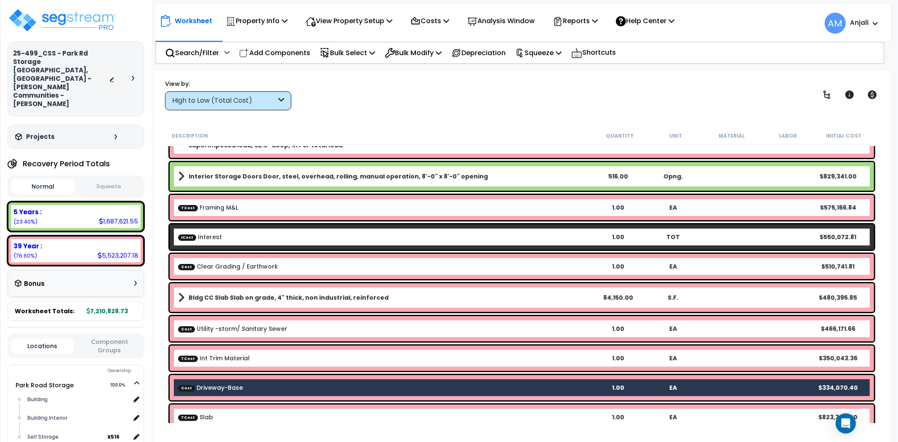
scroll to position [0, 0]
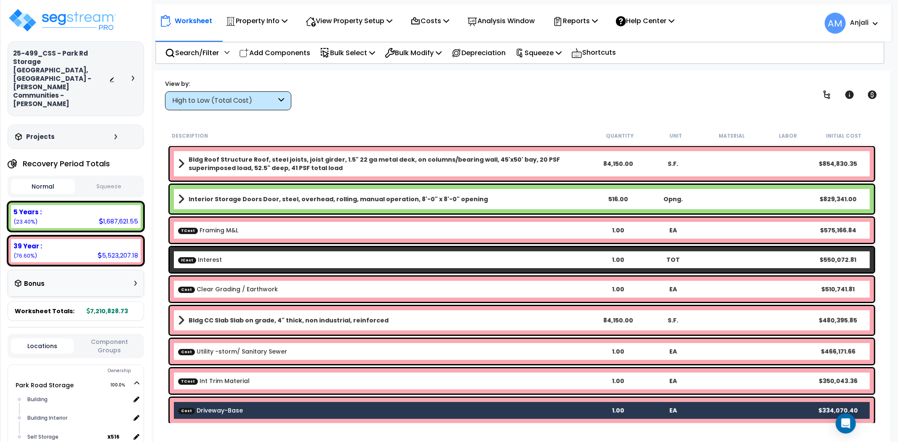
click at [268, 351] on link "Cost Utility -storm/ Sanitary Sewer" at bounding box center [232, 351] width 109 height 8
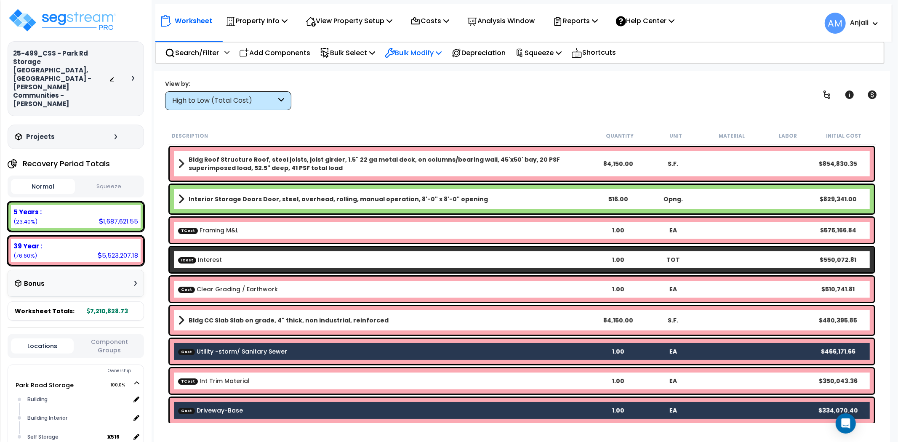
click at [415, 55] on p "Bulk Modify" at bounding box center [413, 52] width 57 height 11
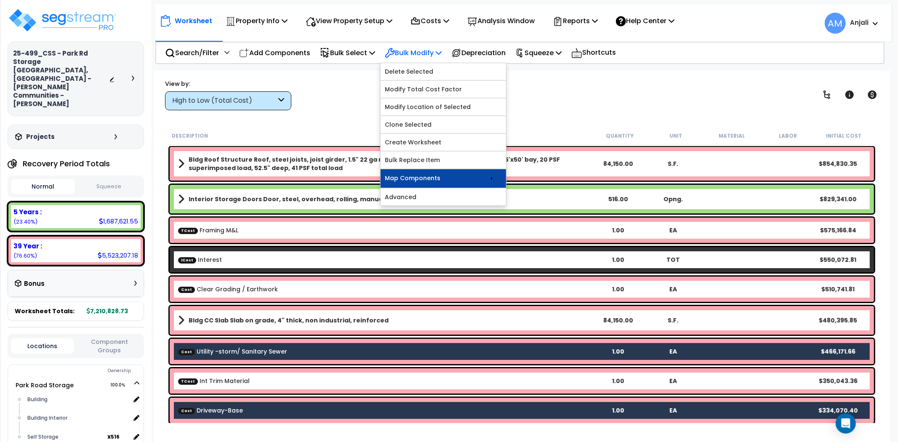
click at [491, 178] on icon at bounding box center [491, 178] width 10 height 10
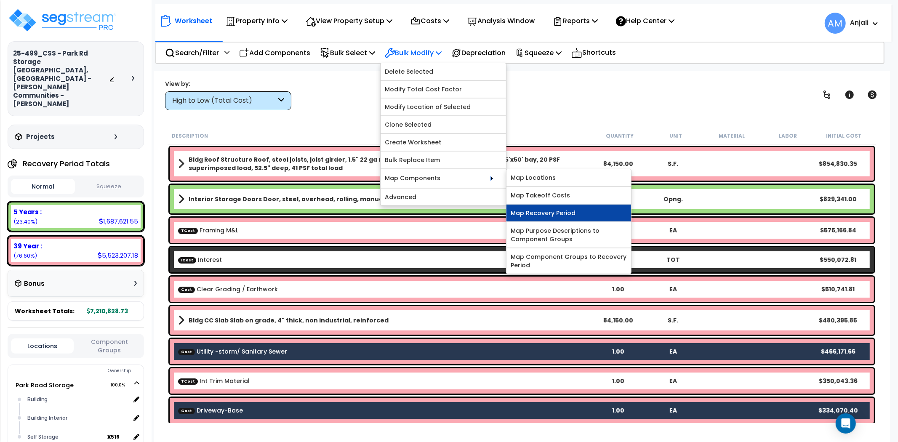
click at [537, 212] on link "Map Recovery Period" at bounding box center [568, 213] width 125 height 17
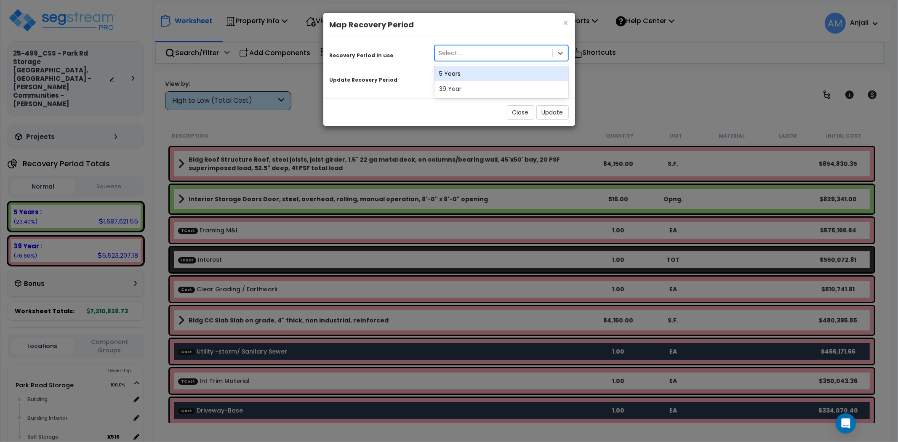
click at [481, 50] on div "Select..." at bounding box center [494, 52] width 118 height 13
click at [472, 87] on div "39 Year" at bounding box center [501, 88] width 134 height 15
click at [476, 80] on div "39 Year" at bounding box center [486, 77] width 103 height 13
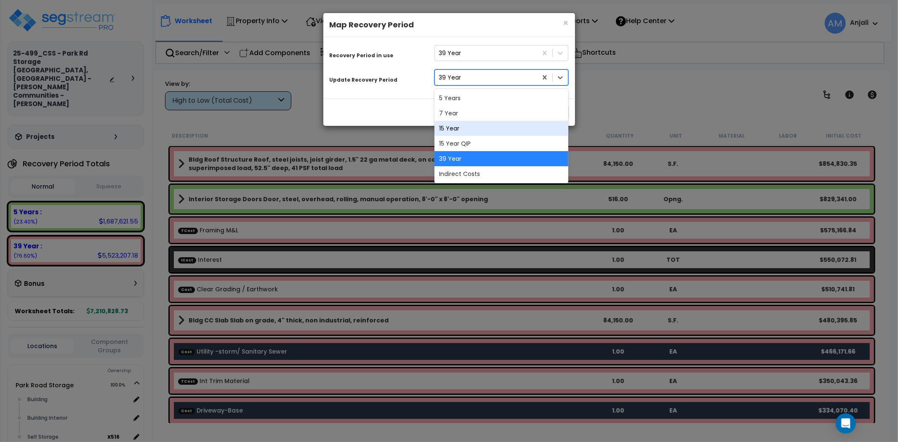
click at [470, 129] on div "15 Year" at bounding box center [501, 128] width 134 height 15
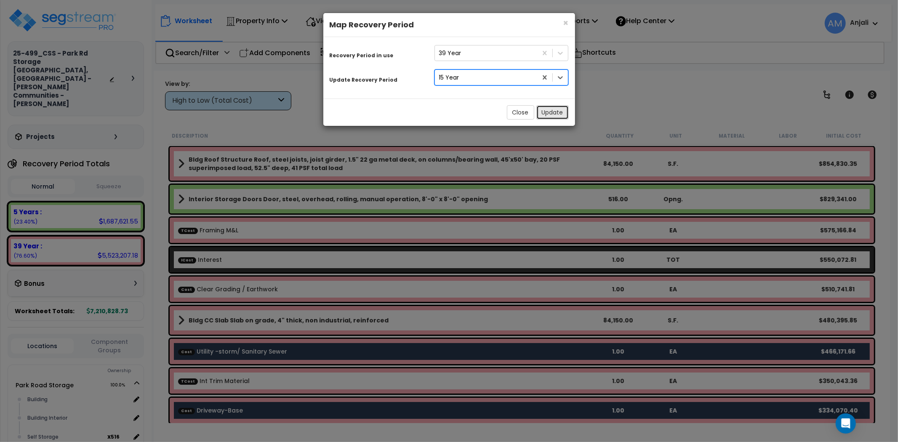
click at [553, 116] on button "Update" at bounding box center [552, 112] width 32 height 14
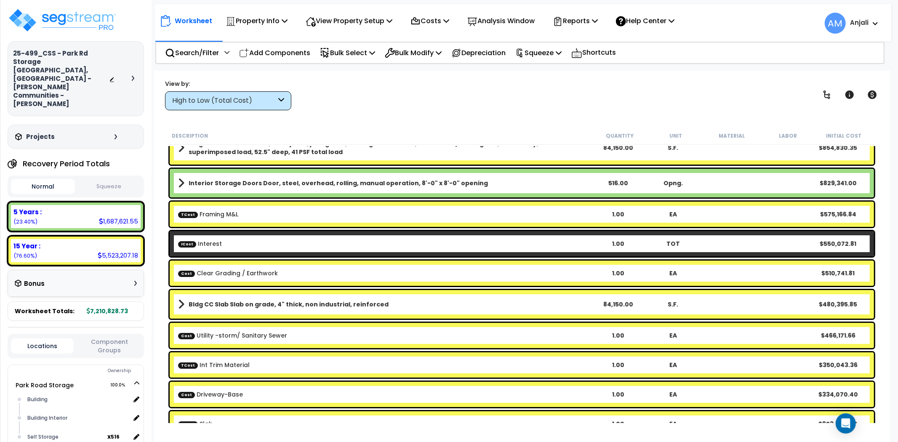
scroll to position [93, 0]
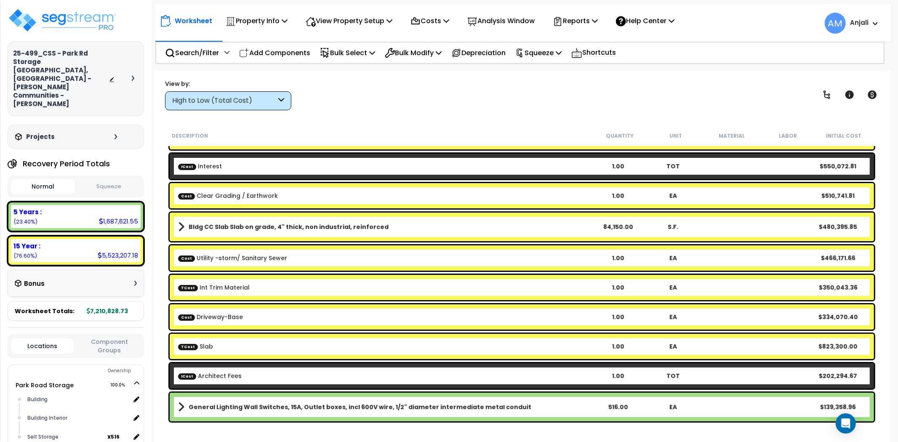
click at [260, 339] on div "TCost Slab 1.00 EA $823,300.00" at bounding box center [522, 346] width 704 height 25
click at [221, 346] on b "TCost Slab" at bounding box center [384, 346] width 412 height 8
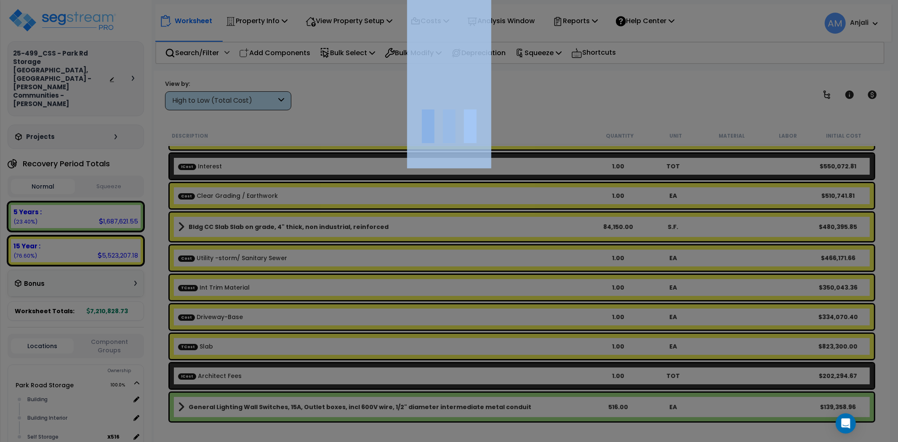
click at [221, 346] on div at bounding box center [449, 221] width 898 height 442
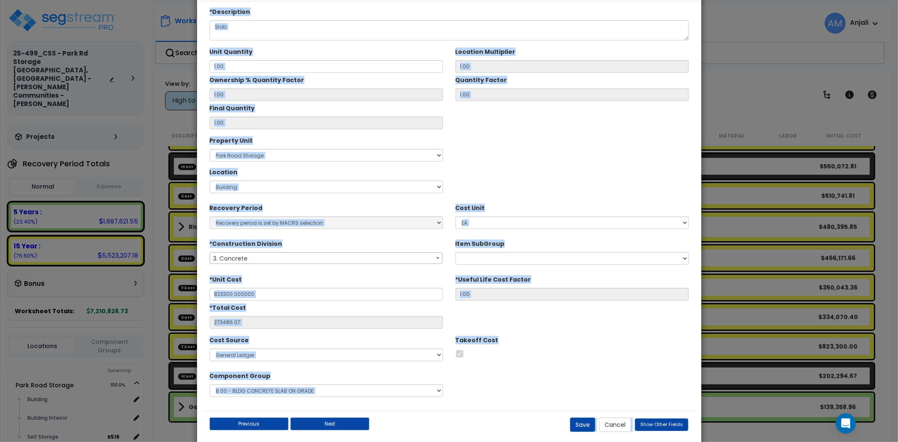
type input "$823,300.00"
type input "$273,486.07"
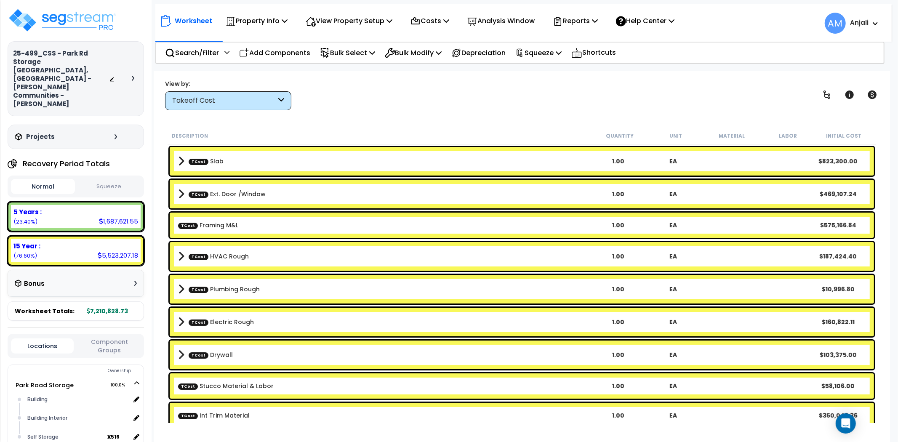
click at [233, 160] on b "TCost Slab" at bounding box center [384, 161] width 412 height 12
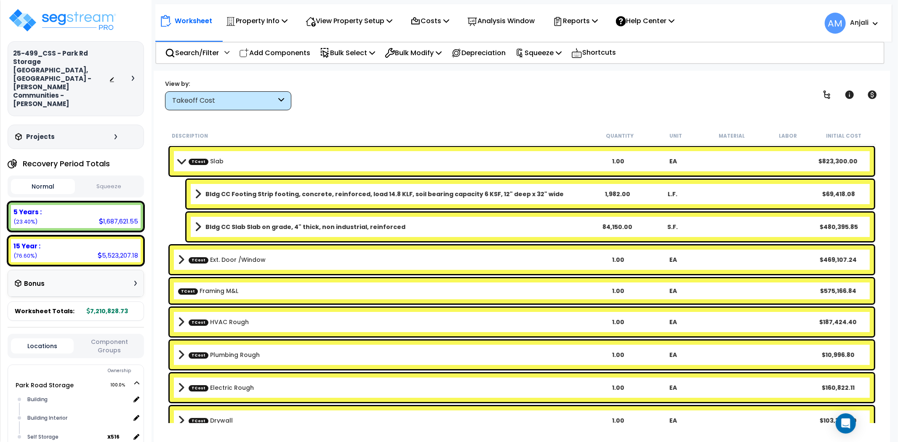
click at [233, 160] on b "TCost Slab" at bounding box center [384, 161] width 412 height 12
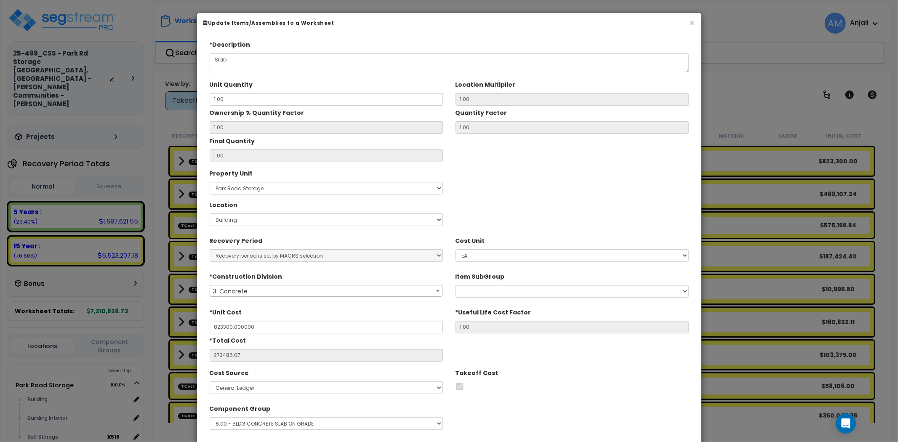
type input "$823,300.00"
type input "$273,486.07"
click at [734, 127] on div "× Update Items/Assemblies to a Worksheet *Description Slab Unit Quantity 1.00 1…" at bounding box center [449, 221] width 898 height 442
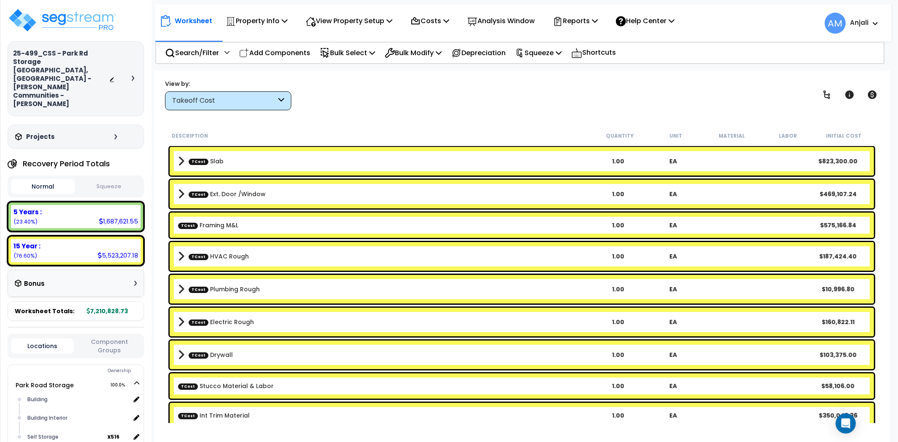
click at [241, 175] on div "TCost Slab 1.00 EA $823,300.00" at bounding box center [522, 161] width 704 height 29
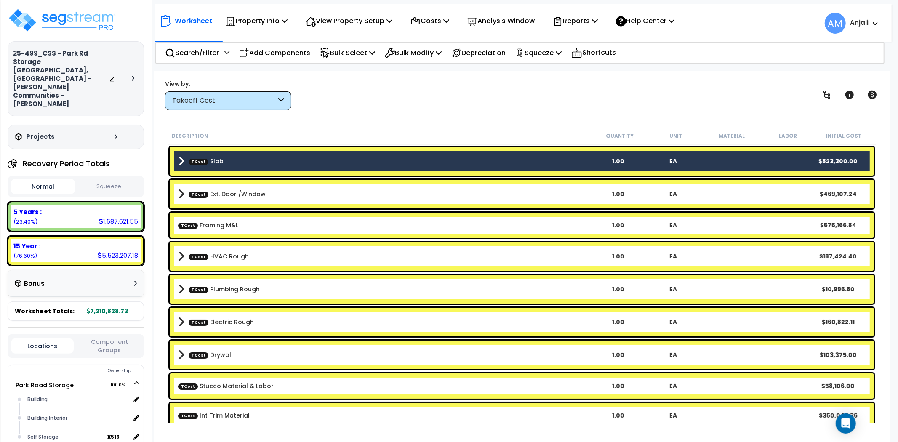
drag, startPoint x: 404, startPoint y: 157, endPoint x: 385, endPoint y: 157, distance: 19.4
click at [385, 157] on b "TCost Slab" at bounding box center [384, 161] width 412 height 12
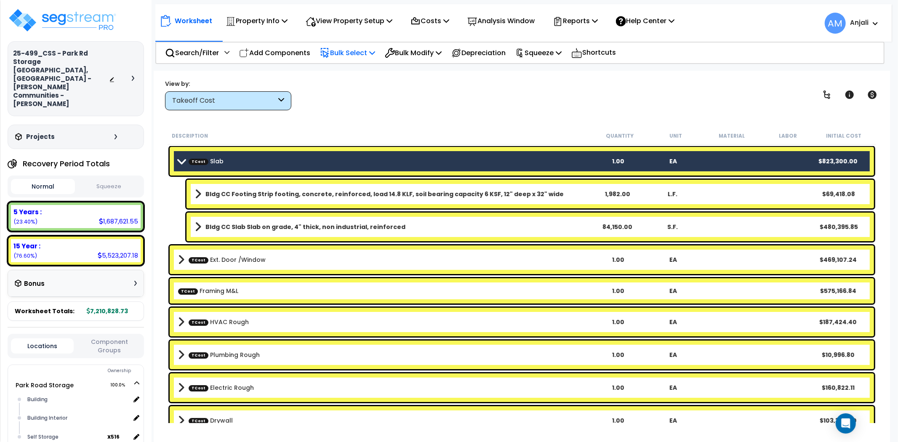
click at [347, 52] on p "Bulk Select" at bounding box center [347, 52] width 55 height 11
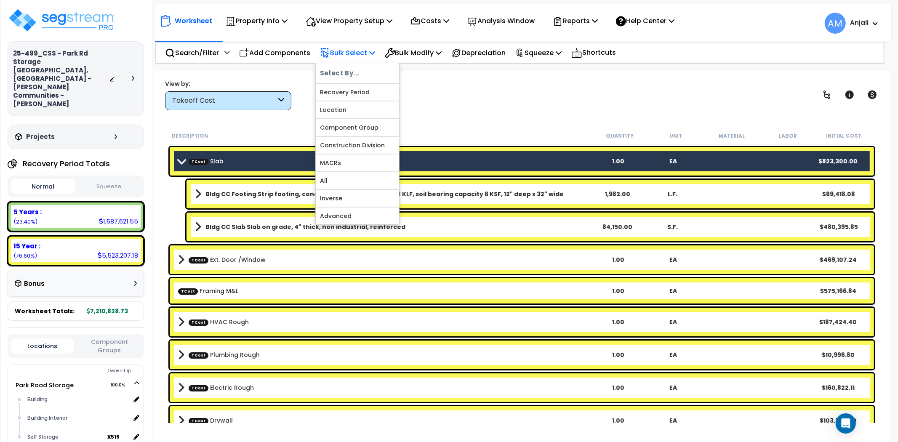
click at [347, 52] on p "Bulk Select" at bounding box center [347, 52] width 55 height 11
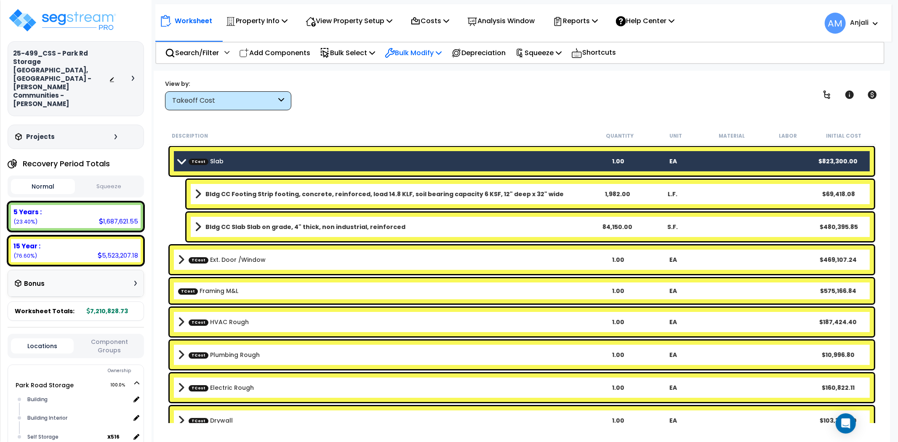
click at [423, 47] on p "Bulk Modify" at bounding box center [413, 52] width 57 height 11
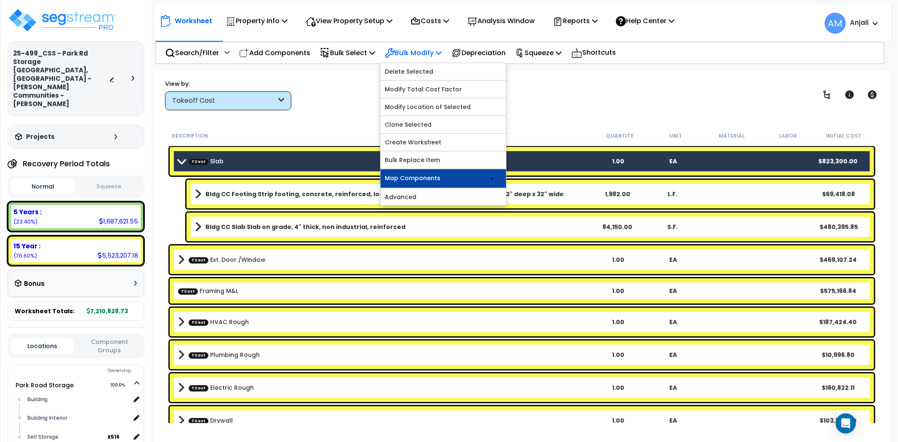
click at [452, 179] on link "Map Components" at bounding box center [442, 178] width 125 height 19
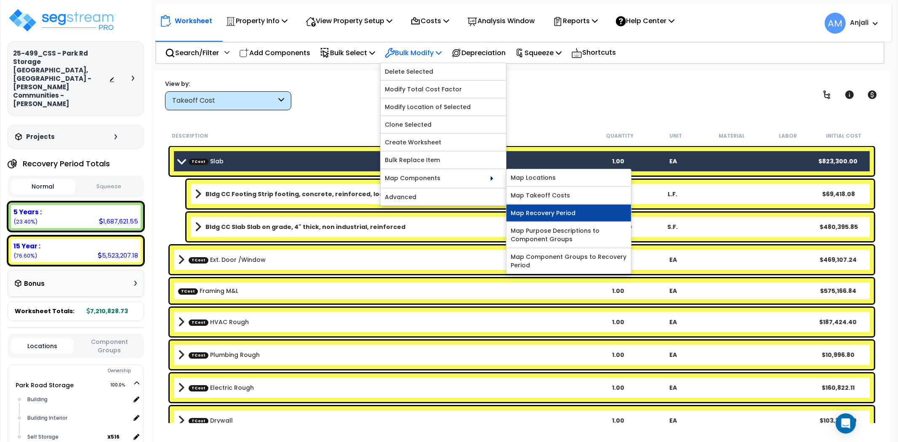
click at [551, 210] on link "Map Recovery Period" at bounding box center [568, 213] width 125 height 17
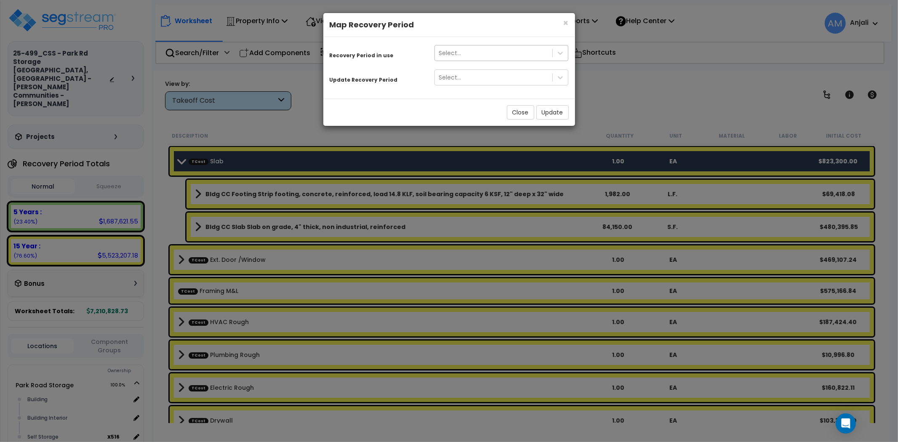
click at [497, 52] on div "Select..." at bounding box center [494, 52] width 118 height 13
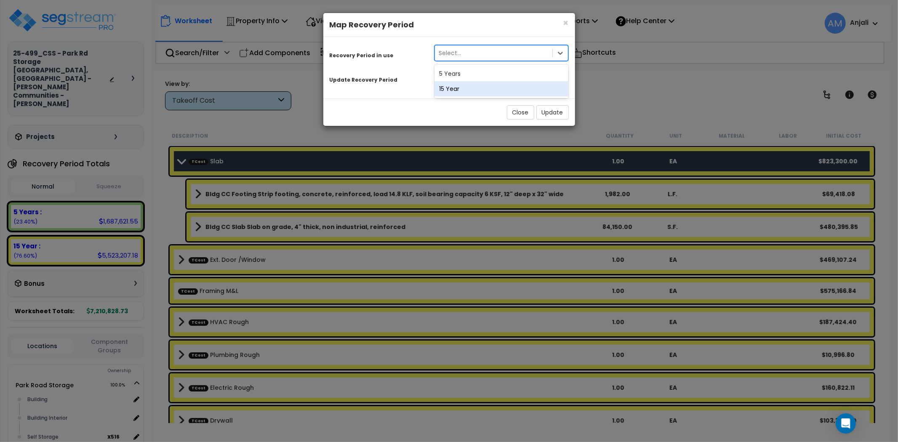
click at [476, 87] on div "15 Year" at bounding box center [501, 88] width 134 height 15
click at [477, 77] on div "Select..." at bounding box center [494, 77] width 118 height 13
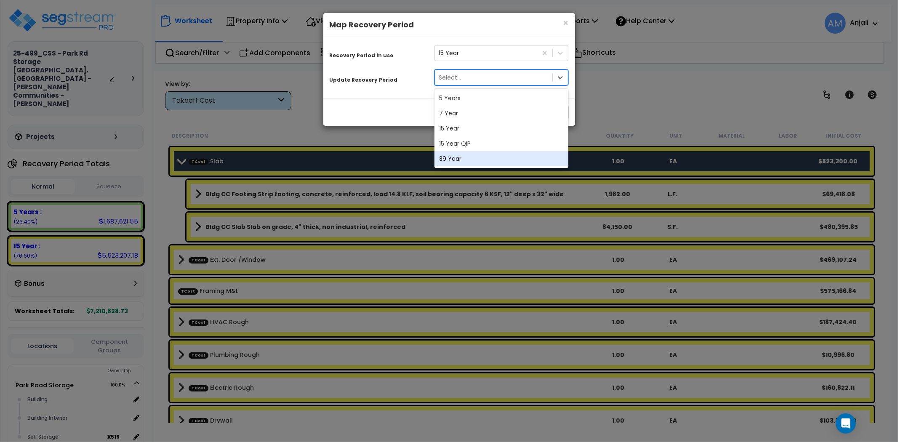
click at [470, 159] on div "39 Year" at bounding box center [501, 158] width 134 height 15
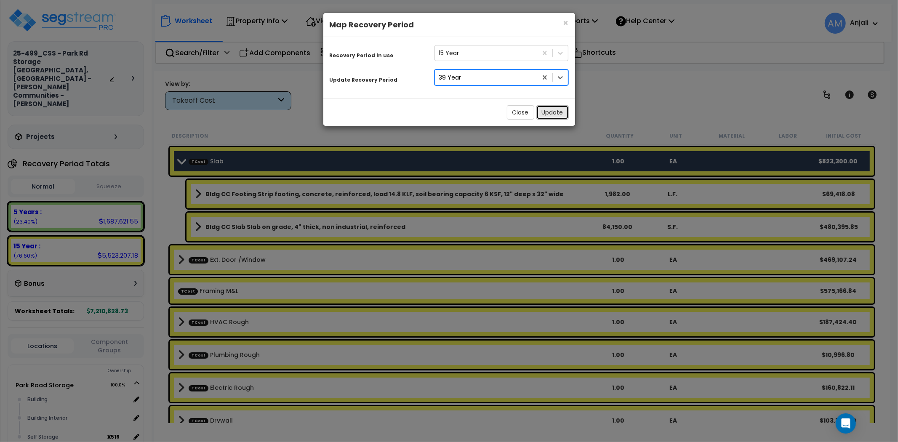
click at [545, 110] on button "Update" at bounding box center [552, 112] width 32 height 14
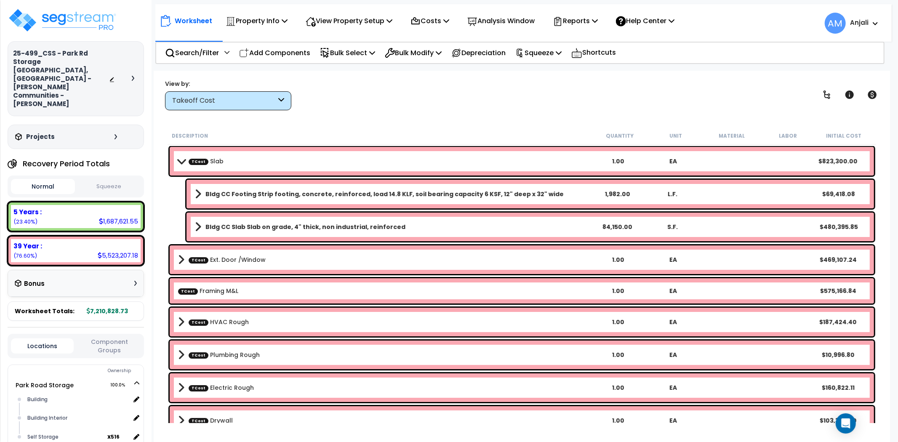
click at [460, 108] on div "View by: Takeoff Cost Takeoff Cost" at bounding box center [521, 94] width 719 height 31
click at [237, 165] on b "TCost Slab" at bounding box center [384, 161] width 412 height 12
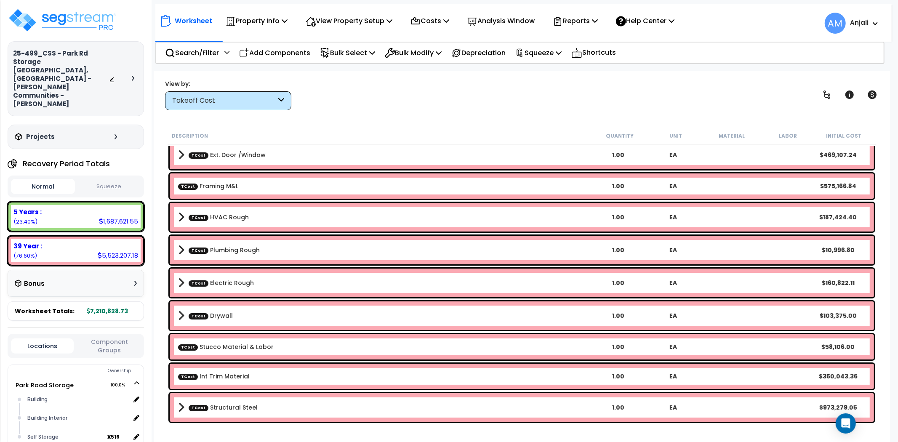
scroll to position [37, 0]
click at [265, 349] on link "TCost Stucco Material & Labor" at bounding box center [226, 347] width 96 height 8
click at [190, 315] on span "TCost" at bounding box center [199, 316] width 20 height 6
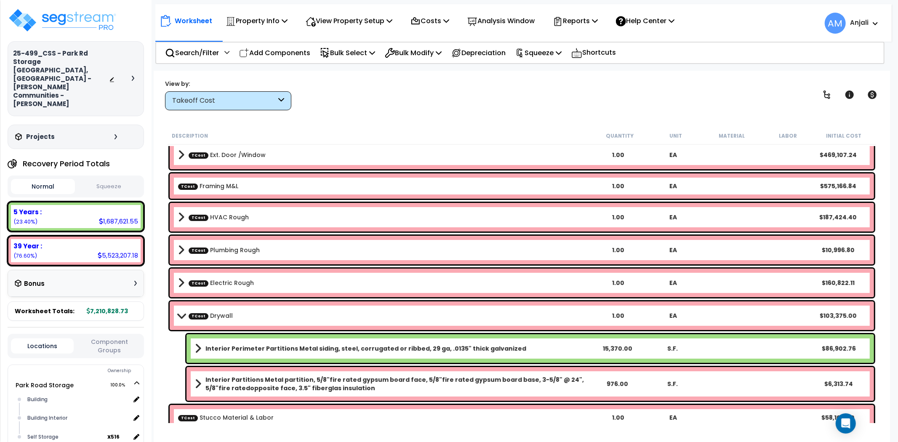
click at [190, 315] on span "TCost" at bounding box center [199, 316] width 20 height 6
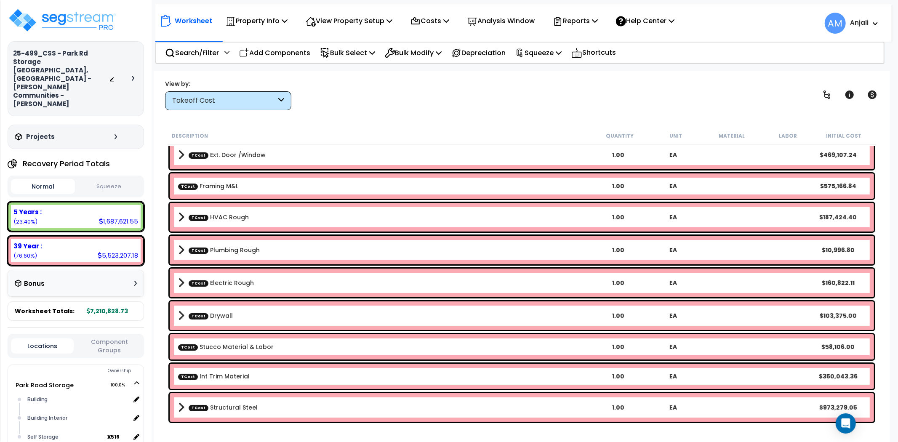
scroll to position [0, 0]
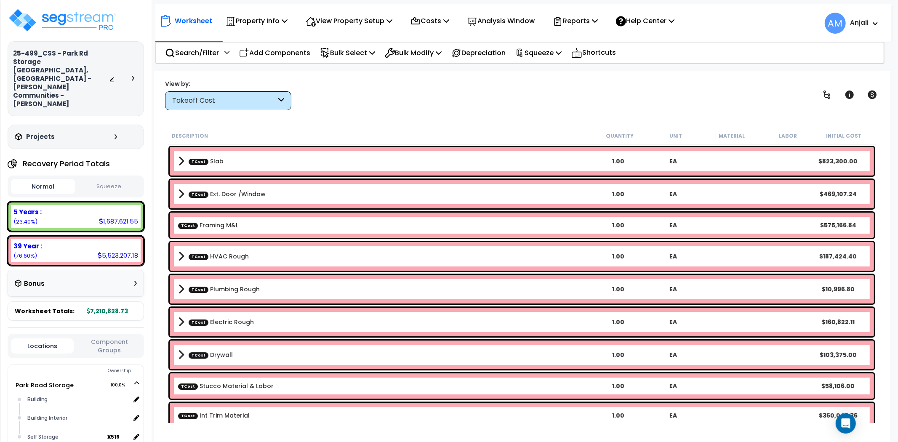
click at [207, 227] on link "TCost Framing M&L" at bounding box center [208, 225] width 60 height 8
click at [237, 258] on link "TCost HVAC Rough" at bounding box center [219, 256] width 60 height 8
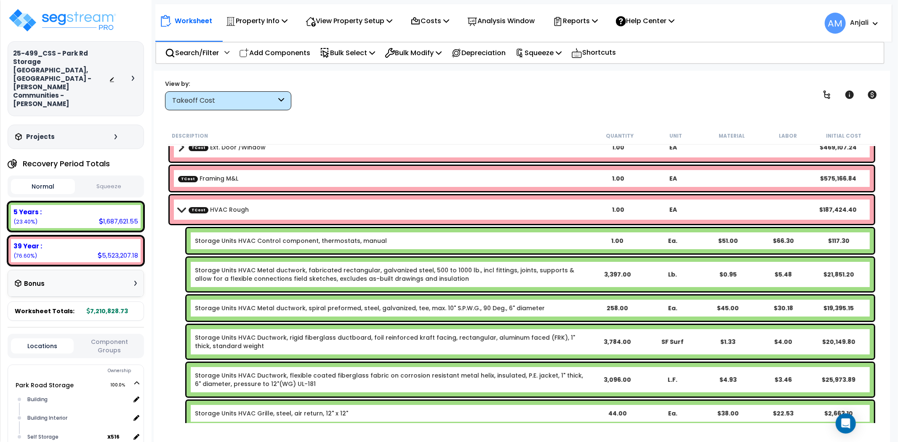
click at [249, 204] on b "TCost HVAC Rough" at bounding box center [384, 210] width 412 height 12
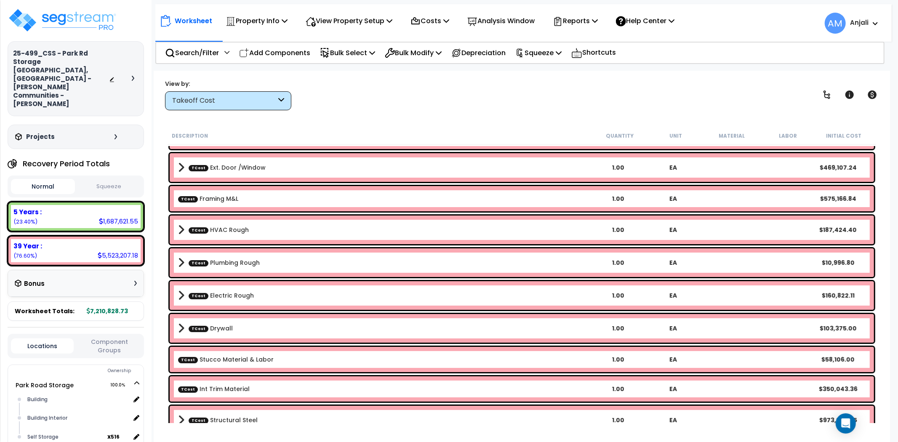
scroll to position [39, 0]
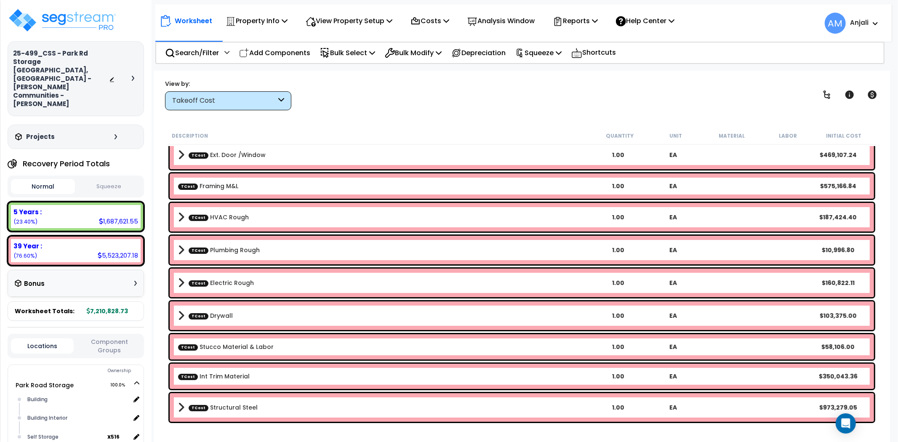
click at [266, 100] on div "Takeoff Cost" at bounding box center [224, 101] width 104 height 10
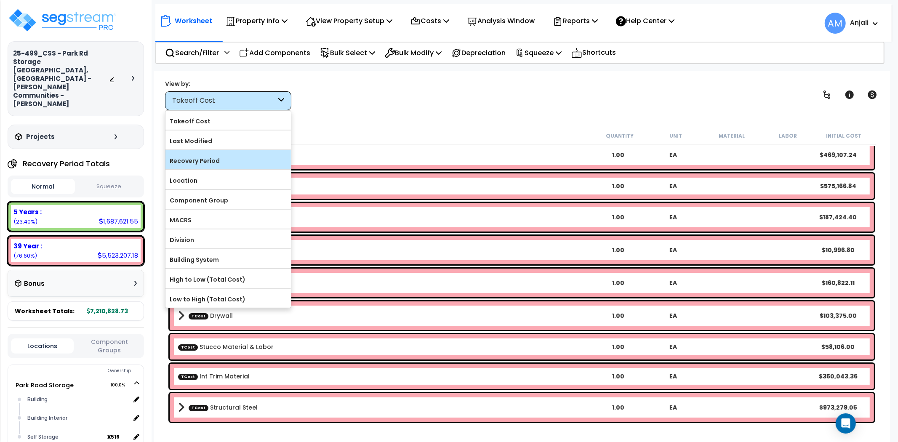
click at [229, 158] on label "Recovery Period" at bounding box center [227, 160] width 125 height 13
click at [0, 0] on input "Recovery Period" at bounding box center [0, 0] width 0 height 0
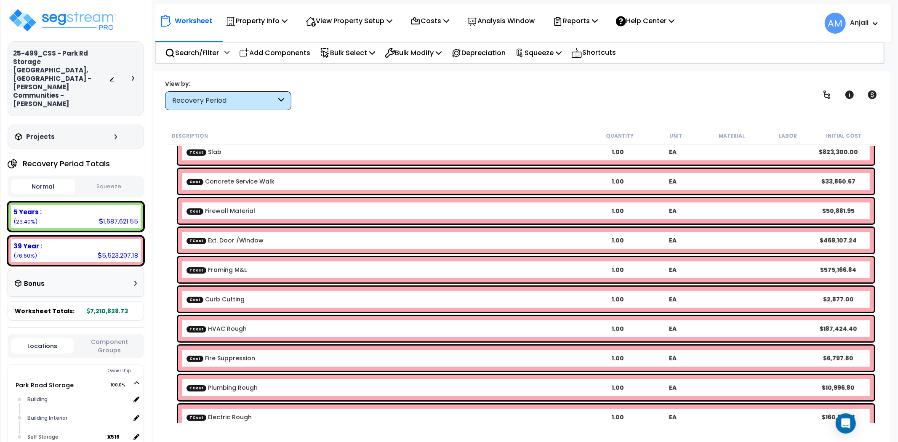
scroll to position [226, 0]
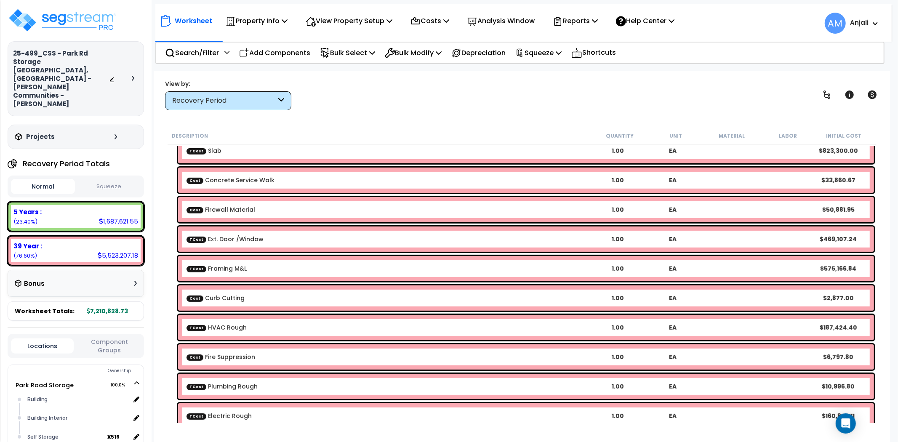
click at [241, 295] on link "Cost Curb Cutting" at bounding box center [215, 298] width 58 height 8
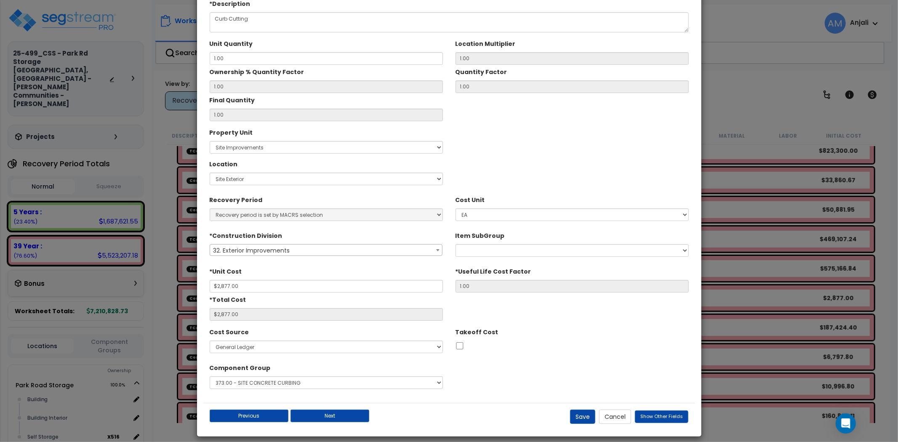
scroll to position [48, 0]
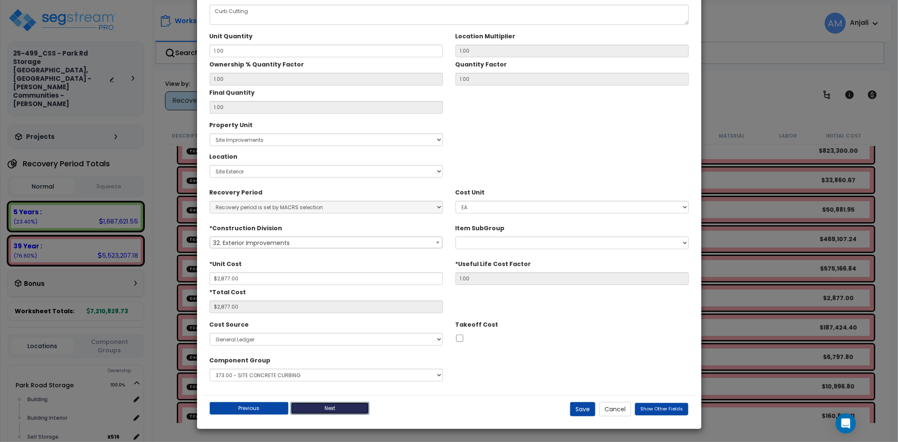
click at [352, 407] on button "Next" at bounding box center [329, 408] width 79 height 13
type input "2877.00"
checkbox input "false"
click at [433, 207] on select "Recovery period is set by MACRS selection" at bounding box center [326, 207] width 233 height 13
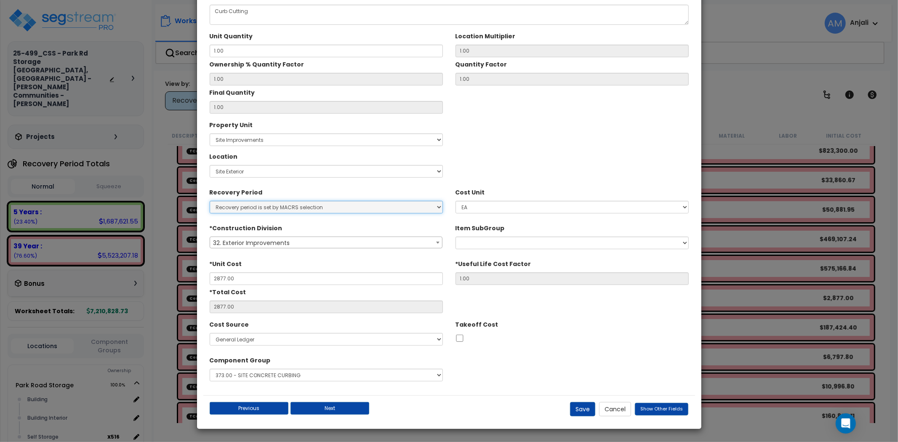
click at [210, 201] on select "Recovery period is set by MACRS selection" at bounding box center [326, 207] width 233 height 13
click at [612, 410] on button "Cancel" at bounding box center [615, 409] width 32 height 14
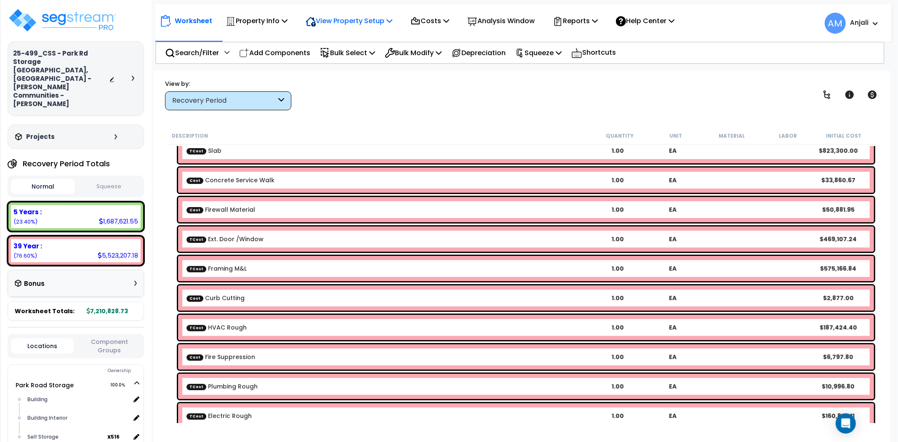
click at [374, 19] on p "View Property Setup" at bounding box center [349, 20] width 87 height 11
click at [338, 56] on link "View Questionnaire" at bounding box center [342, 57] width 83 height 17
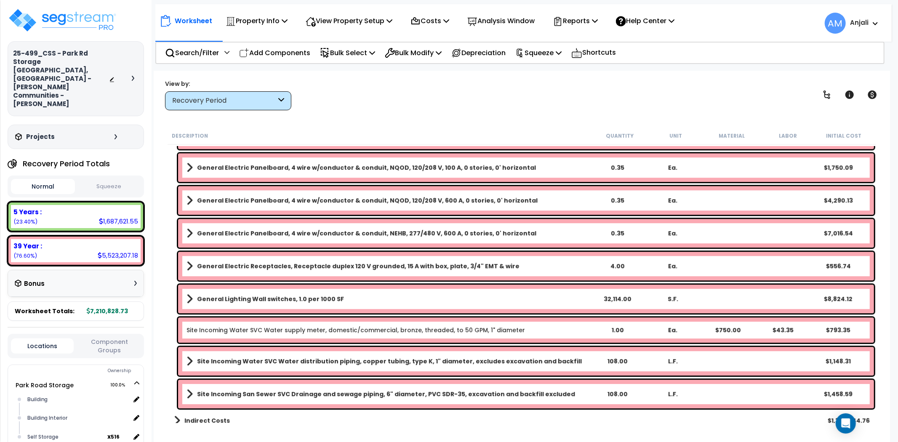
scroll to position [2017, 0]
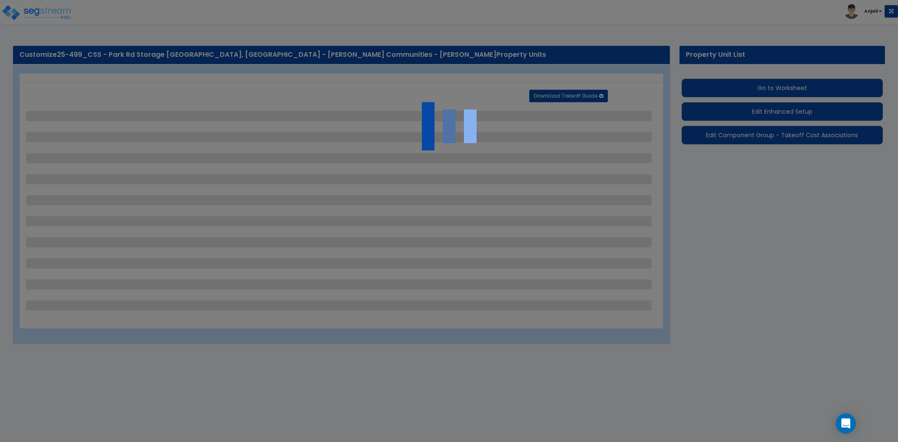
select select "2"
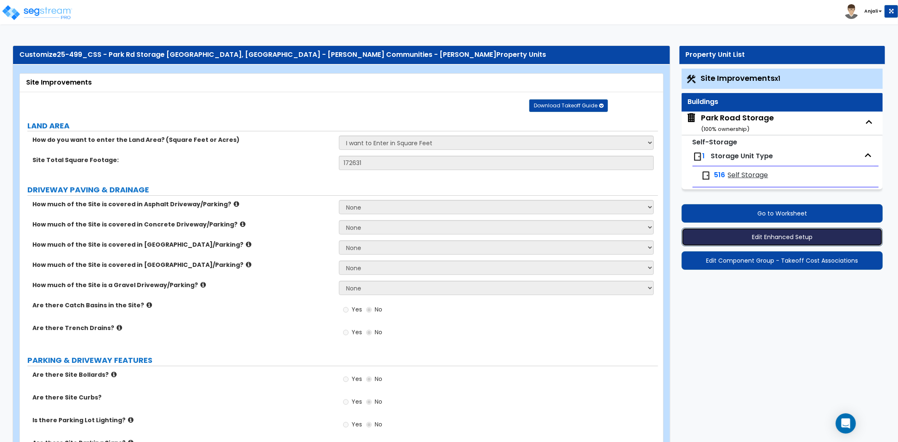
click at [778, 235] on button "Edit Enhanced Setup" at bounding box center [781, 237] width 201 height 19
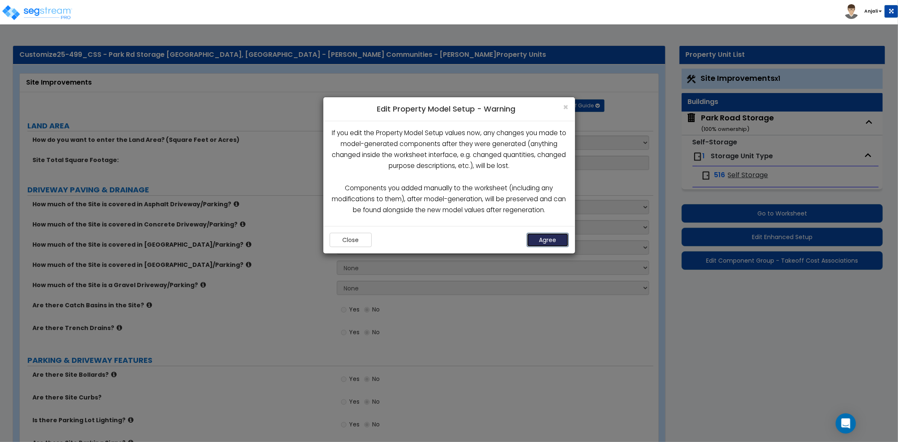
click at [551, 242] on button "Agree" at bounding box center [547, 240] width 42 height 14
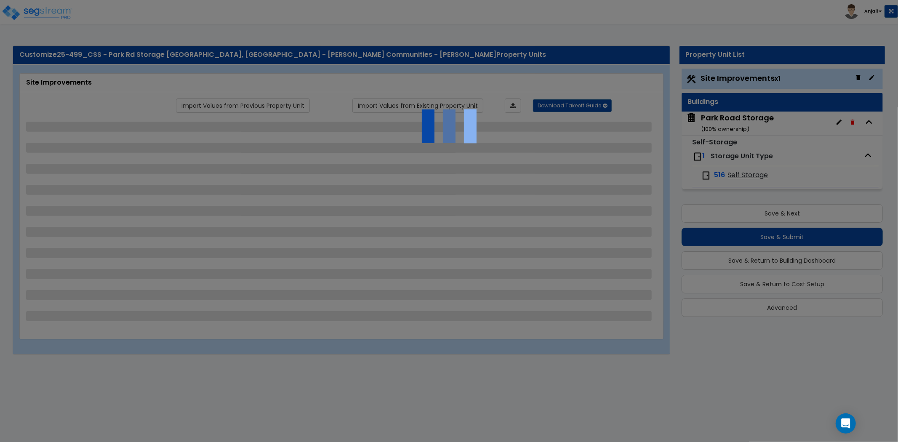
select select "2"
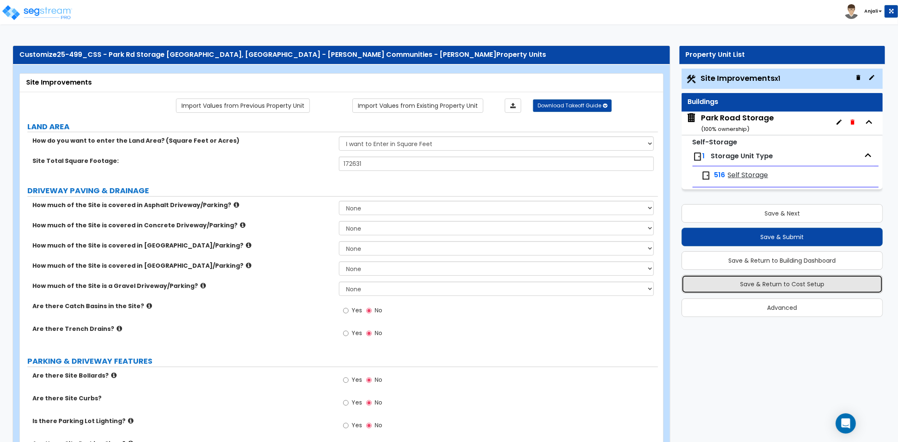
click at [758, 287] on button "Save & Return to Cost Setup" at bounding box center [781, 284] width 201 height 19
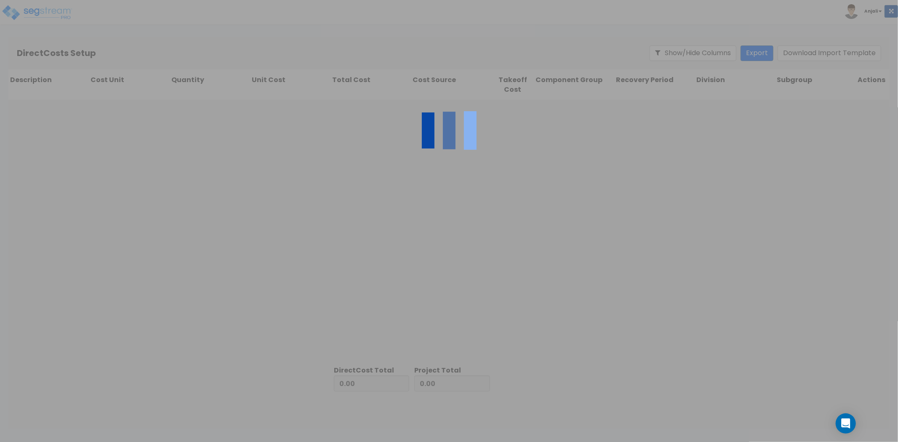
type input "1,386,844.76"
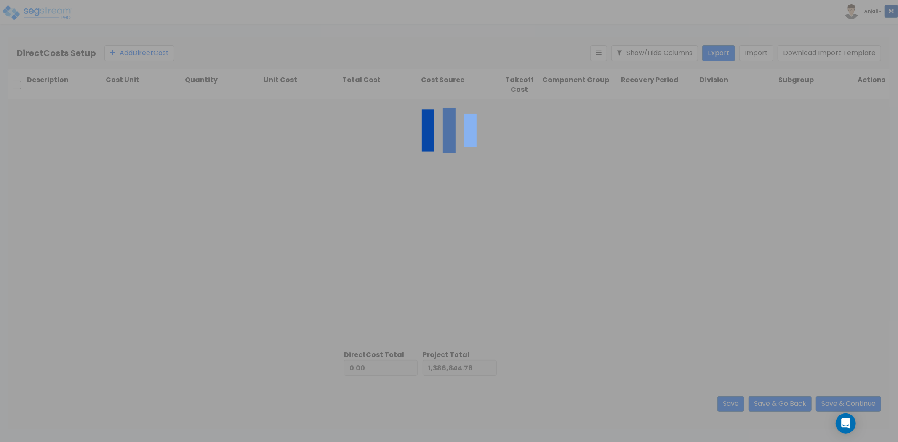
type input "5,823,983.97"
type input "7,210,828.73"
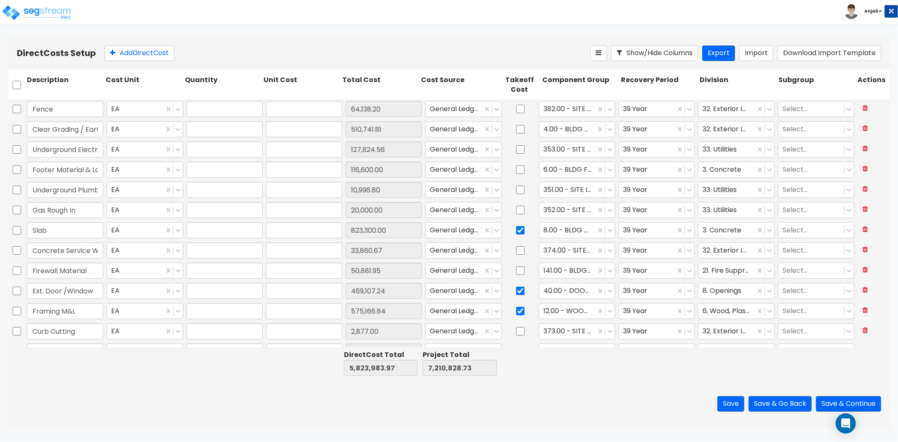
type input "1.00"
type input "64,138.20"
type input "1.00"
type input "510,741.81"
type input "1.00"
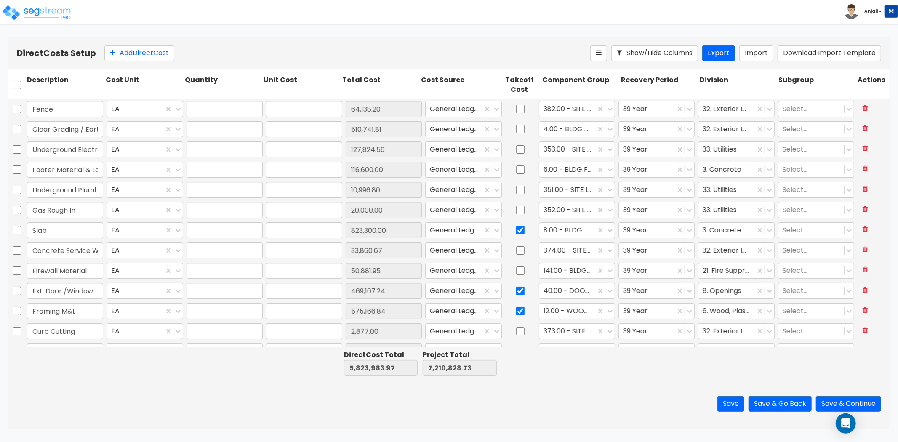
type input "127,824.56"
type input "1.00"
type input "116,600.00"
type input "1.00"
type input "10,996.80"
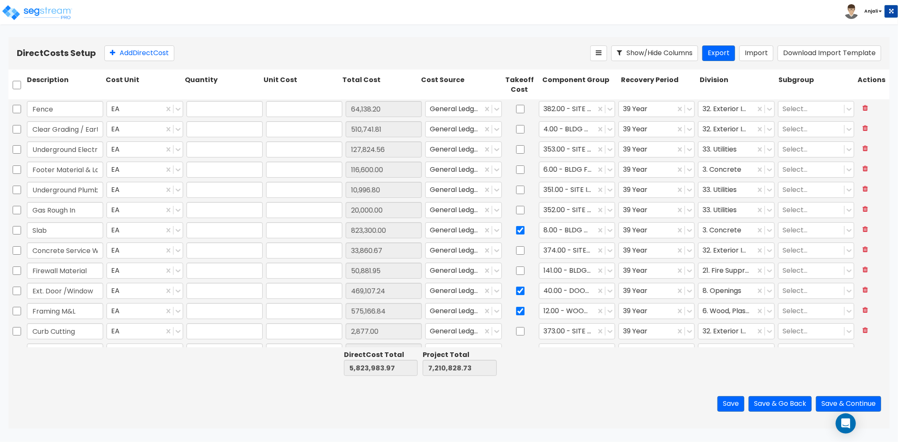
type input "1.00"
type input "20,000.00"
type input "1.00"
type input "823,300.00"
type input "1.00"
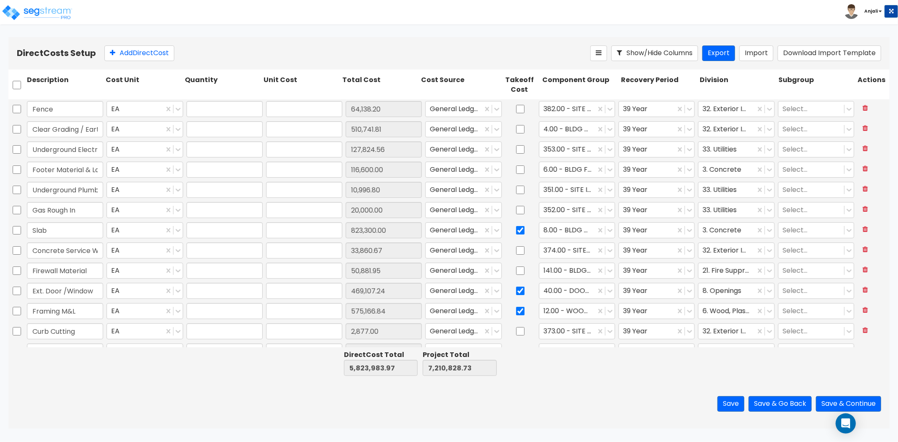
type input "33,860.67"
type input "1.00"
type input "50,881.95"
type input "1.00"
type input "469,107.24"
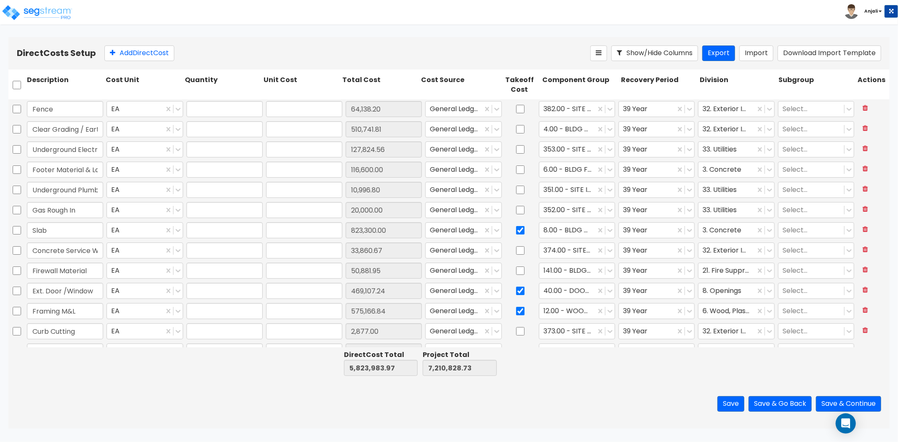
type input "1.00"
type input "575,166.84"
type input "1.00"
type input "2,877.00"
type input "1.00"
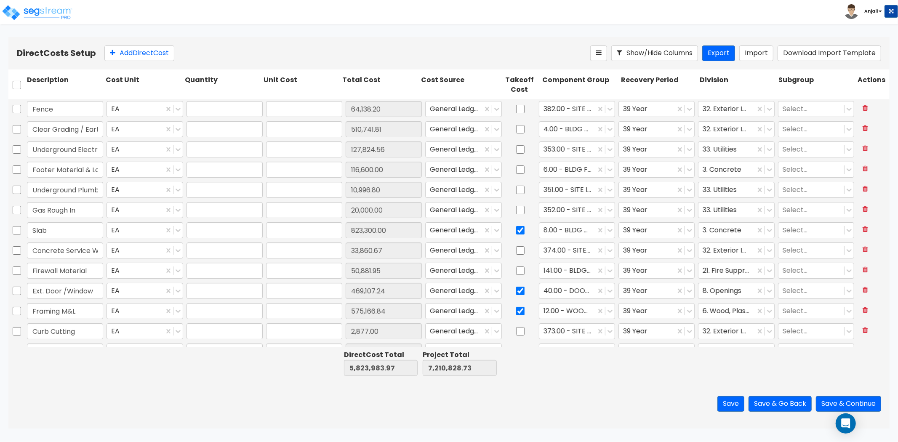
type input "187,424.40"
type input "1.00"
type input "6,797.80"
type input "1.00"
type input "10,996.80"
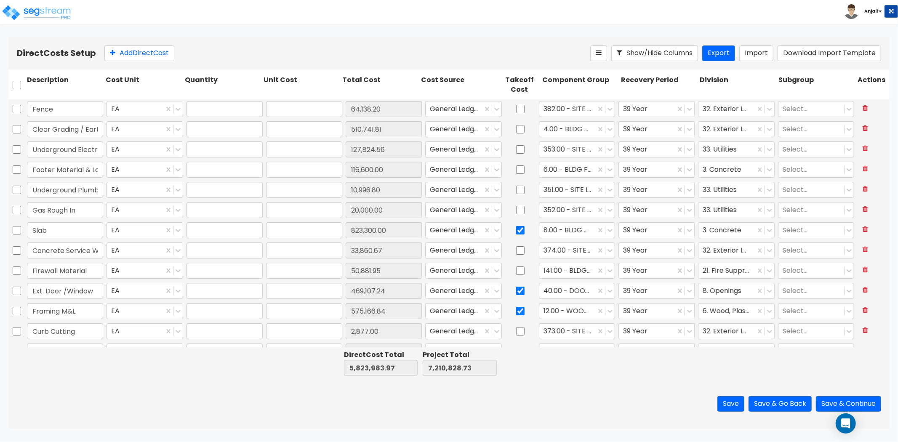
type input "1.00"
type input "160,822.11"
type input "1.00"
type input "425.00"
type input "1.00"
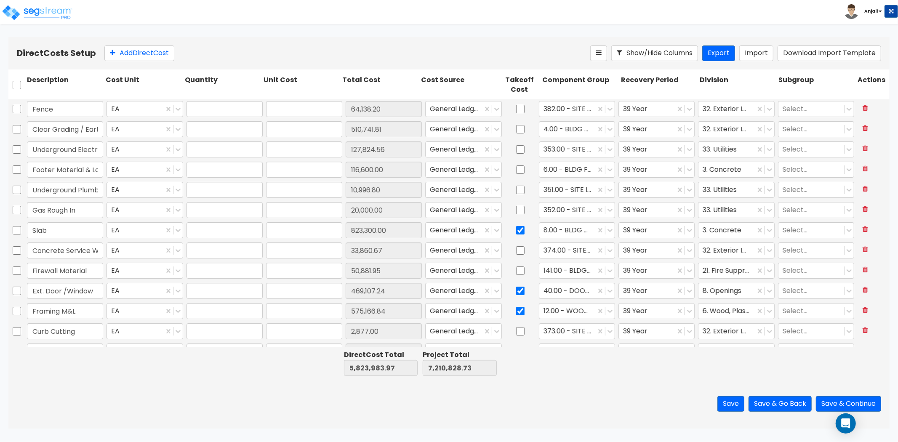
type input "7,500.00"
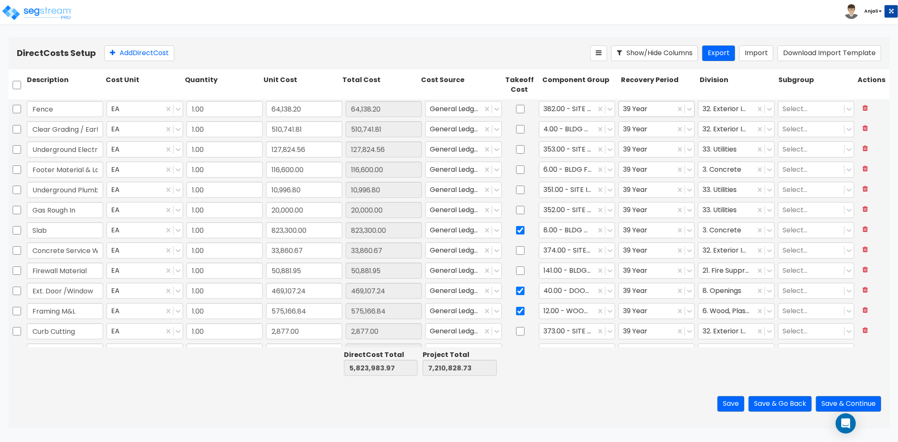
click at [649, 107] on div at bounding box center [647, 108] width 48 height 11
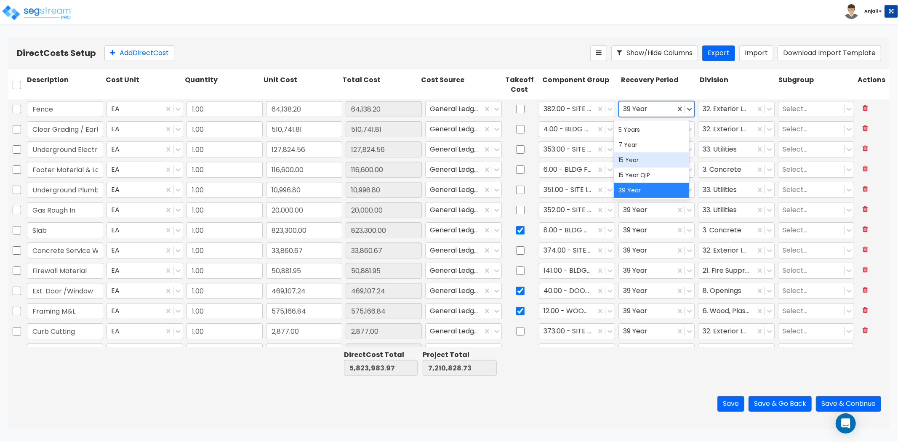
click at [637, 160] on div "15 Year" at bounding box center [652, 159] width 76 height 15
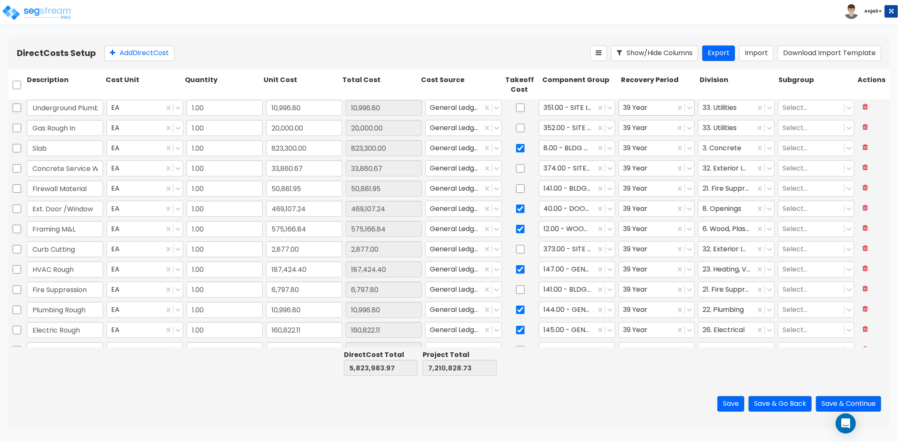
scroll to position [93, 0]
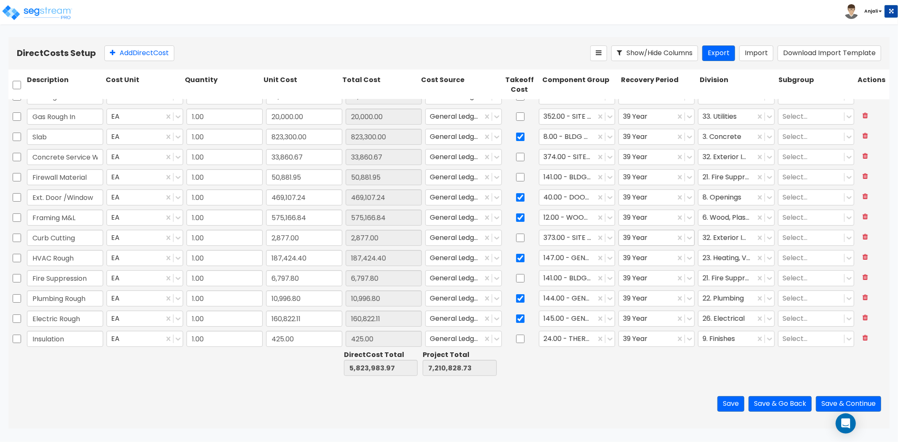
click at [640, 238] on div at bounding box center [647, 237] width 48 height 11
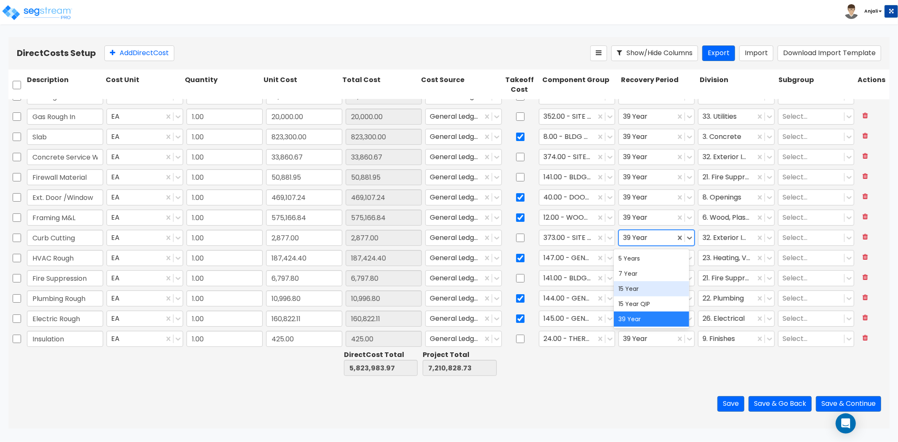
click at [630, 292] on div "15 Year" at bounding box center [652, 288] width 76 height 15
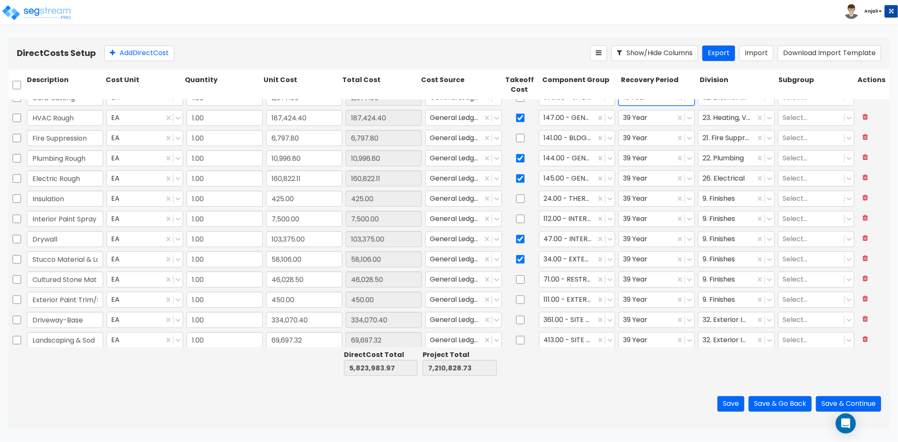
scroll to position [280, 0]
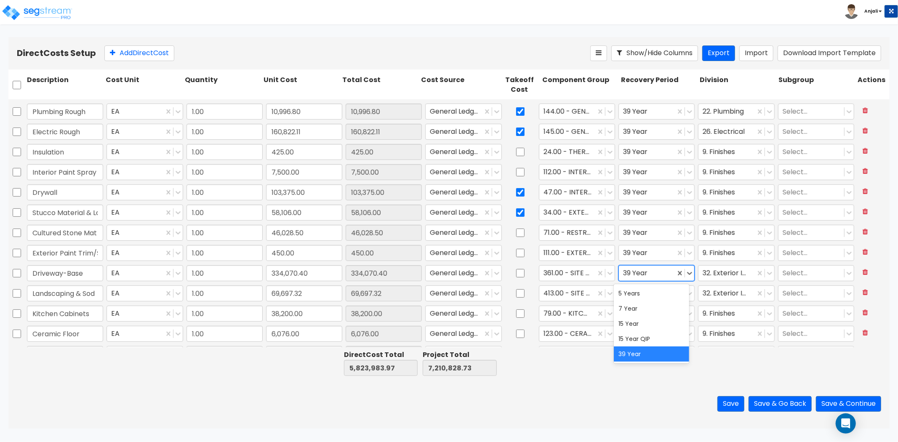
click at [636, 274] on div at bounding box center [647, 272] width 48 height 11
click at [635, 324] on div "15 Year" at bounding box center [652, 323] width 76 height 15
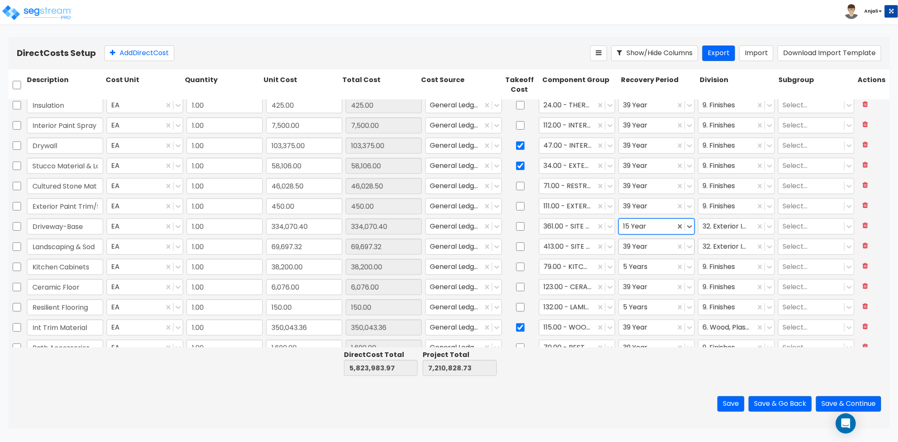
click at [641, 252] on div "39 Year" at bounding box center [647, 246] width 56 height 15
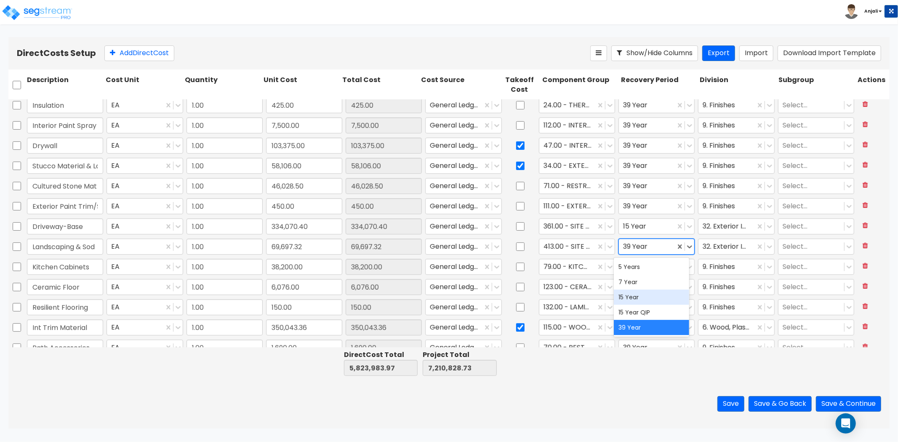
click at [640, 292] on div "15 Year" at bounding box center [652, 297] width 76 height 15
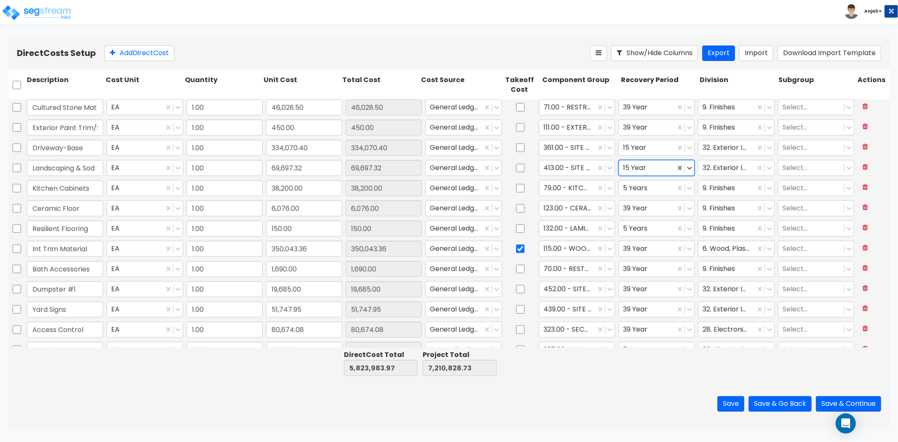
scroll to position [421, 0]
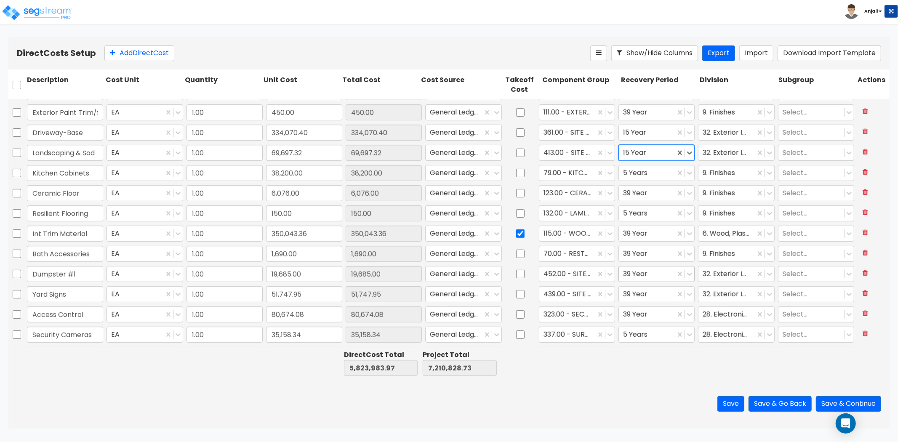
click at [642, 275] on div at bounding box center [647, 273] width 48 height 11
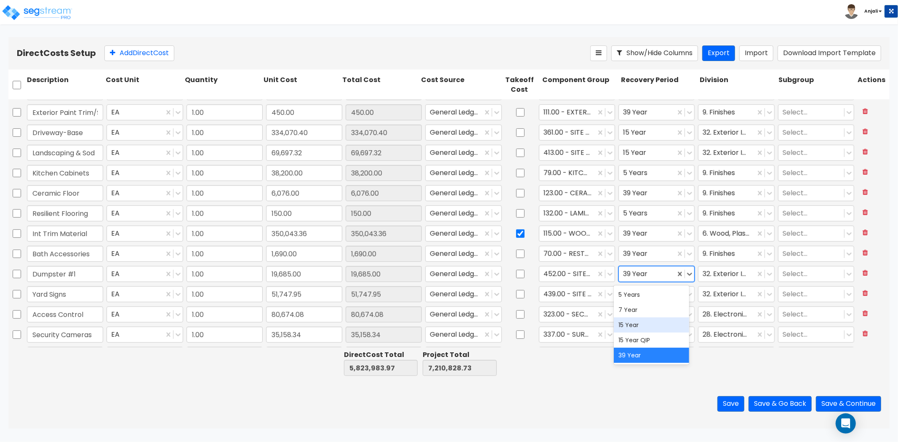
click at [630, 326] on div "15 Year" at bounding box center [652, 324] width 76 height 15
click at [635, 292] on div at bounding box center [647, 293] width 48 height 11
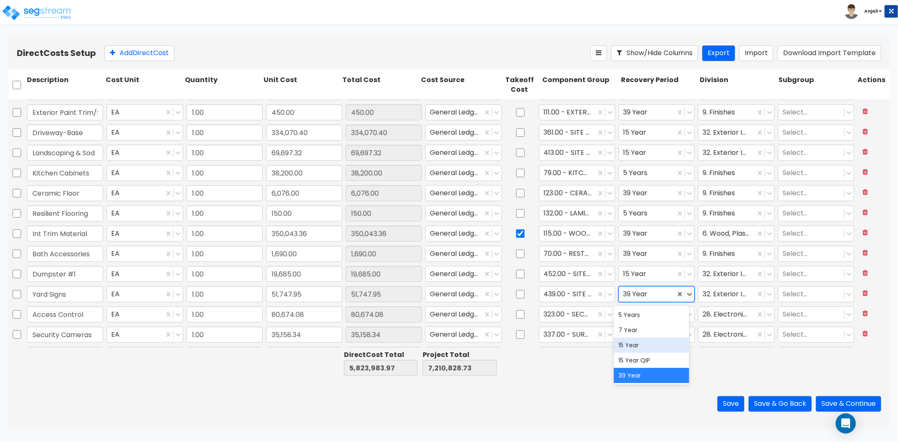
click at [635, 340] on div "15 Year" at bounding box center [652, 345] width 76 height 15
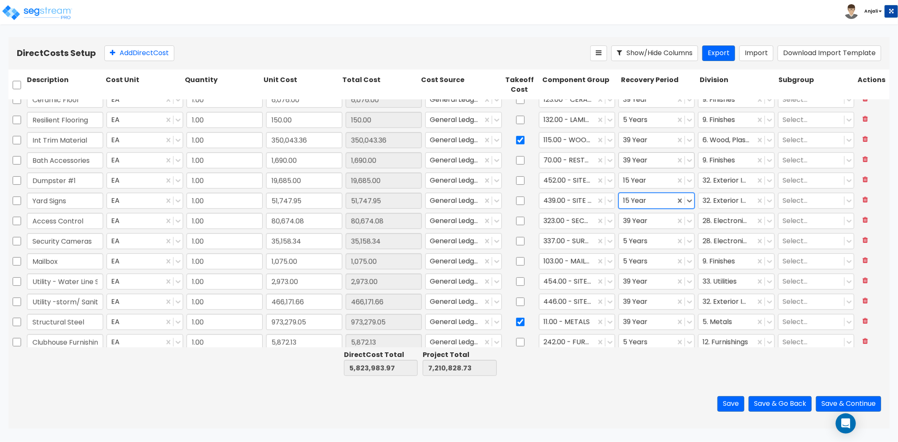
scroll to position [520, 0]
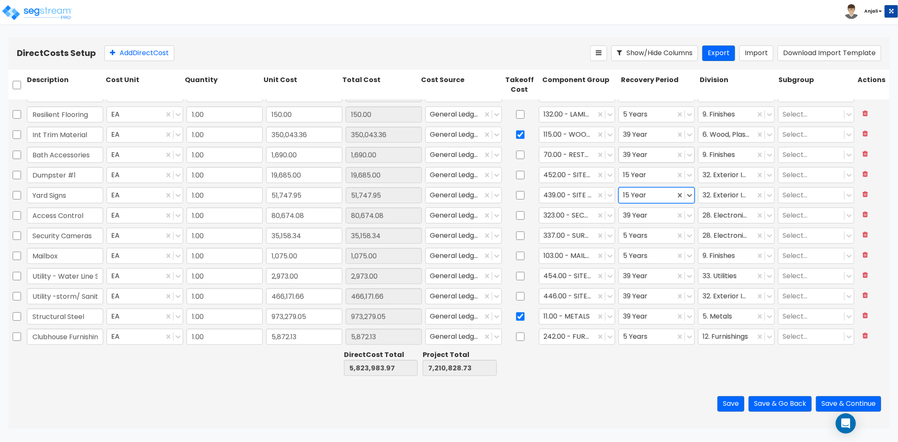
type input "1.00"
type input "69,697.32"
click at [831, 402] on button "Save & Continue" at bounding box center [848, 404] width 65 height 16
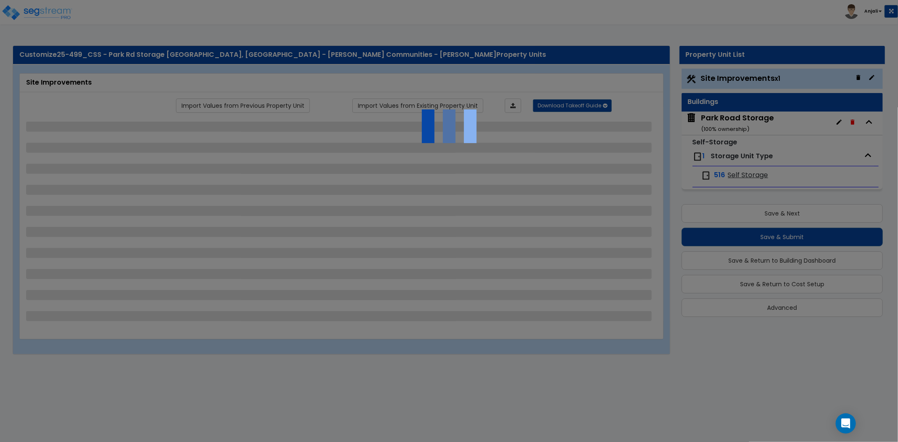
select select "2"
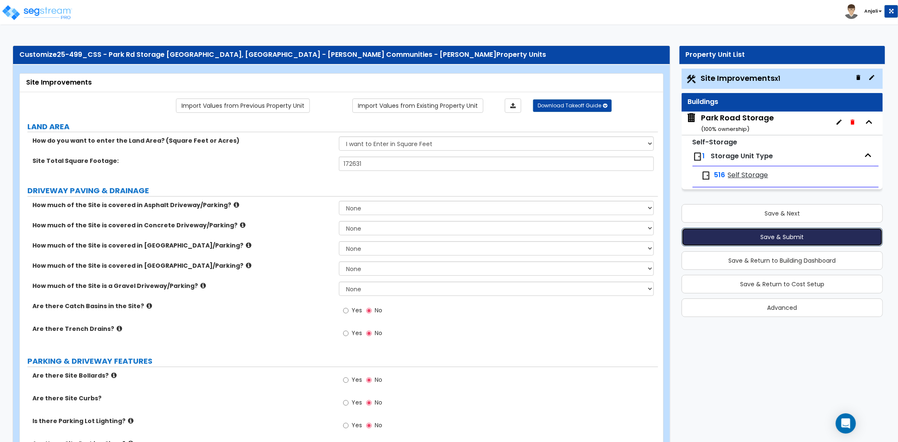
click at [754, 236] on button "Save & Submit" at bounding box center [781, 237] width 201 height 19
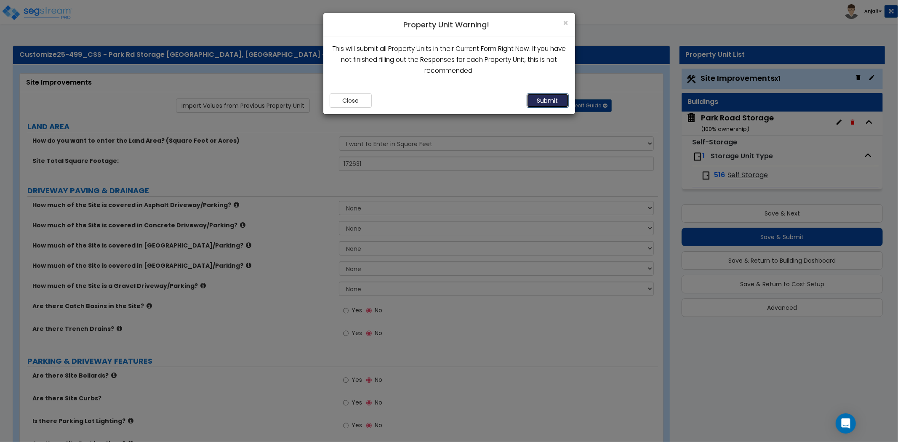
click at [545, 99] on button "Submit" at bounding box center [547, 100] width 42 height 14
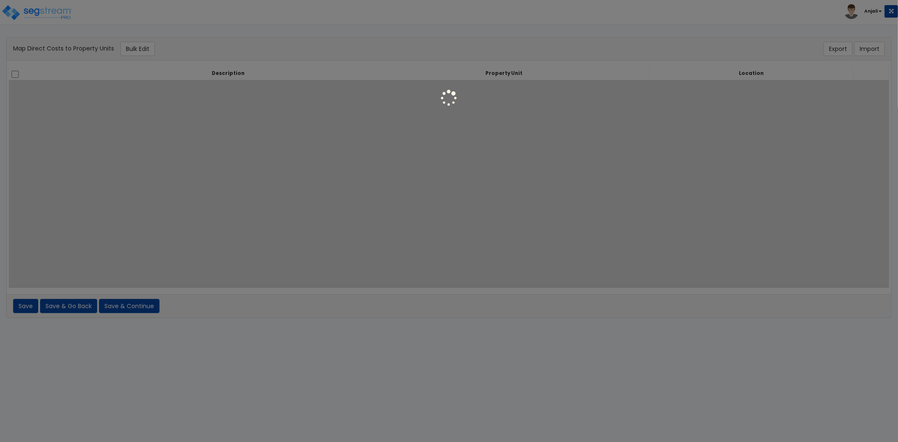
select select
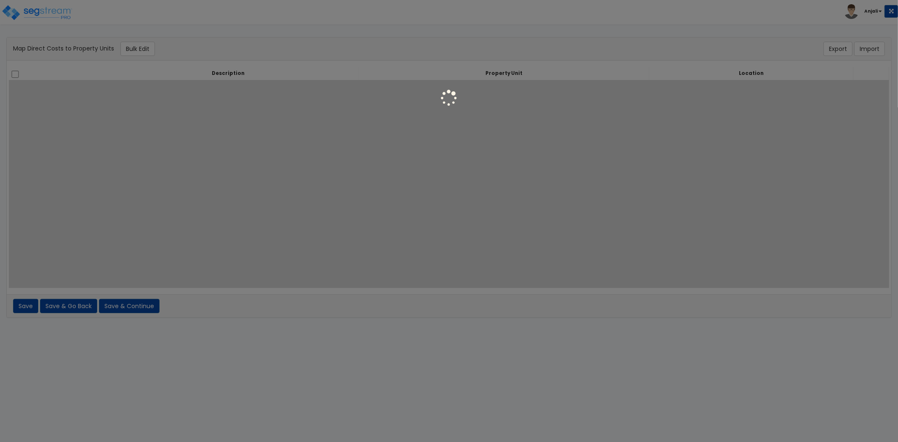
select select
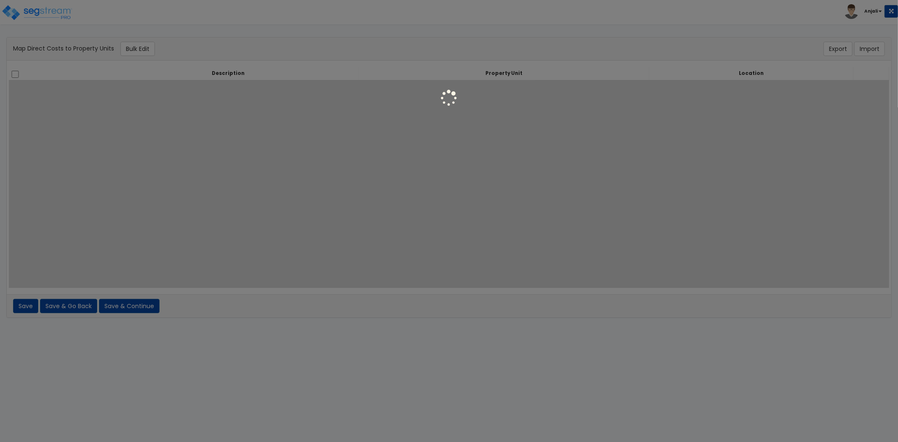
select select
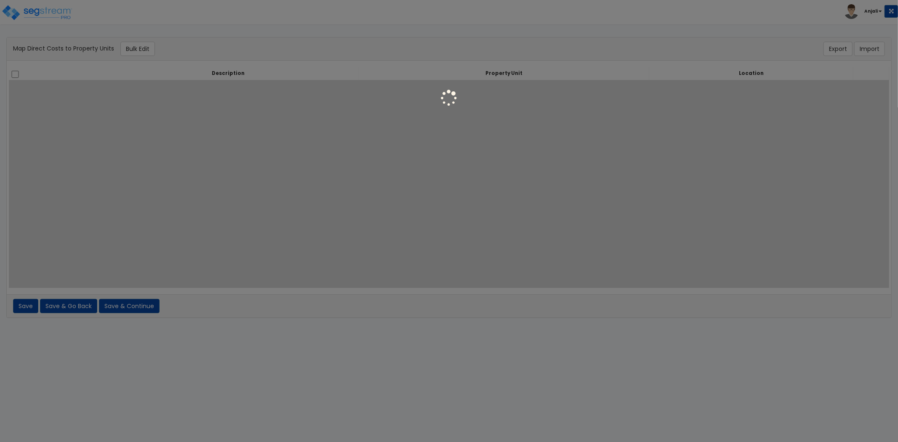
select select
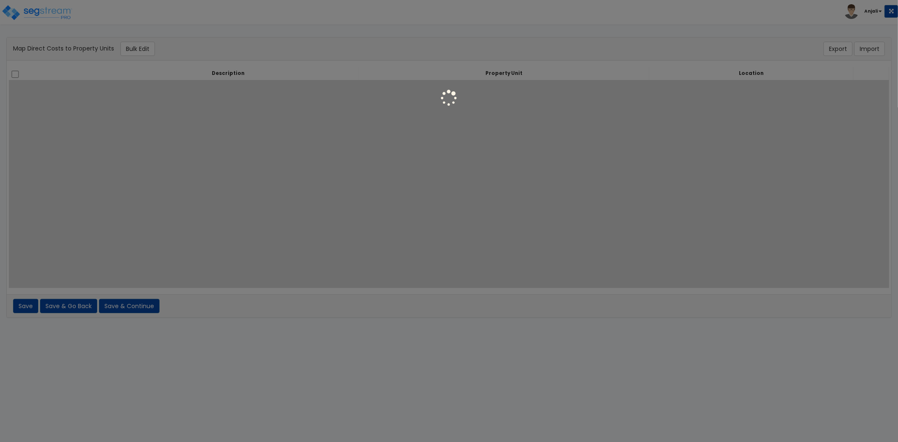
select select
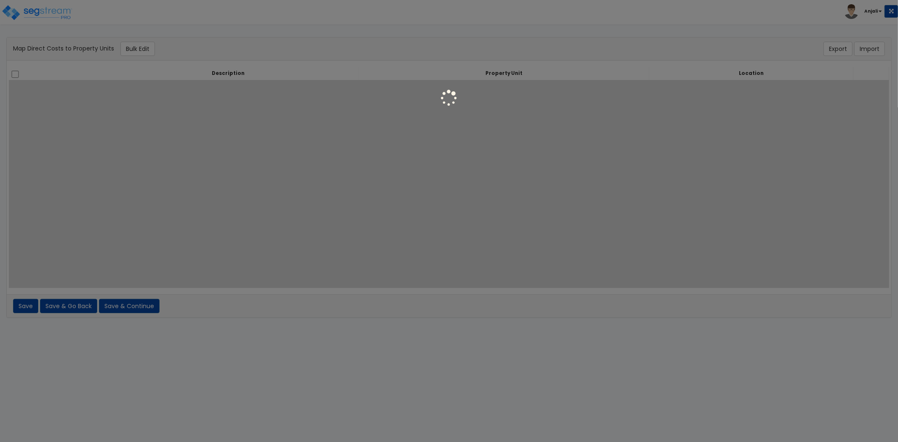
select select
select select "6"
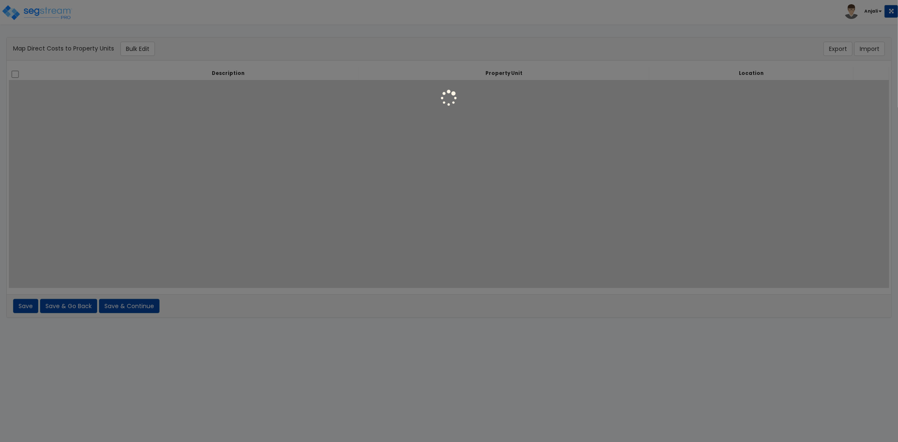
select select "6"
select select "461"
select select "6"
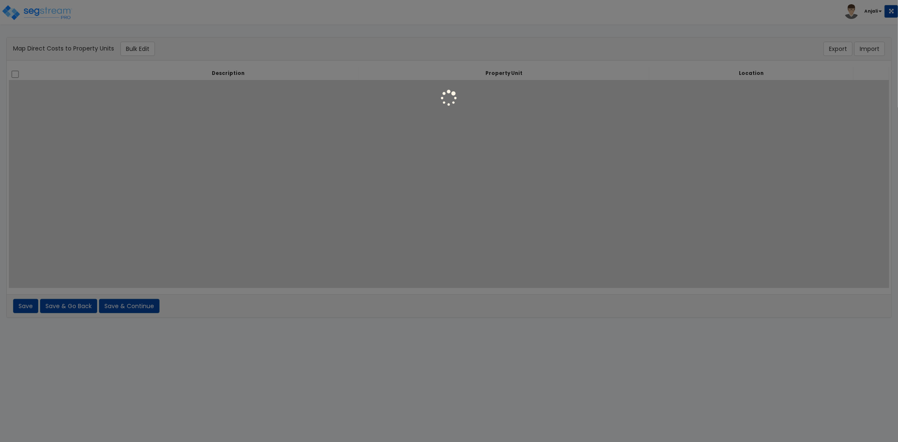
select select "6"
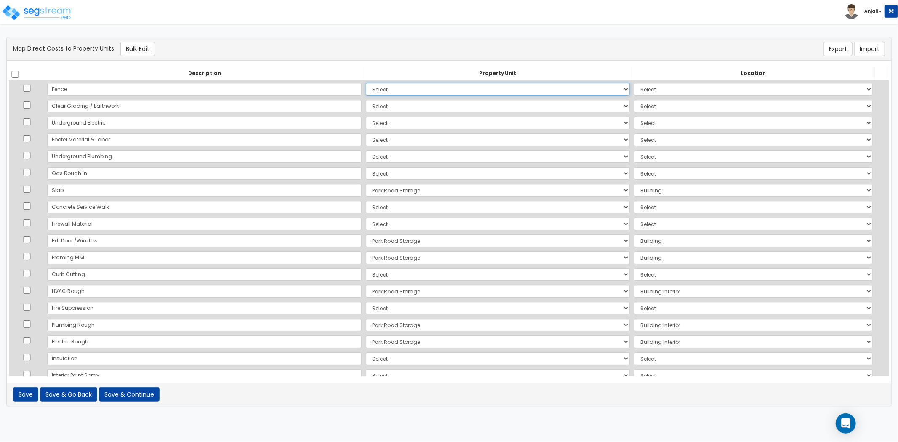
click at [366, 88] on select "Select Park Road Storage Site Improvements Add Additional Property Unit" at bounding box center [498, 89] width 264 height 13
select select "168972"
click at [366, 83] on select "Select Park Road Storage Site Improvements Add Additional Property Unit" at bounding box center [498, 89] width 264 height 13
select select
click at [366, 107] on select "Select Park Road Storage Site Improvements Add Additional Property Unit" at bounding box center [498, 106] width 264 height 13
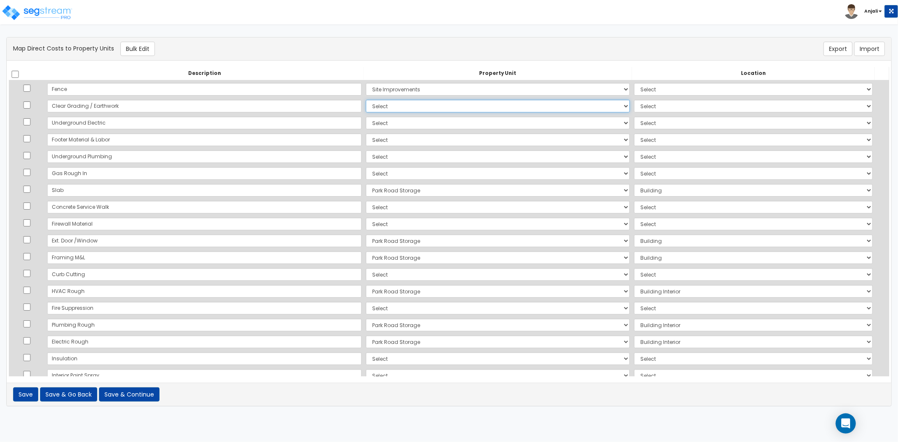
select select "168970"
click at [366, 100] on select "Select Park Road Storage Site Improvements Add Additional Property Unit" at bounding box center [498, 106] width 264 height 13
select select "6"
click at [366, 121] on select "Select Park Road Storage Site Improvements Add Additional Property Unit" at bounding box center [498, 123] width 264 height 13
select select "168970"
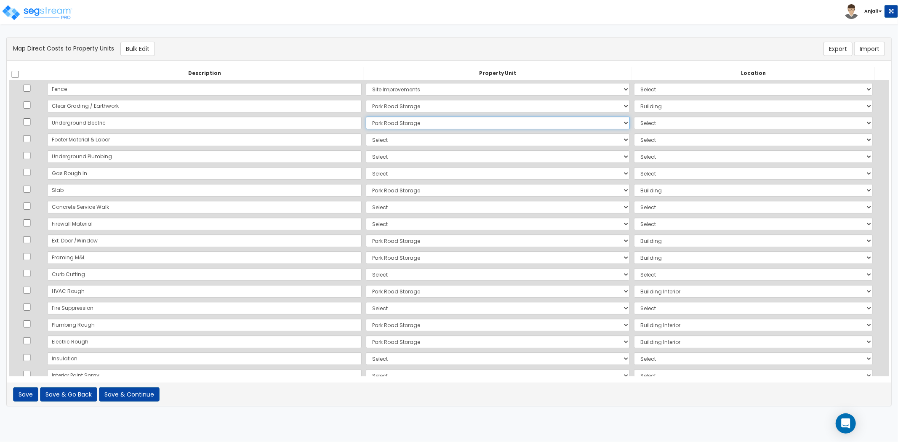
click at [366, 117] on select "Select Park Road Storage Site Improvements Add Additional Property Unit" at bounding box center [498, 123] width 264 height 13
select select "6"
click at [366, 142] on select "Select Park Road Storage Site Improvements Add Additional Property Unit" at bounding box center [498, 139] width 264 height 13
select select "168970"
click at [366, 133] on select "Select Park Road Storage Site Improvements Add Additional Property Unit" at bounding box center [498, 139] width 264 height 13
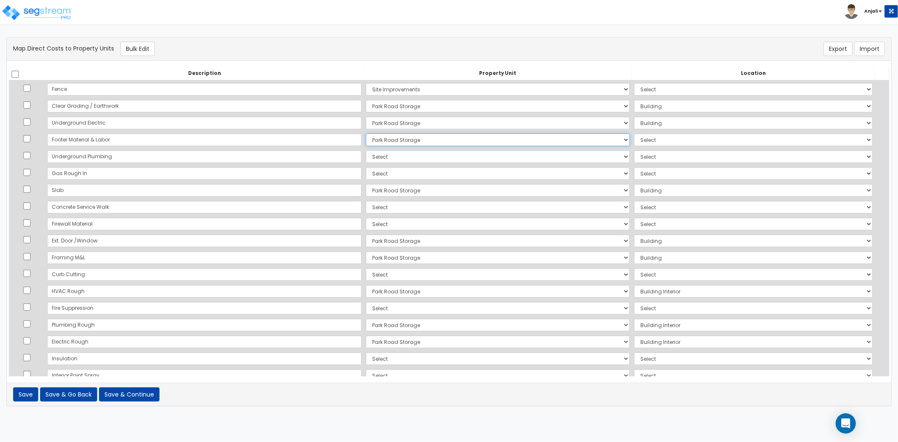
select select "6"
click at [366, 162] on select "Select Park Road Storage Site Improvements Add Additional Property Unit" at bounding box center [498, 156] width 264 height 13
select select "168970"
click at [366, 150] on select "Select Park Road Storage Site Improvements Add Additional Property Unit" at bounding box center [498, 156] width 264 height 13
select select "6"
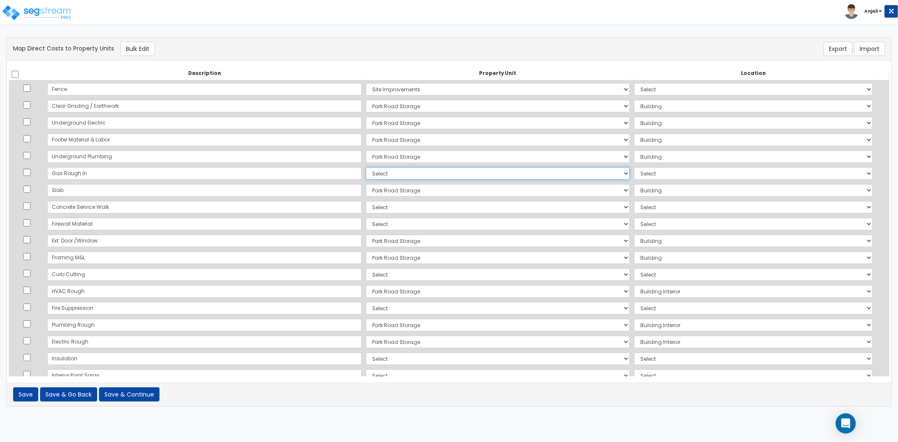
click at [366, 173] on select "Select Park Road Storage Site Improvements Add Additional Property Unit" at bounding box center [498, 173] width 264 height 13
select select "168970"
click at [366, 167] on select "Select Park Road Storage Site Improvements Add Additional Property Unit" at bounding box center [498, 173] width 264 height 13
select select "6"
click at [366, 209] on select "Select Park Road Storage Site Improvements Add Additional Property Unit" at bounding box center [498, 207] width 264 height 13
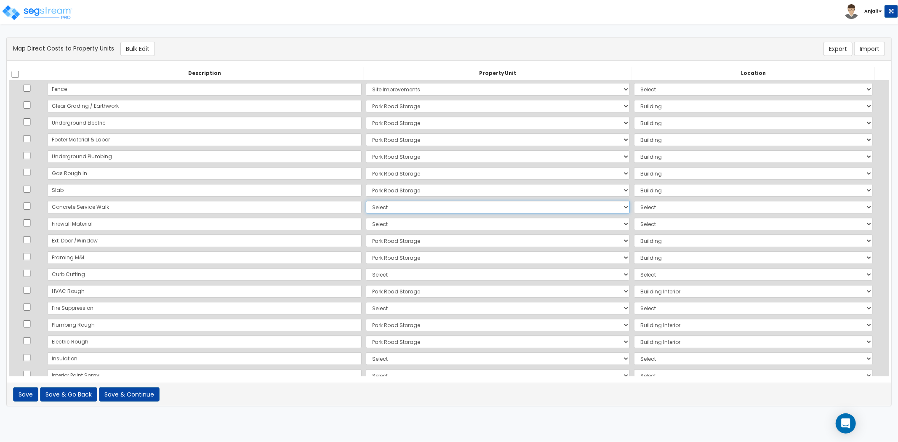
select select "168972"
click at [366, 201] on select "Select Park Road Storage Site Improvements Add Additional Property Unit" at bounding box center [498, 207] width 264 height 13
select select "462"
click at [366, 228] on select "Select Park Road Storage Site Improvements Add Additional Property Unit" at bounding box center [498, 224] width 264 height 13
select select "168972"
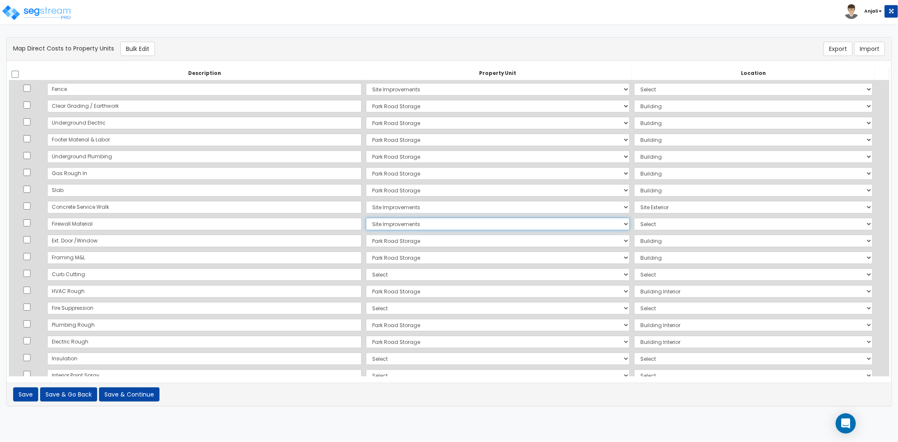
click at [366, 218] on select "Select Park Road Storage Site Improvements Add Additional Property Unit" at bounding box center [498, 224] width 264 height 13
select select
click at [654, 89] on select "Select Add Additional Location Site Exterior" at bounding box center [753, 89] width 239 height 13
select select "462"
click at [634, 83] on select "Select Add Additional Location Site Exterior" at bounding box center [753, 89] width 239 height 13
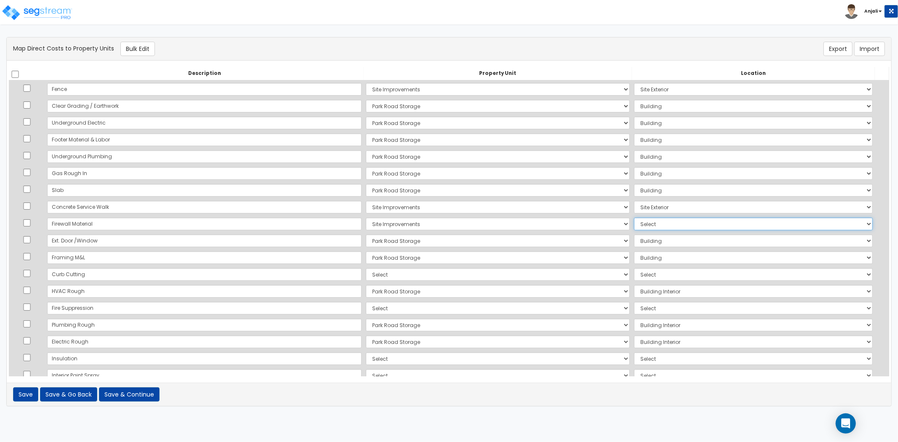
click at [634, 224] on select "Select Add Additional Location Site Exterior" at bounding box center [753, 224] width 239 height 13
select select "462"
click at [634, 218] on select "Select Add Additional Location Site Exterior" at bounding box center [753, 224] width 239 height 13
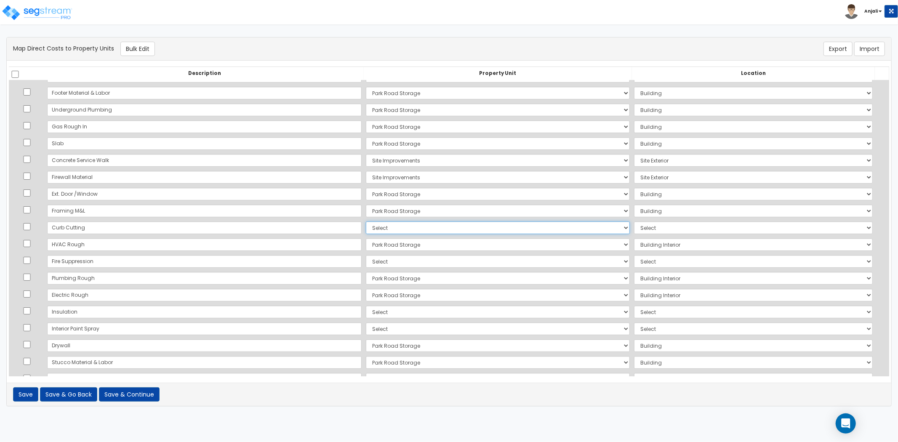
click at [366, 228] on select "Select Park Road Storage Site Improvements Add Additional Property Unit" at bounding box center [498, 227] width 264 height 13
select select "168972"
click at [366, 221] on select "Select Park Road Storage Site Improvements Add Additional Property Unit" at bounding box center [498, 227] width 264 height 13
select select "462"
click at [366, 259] on select "Select Park Road Storage Site Improvements Add Additional Property Unit" at bounding box center [498, 261] width 264 height 13
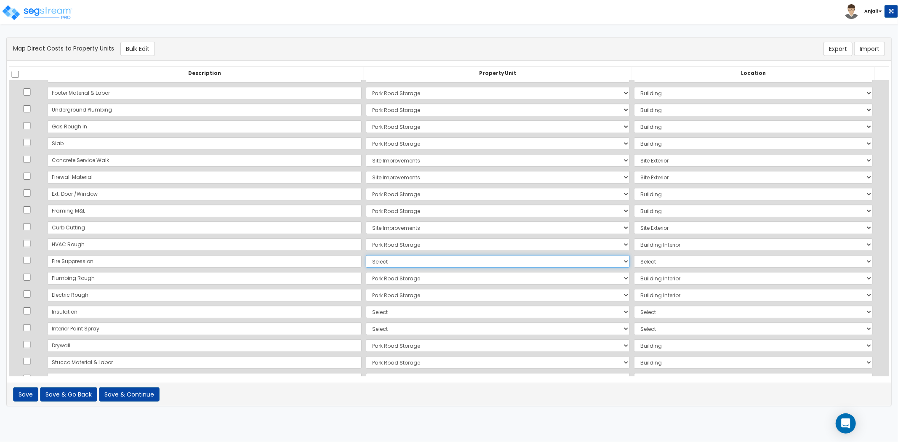
select select "168970"
click at [366, 255] on select "Select Park Road Storage Site Improvements Add Additional Property Unit" at bounding box center [498, 261] width 264 height 13
select select "6"
click at [366, 317] on select "Select Park Road Storage Site Improvements Add Additional Property Unit" at bounding box center [498, 312] width 264 height 13
select select "168970"
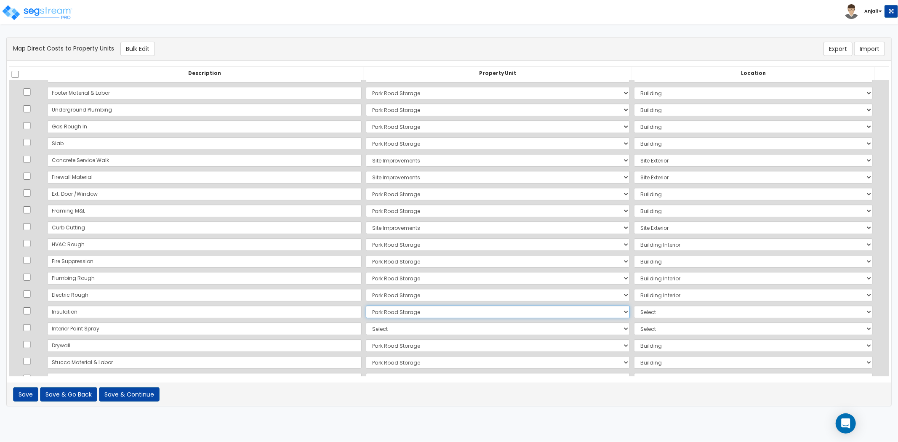
click at [366, 306] on select "Select Park Road Storage Site Improvements Add Additional Property Unit" at bounding box center [498, 312] width 264 height 13
select select "6"
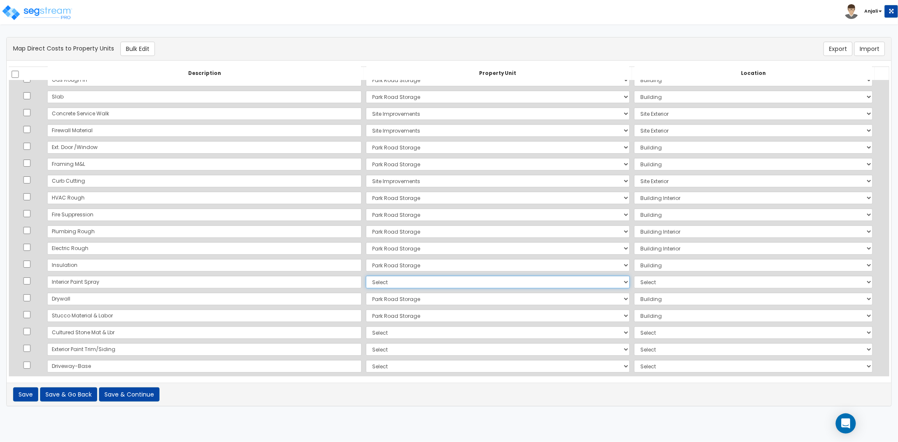
click at [366, 281] on select "Select Park Road Storage Site Improvements Add Additional Property Unit" at bounding box center [498, 282] width 264 height 13
select select "168970"
click at [366, 276] on select "Select Park Road Storage Site Improvements Add Additional Property Unit" at bounding box center [498, 282] width 264 height 13
select select "6"
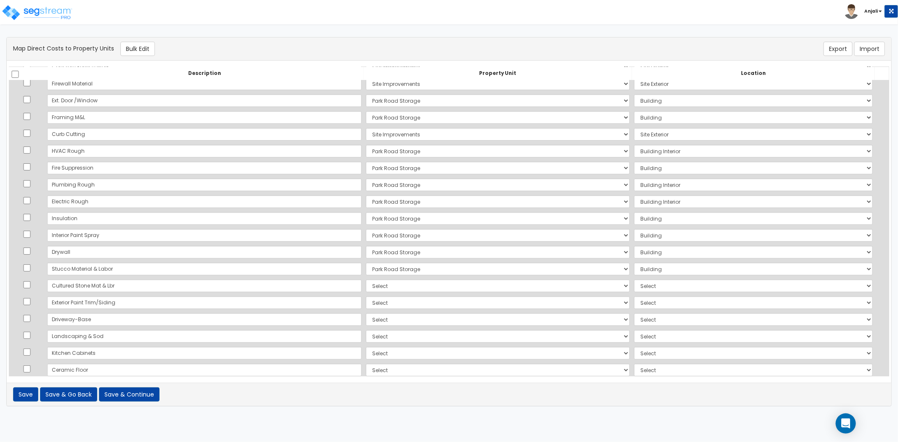
click at [364, 295] on td "Select Park Road Storage Site Improvements Add Additional Property Unit" at bounding box center [498, 302] width 268 height 17
click at [366, 291] on select "Select Park Road Storage Site Improvements Add Additional Property Unit" at bounding box center [498, 285] width 264 height 13
select select "168970"
click at [366, 279] on select "Select Park Road Storage Site Improvements Add Additional Property Unit" at bounding box center [498, 285] width 264 height 13
select select "6"
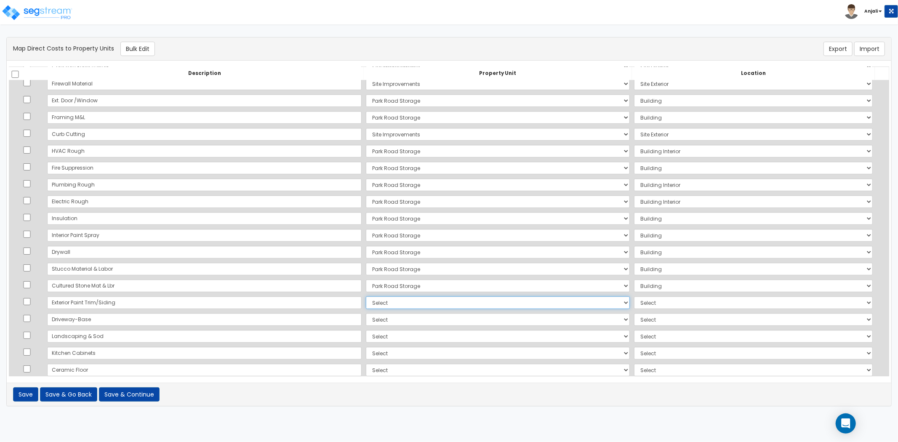
drag, startPoint x: 347, startPoint y: 303, endPoint x: 346, endPoint y: 308, distance: 4.4
click at [366, 304] on select "Select Park Road Storage Site Improvements Add Additional Property Unit" at bounding box center [498, 302] width 264 height 13
select select "168970"
click at [366, 296] on select "Select Park Road Storage Site Improvements Add Additional Property Unit" at bounding box center [498, 302] width 264 height 13
select select "6"
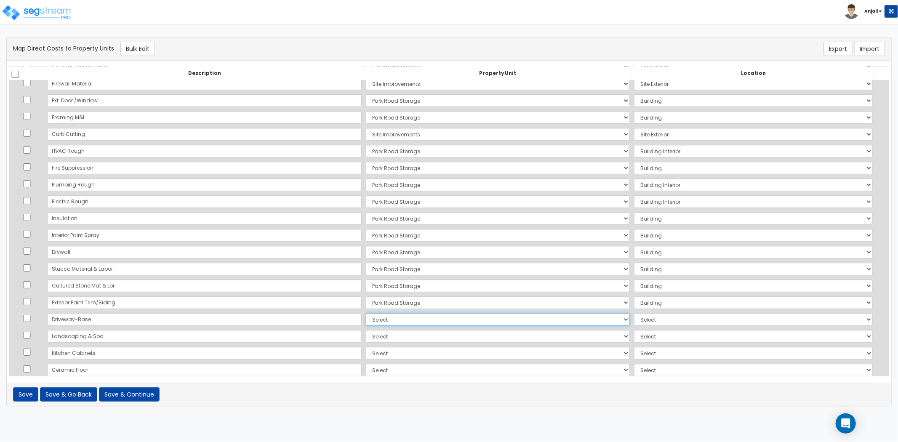
click at [366, 321] on select "Select Park Road Storage Site Improvements Add Additional Property Unit" at bounding box center [498, 319] width 264 height 13
select select "168972"
click at [366, 313] on select "Select Park Road Storage Site Improvements Add Additional Property Unit" at bounding box center [498, 319] width 264 height 13
select select "462"
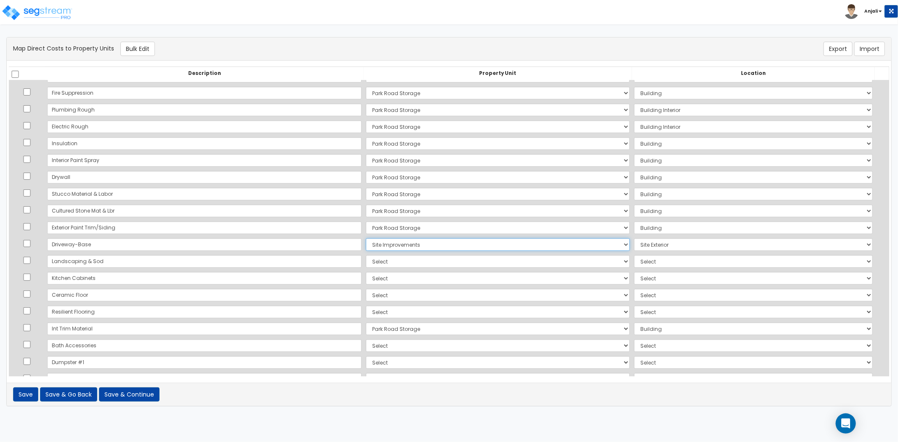
scroll to position [234, 0]
click at [366, 245] on select "Select Park Road Storage Site Improvements Add Additional Property Unit" at bounding box center [498, 243] width 264 height 13
select select "168970"
click at [366, 237] on select "Select Park Road Storage Site Improvements Add Additional Property Unit" at bounding box center [498, 243] width 264 height 13
select select
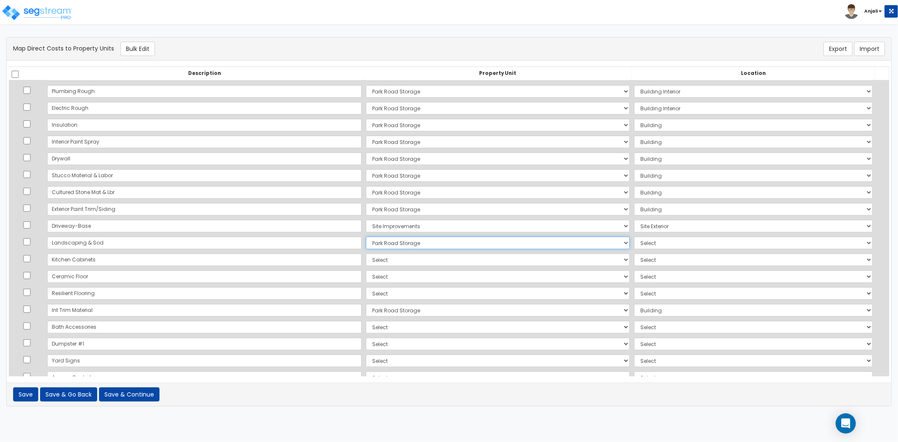
click at [366, 244] on select "Select Park Road Storage Site Improvements Add Additional Property Unit" at bounding box center [498, 243] width 264 height 13
select select "168972"
click at [366, 237] on select "Select Park Road Storage Site Improvements Add Additional Property Unit" at bounding box center [498, 243] width 264 height 13
select select "462"
click at [366, 261] on select "Select Park Road Storage Site Improvements Add Additional Property Unit" at bounding box center [498, 259] width 264 height 13
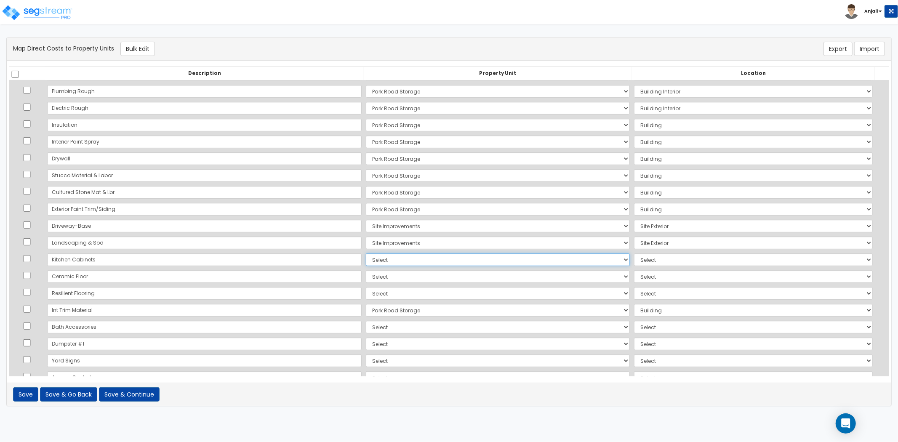
select select "168970"
click at [366, 253] on select "Select Park Road Storage Site Improvements Add Additional Property Unit" at bounding box center [498, 259] width 264 height 13
select select "461"
click at [366, 275] on select "Select Park Road Storage Site Improvements Add Additional Property Unit" at bounding box center [498, 276] width 264 height 13
select select "168970"
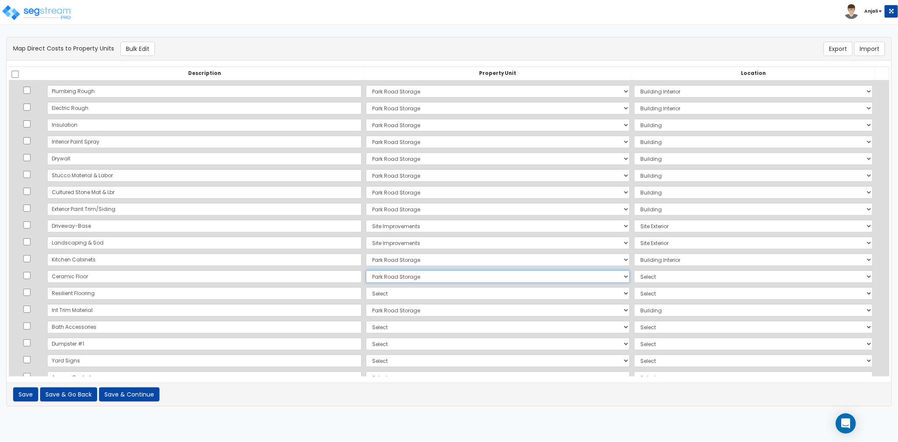
click at [366, 270] on select "Select Park Road Storage Site Improvements Add Additional Property Unit" at bounding box center [498, 276] width 264 height 13
select select "461"
click at [366, 290] on select "Select Park Road Storage Site Improvements Add Additional Property Unit" at bounding box center [498, 293] width 264 height 13
select select "168970"
click at [366, 287] on select "Select Park Road Storage Site Improvements Add Additional Property Unit" at bounding box center [498, 293] width 264 height 13
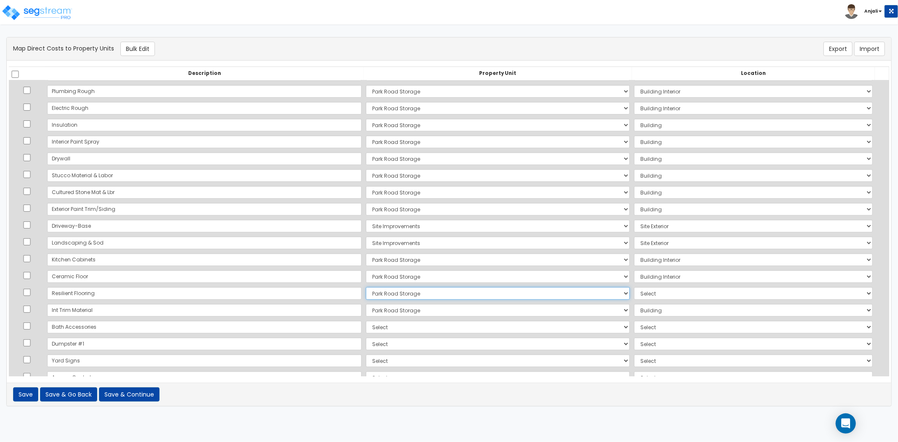
select select "461"
click at [366, 328] on select "Select Park Road Storage Site Improvements Add Additional Property Unit" at bounding box center [498, 327] width 264 height 13
select select "168970"
click at [366, 321] on select "Select Park Road Storage Site Improvements Add Additional Property Unit" at bounding box center [498, 327] width 264 height 13
select select "461"
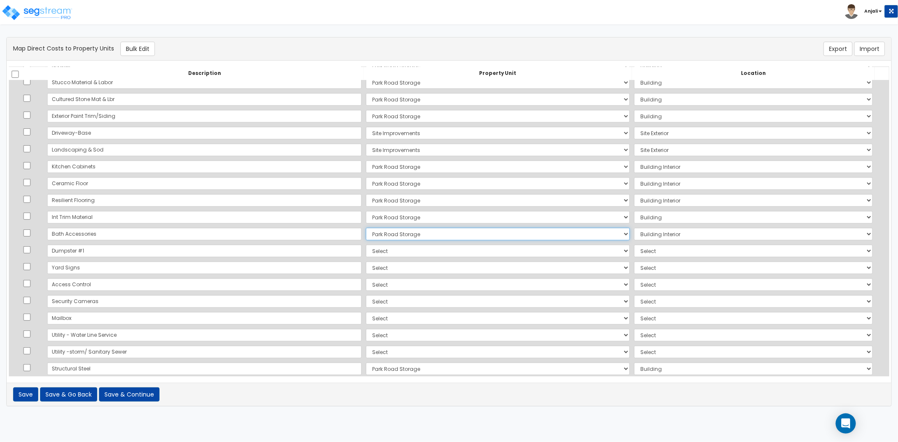
scroll to position [327, 0]
click at [366, 249] on select "Select Park Road Storage Site Improvements Add Additional Property Unit" at bounding box center [498, 250] width 264 height 13
select select "168972"
click at [366, 244] on select "Select Park Road Storage Site Improvements Add Additional Property Unit" at bounding box center [498, 250] width 264 height 13
select select "462"
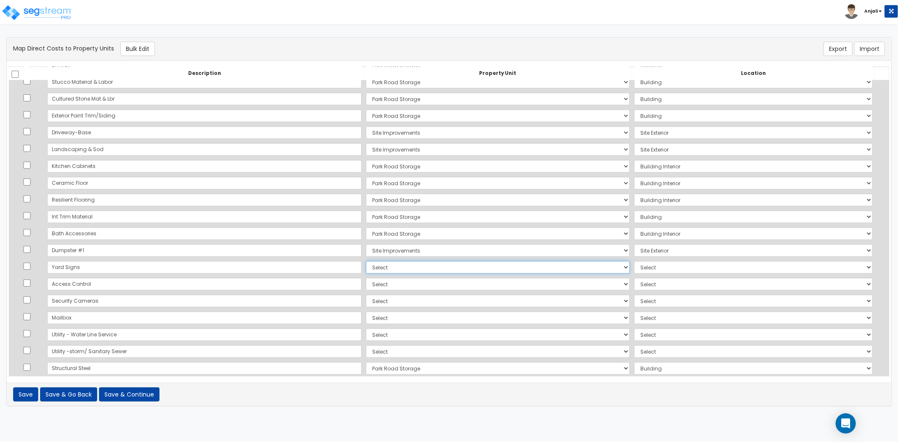
click at [366, 268] on select "Select Park Road Storage Site Improvements Add Additional Property Unit" at bounding box center [498, 267] width 264 height 13
select select "168970"
click at [366, 261] on select "Select Park Road Storage Site Improvements Add Additional Property Unit" at bounding box center [498, 267] width 264 height 13
select select
click at [366, 268] on select "Select Park Road Storage Site Improvements Add Additional Property Unit" at bounding box center [498, 267] width 264 height 13
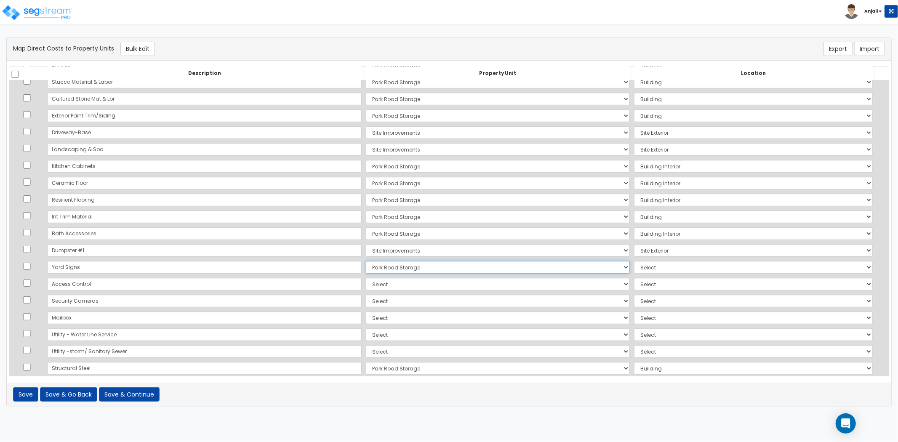
select select "168972"
click at [366, 261] on select "Select Park Road Storage Site Improvements Add Additional Property Unit" at bounding box center [498, 267] width 264 height 13
select select "462"
click at [366, 282] on select "Select Park Road Storage Site Improvements Add Additional Property Unit" at bounding box center [498, 284] width 264 height 13
select select "168970"
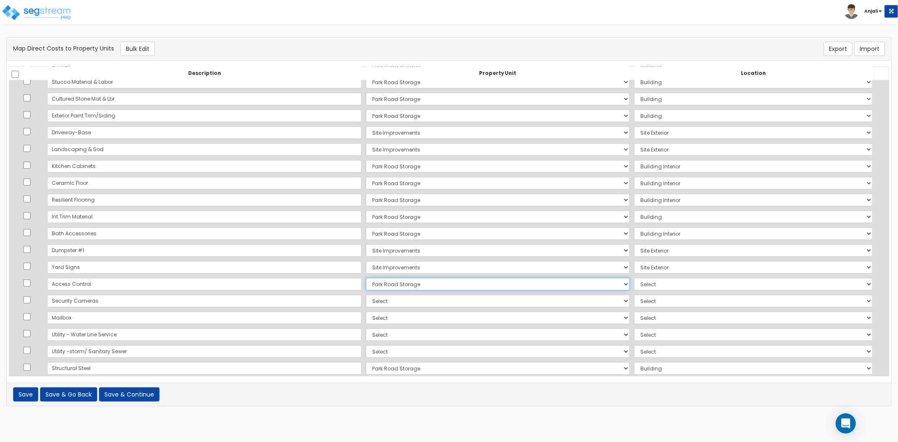
click at [366, 278] on select "Select Park Road Storage Site Improvements Add Additional Property Unit" at bounding box center [498, 284] width 264 height 13
select select "6"
click at [366, 296] on select "Select Park Road Storage Site Improvements Add Additional Property Unit" at bounding box center [498, 301] width 264 height 13
select select "168970"
click at [366, 295] on select "Select Park Road Storage Site Improvements Add Additional Property Unit" at bounding box center [498, 301] width 264 height 13
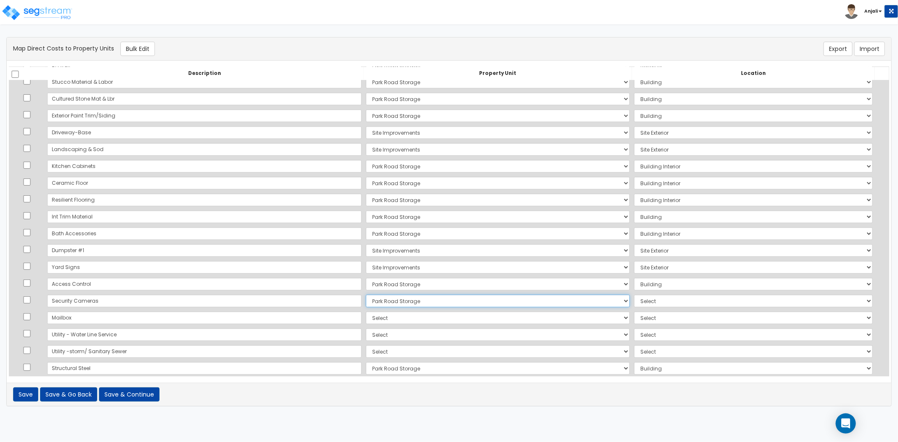
select select "6"
click at [366, 316] on select "Select Park Road Storage Site Improvements Add Additional Property Unit" at bounding box center [498, 317] width 264 height 13
select select "168970"
click at [366, 311] on select "Select Park Road Storage Site Improvements Add Additional Property Unit" at bounding box center [498, 317] width 264 height 13
select select "6"
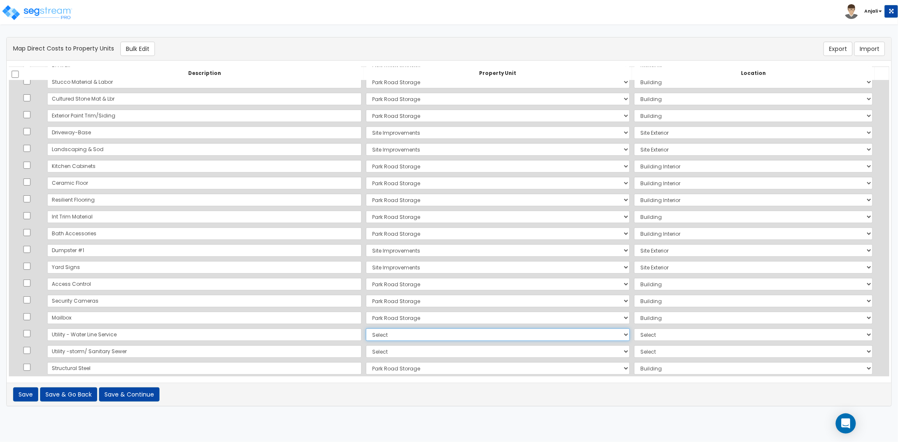
click at [366, 328] on select "Select Park Road Storage Site Improvements Add Additional Property Unit" at bounding box center [498, 334] width 264 height 13
select select "168970"
click at [366, 328] on select "Select Park Road Storage Site Improvements Add Additional Property Unit" at bounding box center [498, 334] width 264 height 13
select select "6"
click at [366, 352] on select "Select Park Road Storage Site Improvements Add Additional Property Unit" at bounding box center [498, 351] width 264 height 13
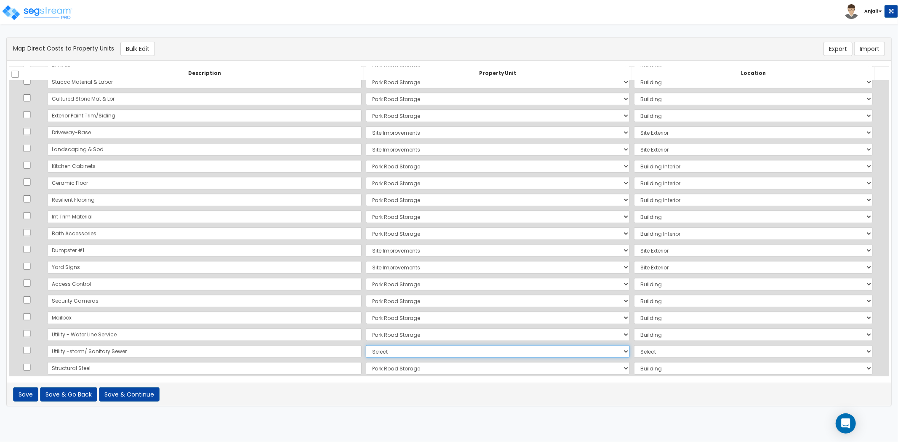
select select "168972"
click at [366, 345] on select "Select Park Road Storage Site Improvements Add Additional Property Unit" at bounding box center [498, 351] width 264 height 13
select select "462"
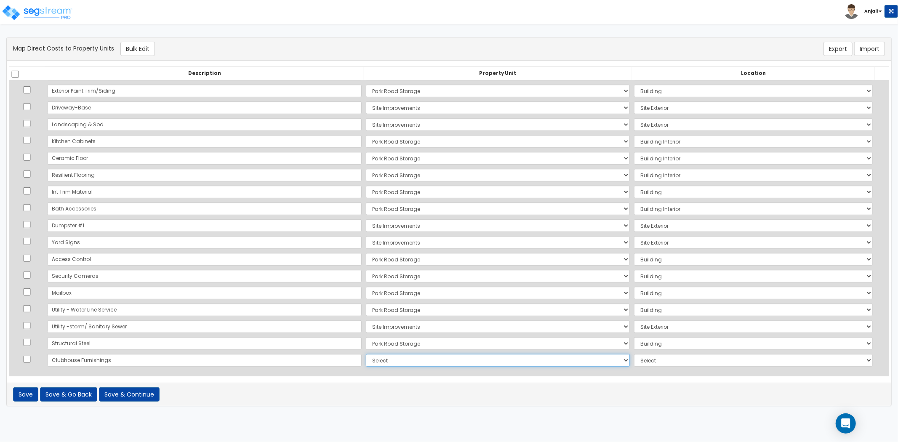
click at [366, 356] on select "Select Park Road Storage Site Improvements Add Additional Property Unit" at bounding box center [498, 360] width 264 height 13
select select "168970"
click at [366, 354] on select "Select Park Road Storage Site Improvements Add Additional Property Unit" at bounding box center [498, 360] width 264 height 13
select select "6"
click at [133, 398] on button "Save & Continue" at bounding box center [129, 394] width 61 height 14
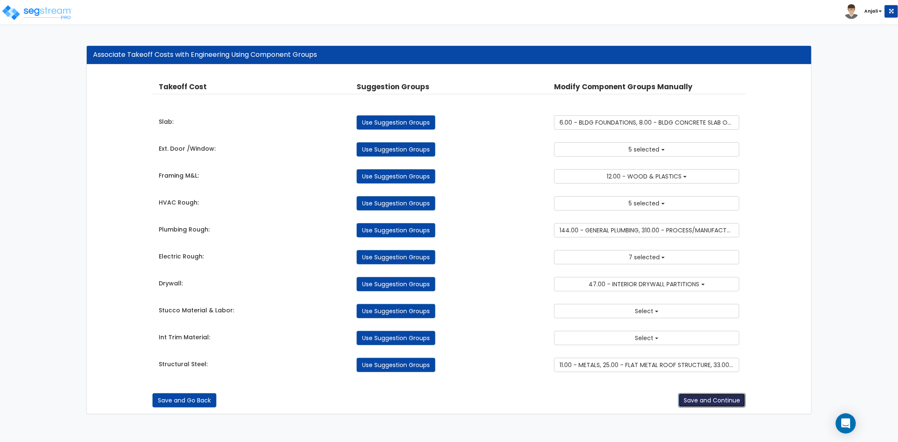
click at [726, 400] on button "Save and Continue" at bounding box center [711, 400] width 67 height 14
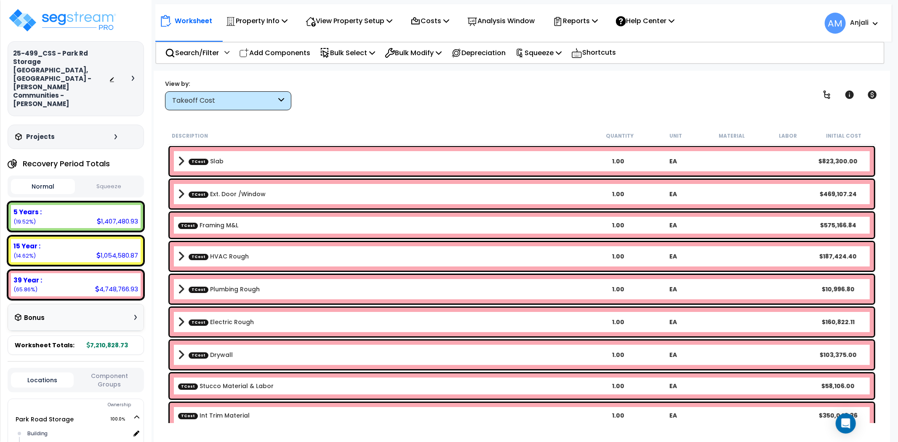
click at [260, 85] on div "View by:" at bounding box center [228, 84] width 126 height 8
click at [261, 96] on div "Takeoff Cost" at bounding box center [224, 101] width 104 height 10
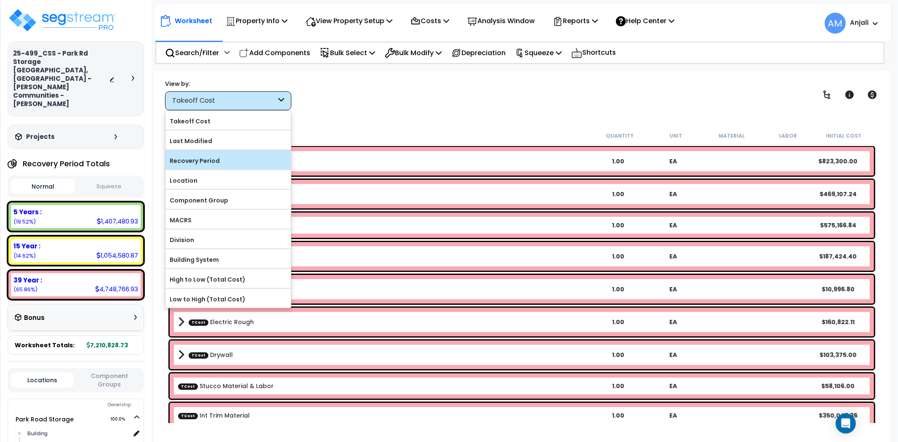
click at [222, 151] on div "Recovery Period" at bounding box center [227, 159] width 125 height 19
click at [239, 158] on label "Recovery Period" at bounding box center [227, 160] width 125 height 13
click at [0, 0] on input "Recovery Period" at bounding box center [0, 0] width 0 height 0
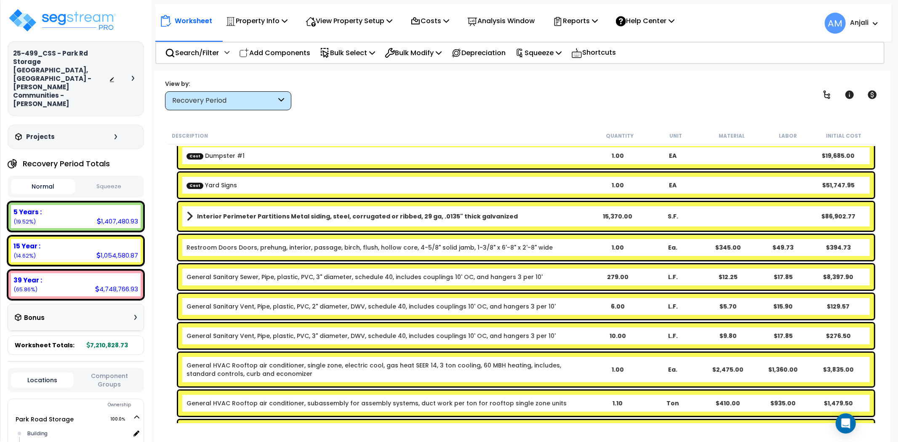
scroll to position [140, 0]
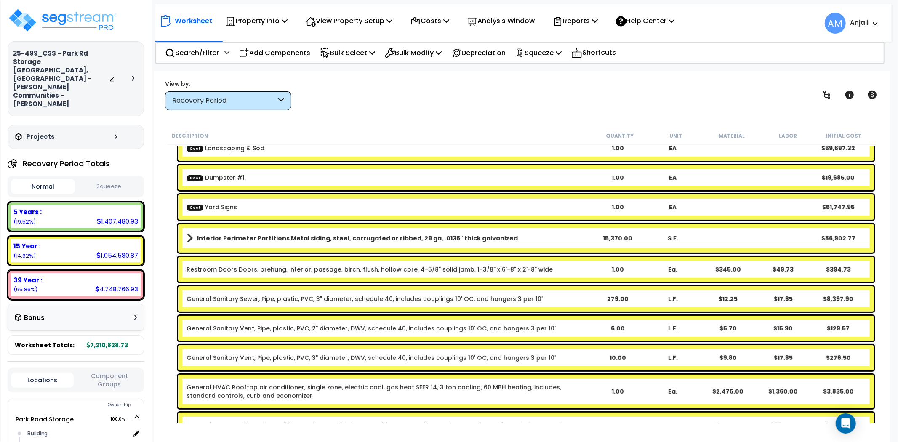
click at [308, 237] on b "Interior Perimeter Partitions Metal siding, steel, corrugated or ribbed, 29 ga,…" at bounding box center [357, 238] width 321 height 8
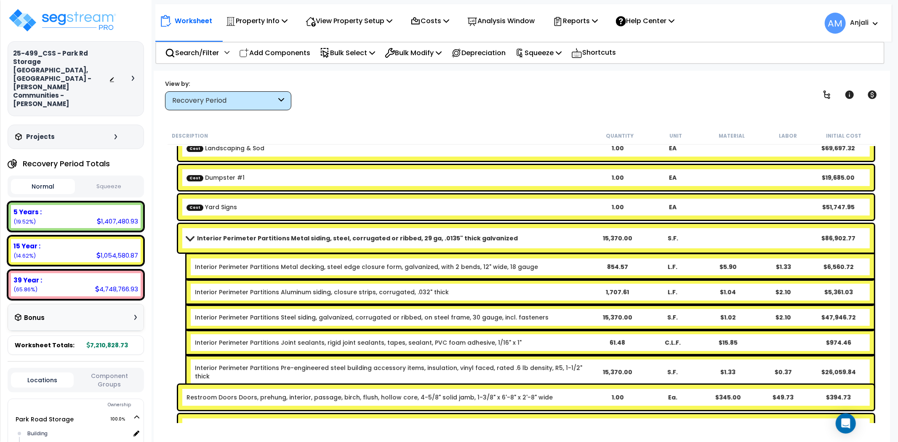
click at [308, 237] on b "Interior Perimeter Partitions Metal siding, steel, corrugated or ribbed, 29 ga,…" at bounding box center [357, 238] width 321 height 8
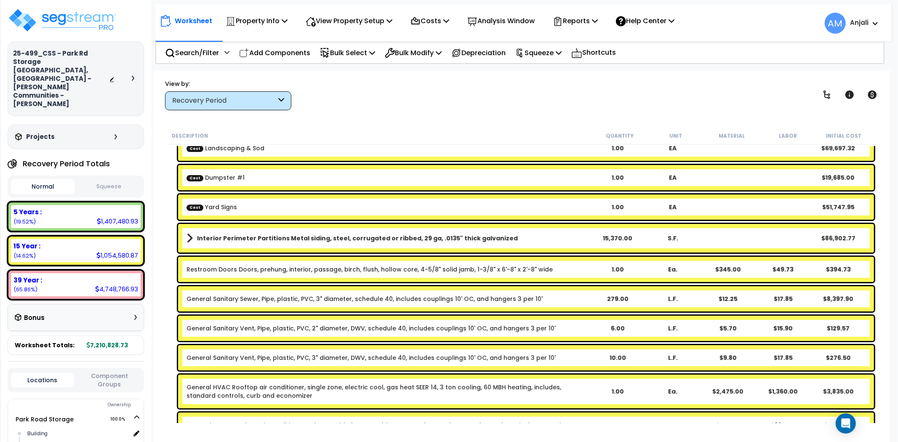
click at [308, 237] on b "Interior Perimeter Partitions Metal siding, steel, corrugated or ribbed, 29 ga,…" at bounding box center [357, 238] width 321 height 8
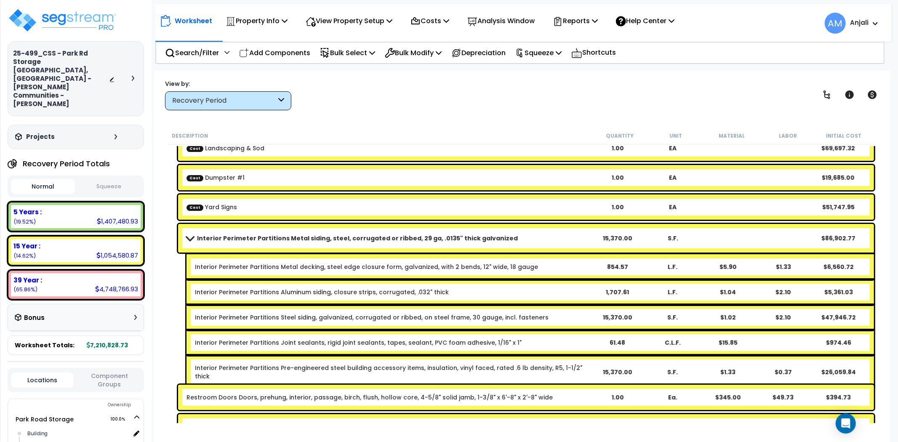
click at [308, 237] on b "Interior Perimeter Partitions Metal siding, steel, corrugated or ribbed, 29 ga,…" at bounding box center [357, 238] width 321 height 8
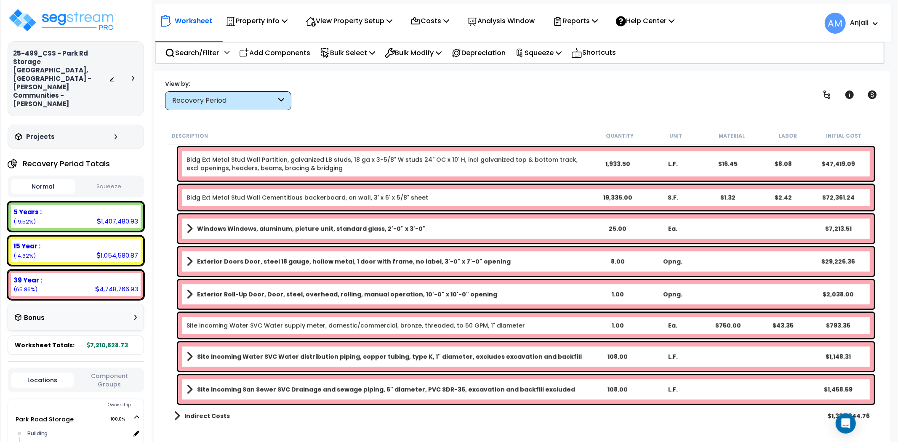
scroll to position [2103, 0]
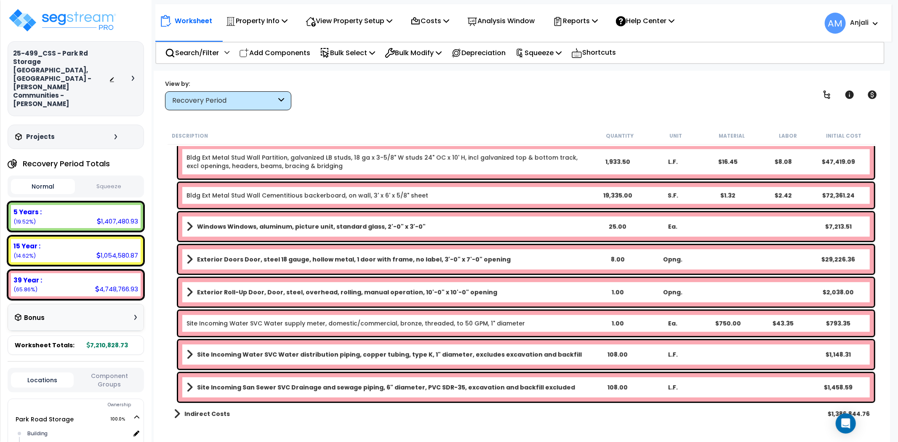
click at [247, 97] on div "Recovery Period" at bounding box center [224, 101] width 104 height 10
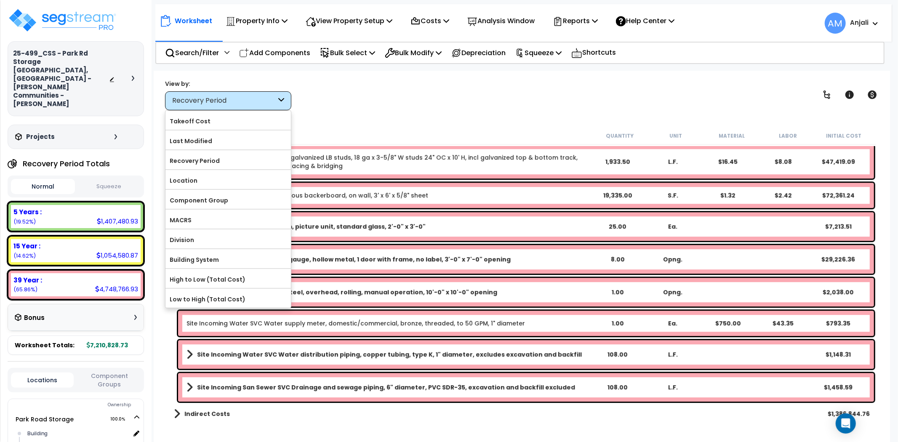
click at [250, 98] on div "Recovery Period" at bounding box center [224, 101] width 104 height 10
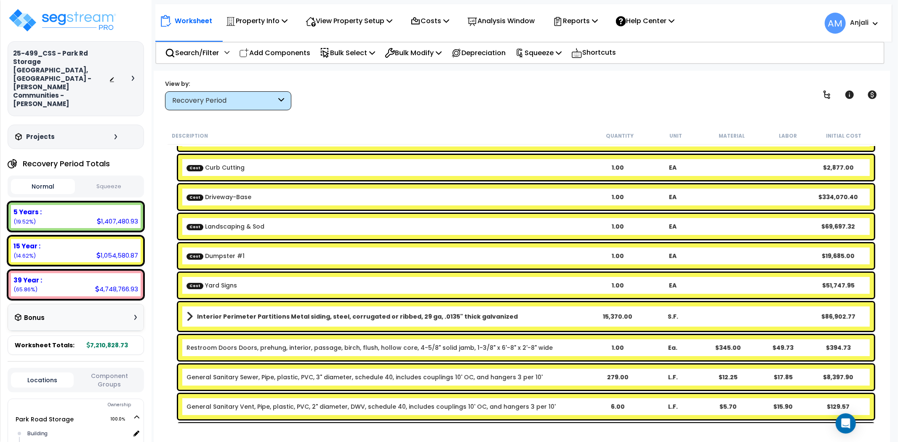
scroll to position [45, 0]
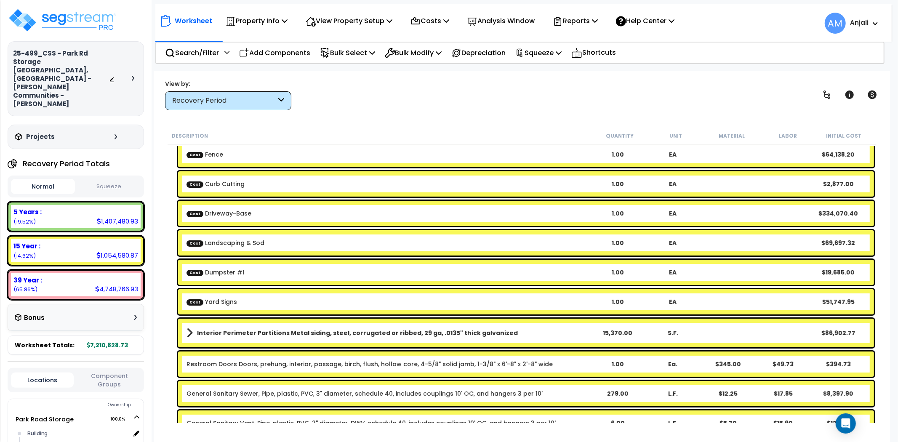
click at [271, 338] on link "Interior Perimeter Partitions Metal siding, steel, corrugated or ribbed, 29 ga,…" at bounding box center [387, 333] width 403 height 12
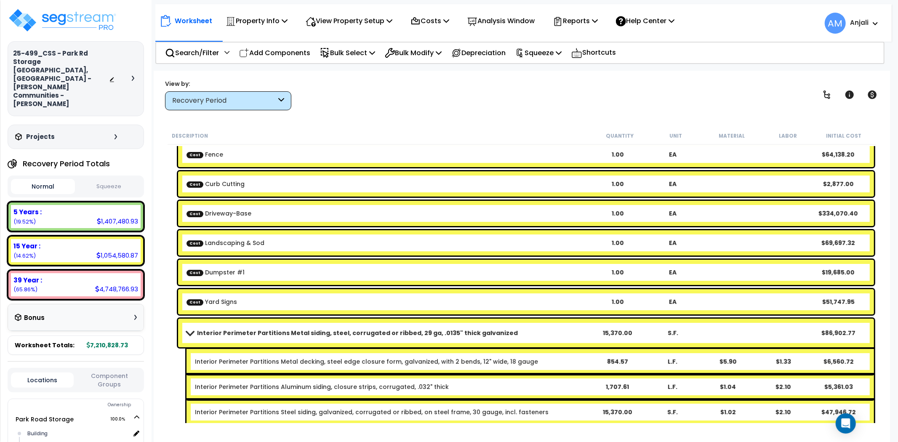
click at [271, 338] on link "Interior Perimeter Partitions Metal siding, steel, corrugated or ribbed, 29 ga,…" at bounding box center [387, 333] width 403 height 12
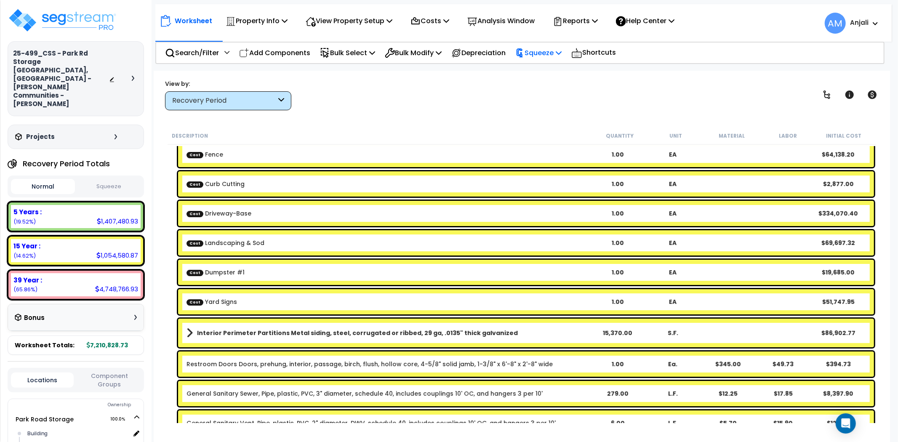
click at [561, 51] on icon at bounding box center [558, 52] width 6 height 7
click at [565, 82] on link "Show Advanced" at bounding box center [552, 89] width 83 height 17
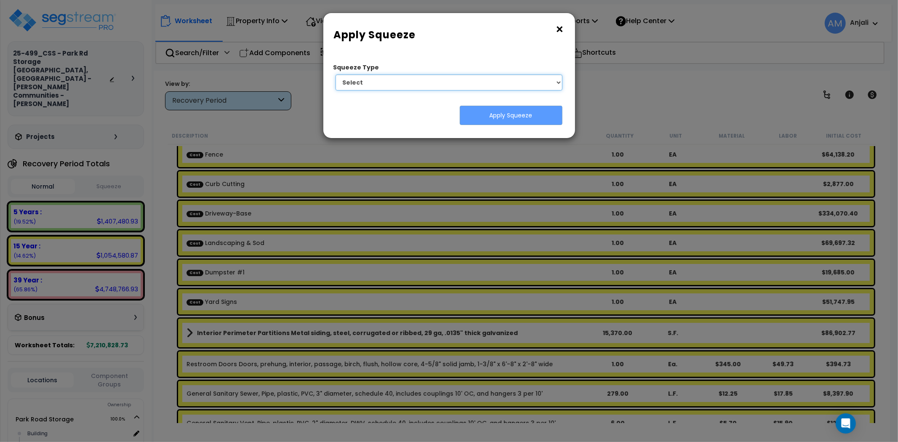
click at [532, 81] on select "Select 1. Squeeze by Takeoff Cost" at bounding box center [448, 82] width 227 height 16
click at [562, 32] on button "×" at bounding box center [559, 29] width 9 height 13
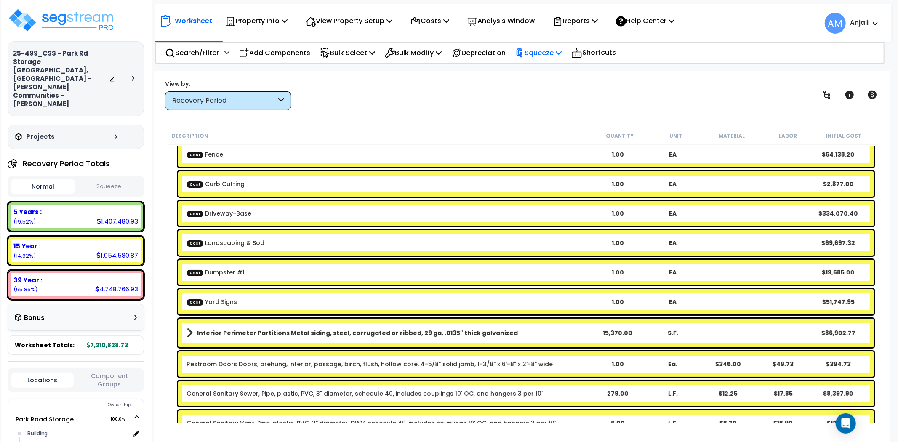
click at [561, 56] on p "Squeeze" at bounding box center [538, 52] width 46 height 11
click at [549, 77] on link "Squeeze" at bounding box center [552, 71] width 83 height 17
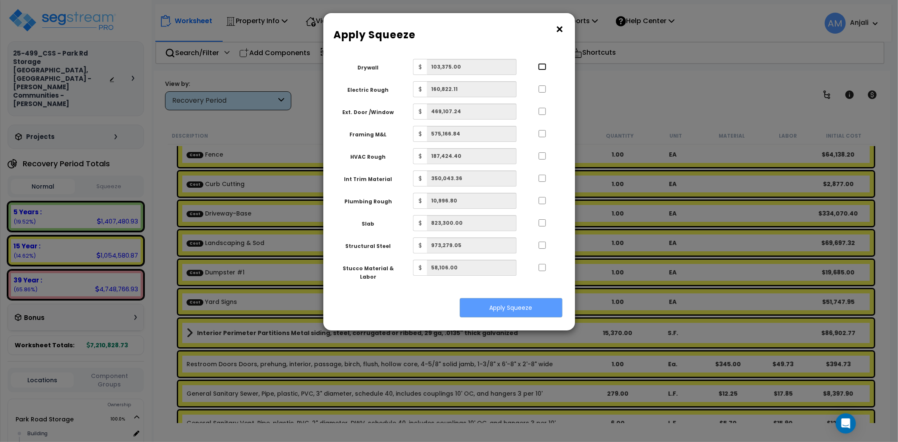
drag, startPoint x: 540, startPoint y: 69, endPoint x: 544, endPoint y: 83, distance: 15.2
click at [540, 69] on input "..." at bounding box center [542, 66] width 8 height 7
checkbox input "true"
click at [539, 87] on input "..." at bounding box center [542, 88] width 8 height 7
checkbox input "true"
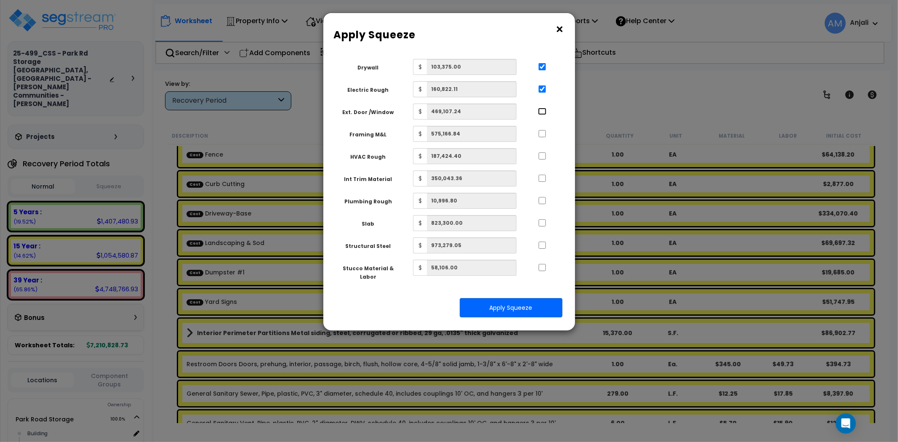
click at [539, 111] on input "..." at bounding box center [542, 111] width 8 height 7
checkbox input "true"
click at [543, 133] on input "..." at bounding box center [542, 133] width 8 height 7
checkbox input "true"
click at [540, 157] on input "..." at bounding box center [542, 155] width 8 height 7
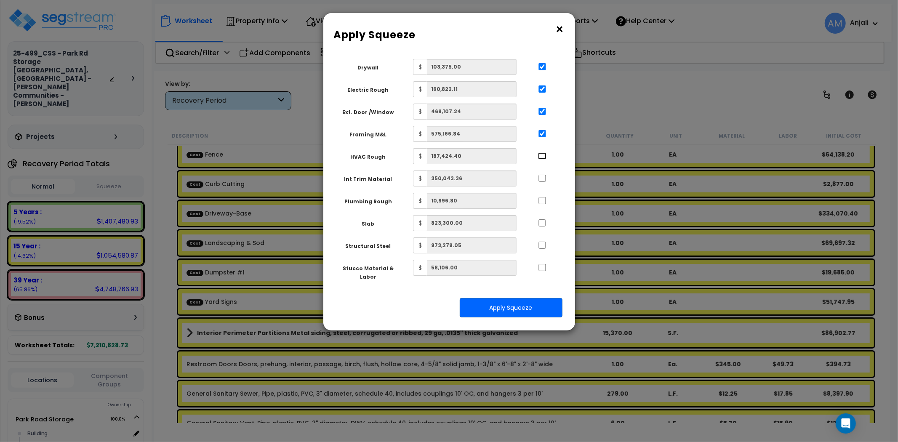
checkbox input "true"
click at [543, 180] on input "..." at bounding box center [542, 178] width 8 height 7
checkbox input "true"
click at [543, 202] on input "..." at bounding box center [542, 200] width 8 height 7
checkbox input "true"
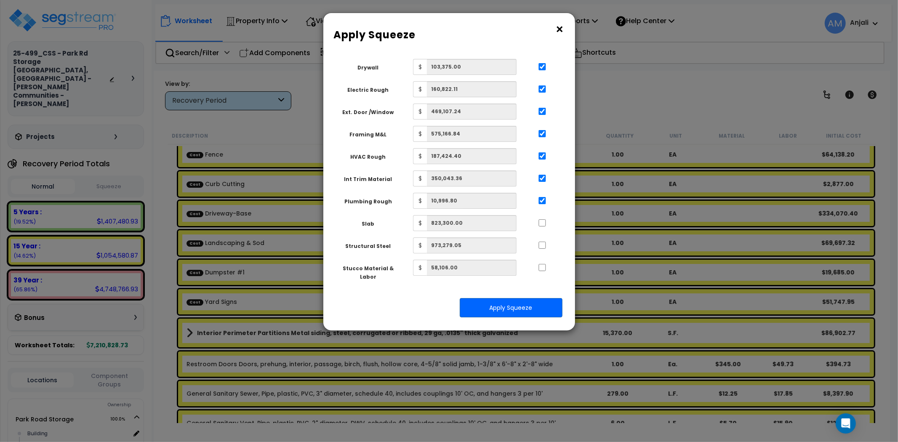
click at [543, 226] on div at bounding box center [542, 221] width 39 height 13
click at [543, 221] on input "..." at bounding box center [542, 222] width 8 height 7
checkbox input "true"
click at [540, 245] on input "..." at bounding box center [542, 245] width 8 height 7
checkbox input "true"
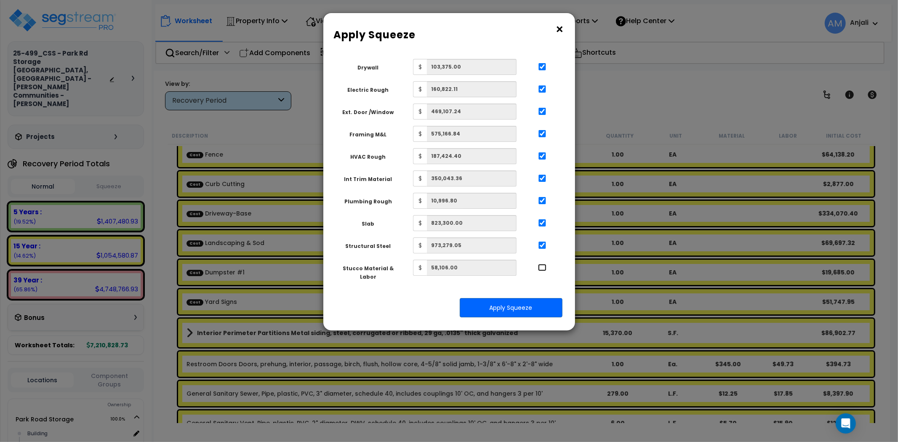
click at [544, 268] on input "..." at bounding box center [542, 267] width 8 height 7
checkbox input "true"
click at [513, 299] on button "Apply Squeeze" at bounding box center [511, 307] width 103 height 19
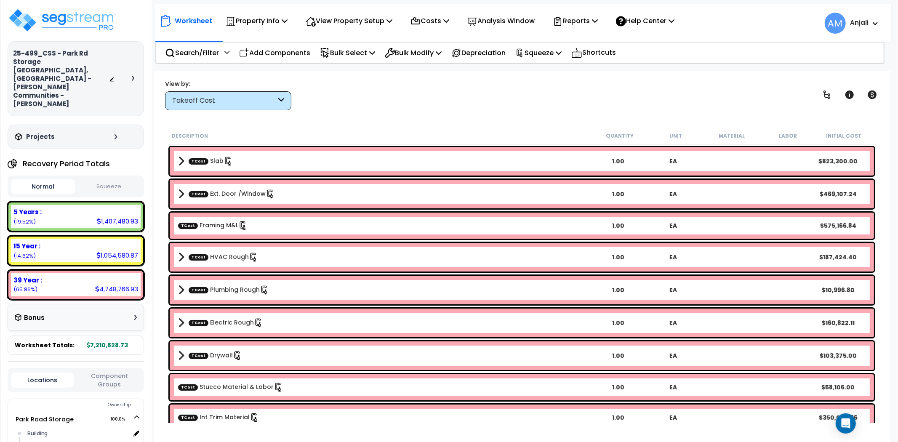
click at [413, 103] on div "View by: Takeoff Cost Takeoff Cost" at bounding box center [521, 94] width 719 height 31
